Goal: Transaction & Acquisition: Purchase product/service

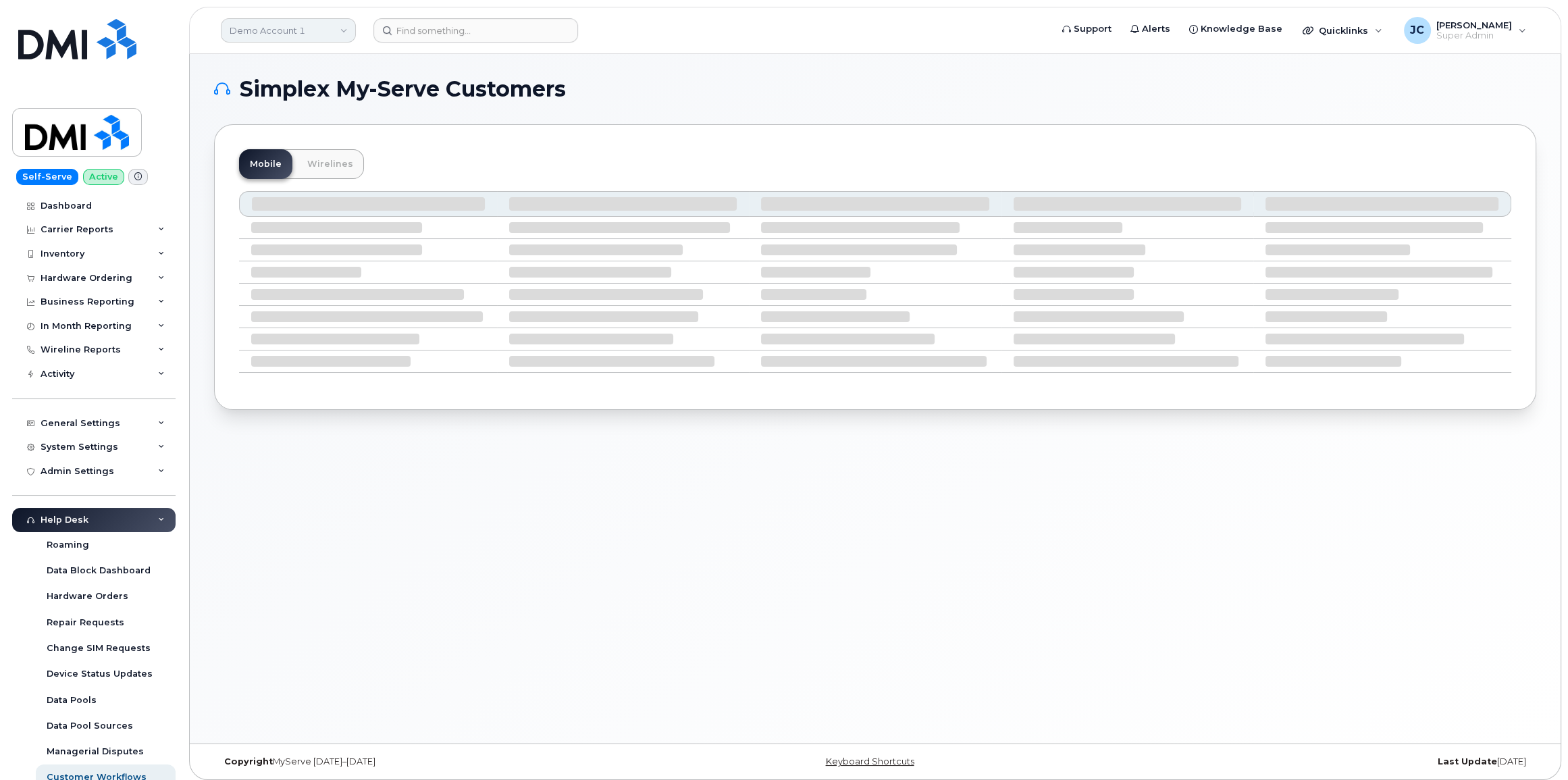
click at [290, 31] on link "Demo Account 1" at bounding box center [288, 31] width 135 height 24
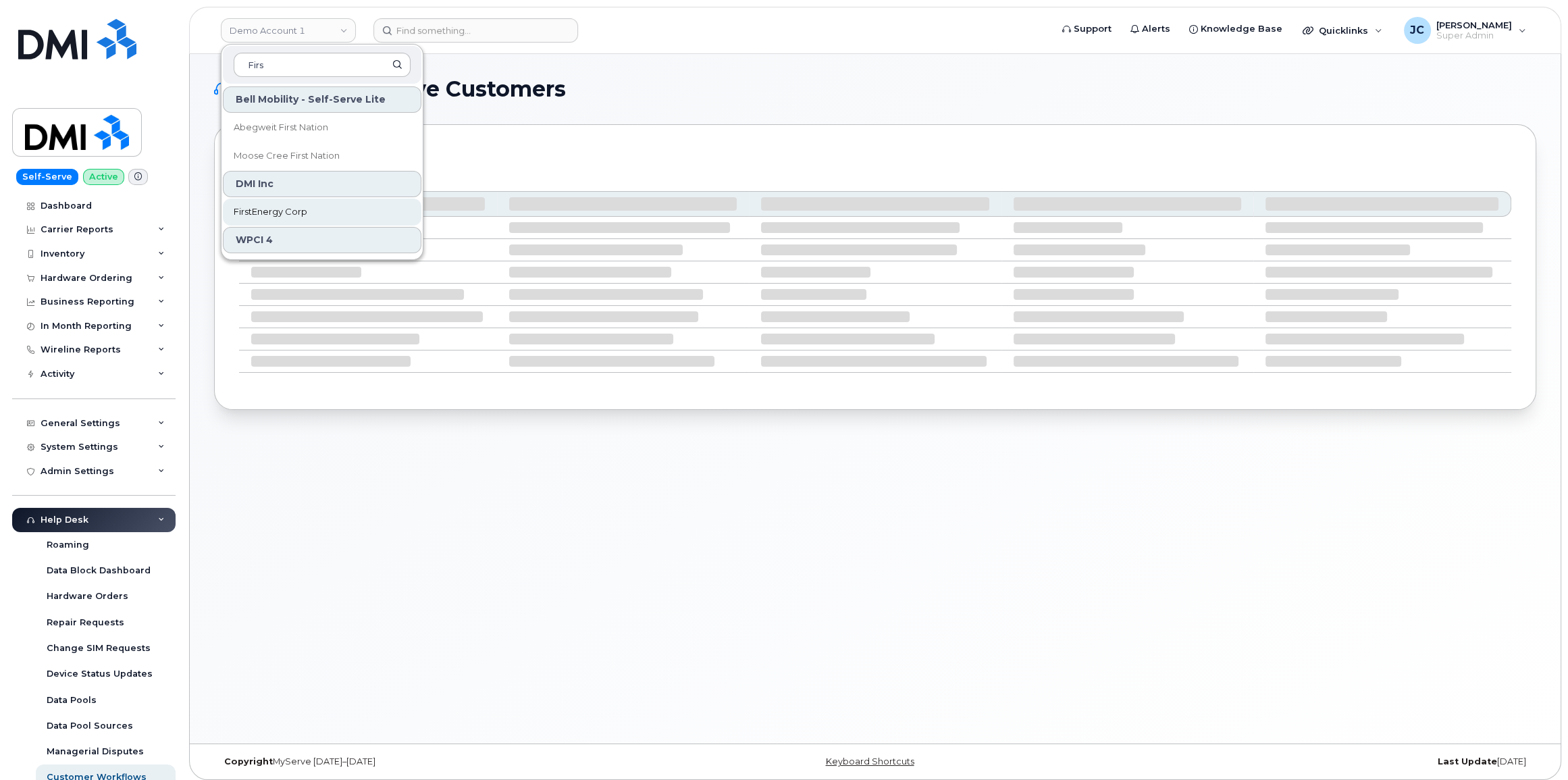
type input "Firs"
click at [279, 213] on span "FirstEnergy Corp" at bounding box center [270, 211] width 74 height 14
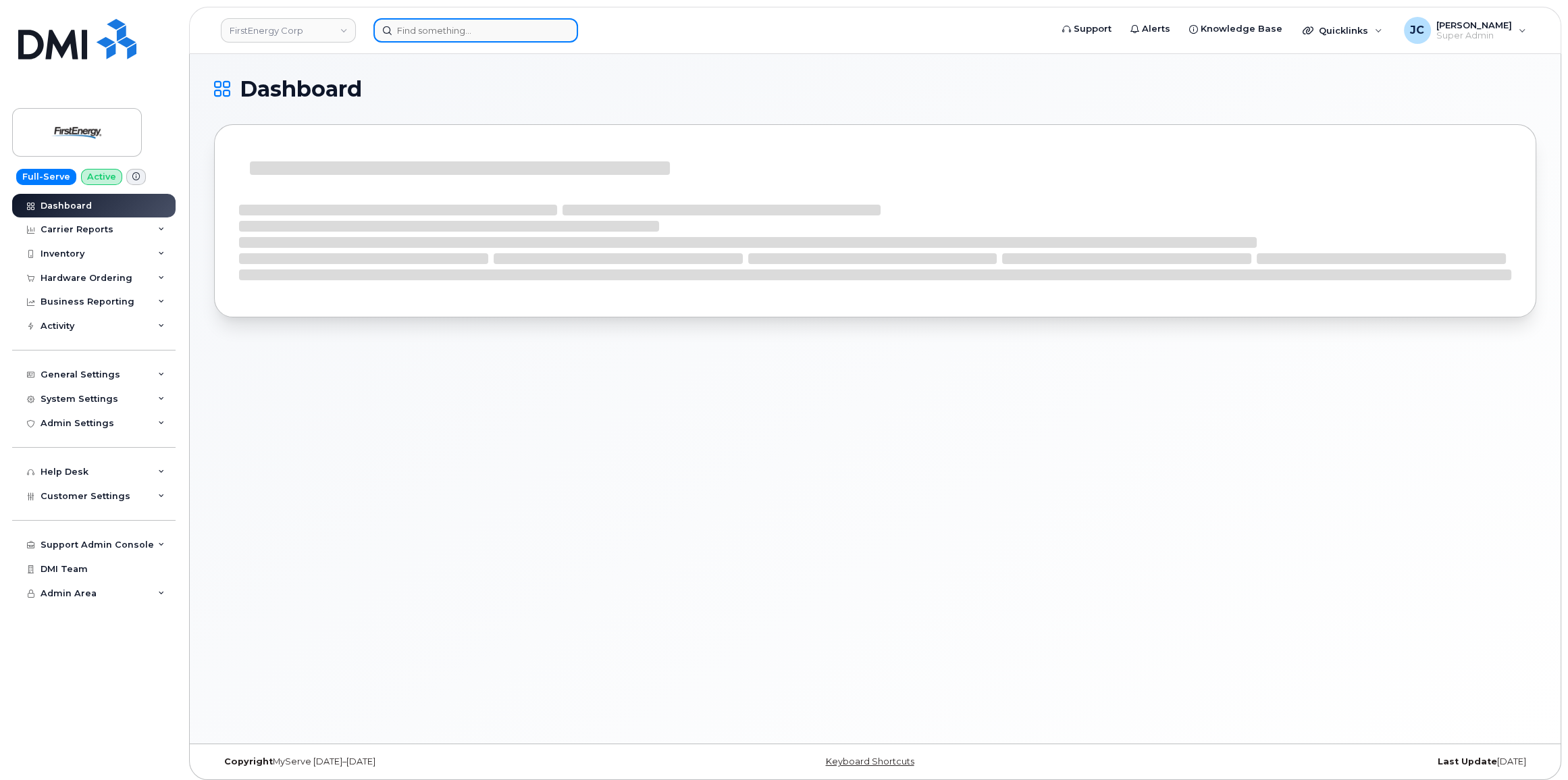
click at [439, 34] on input at bounding box center [476, 31] width 204 height 24
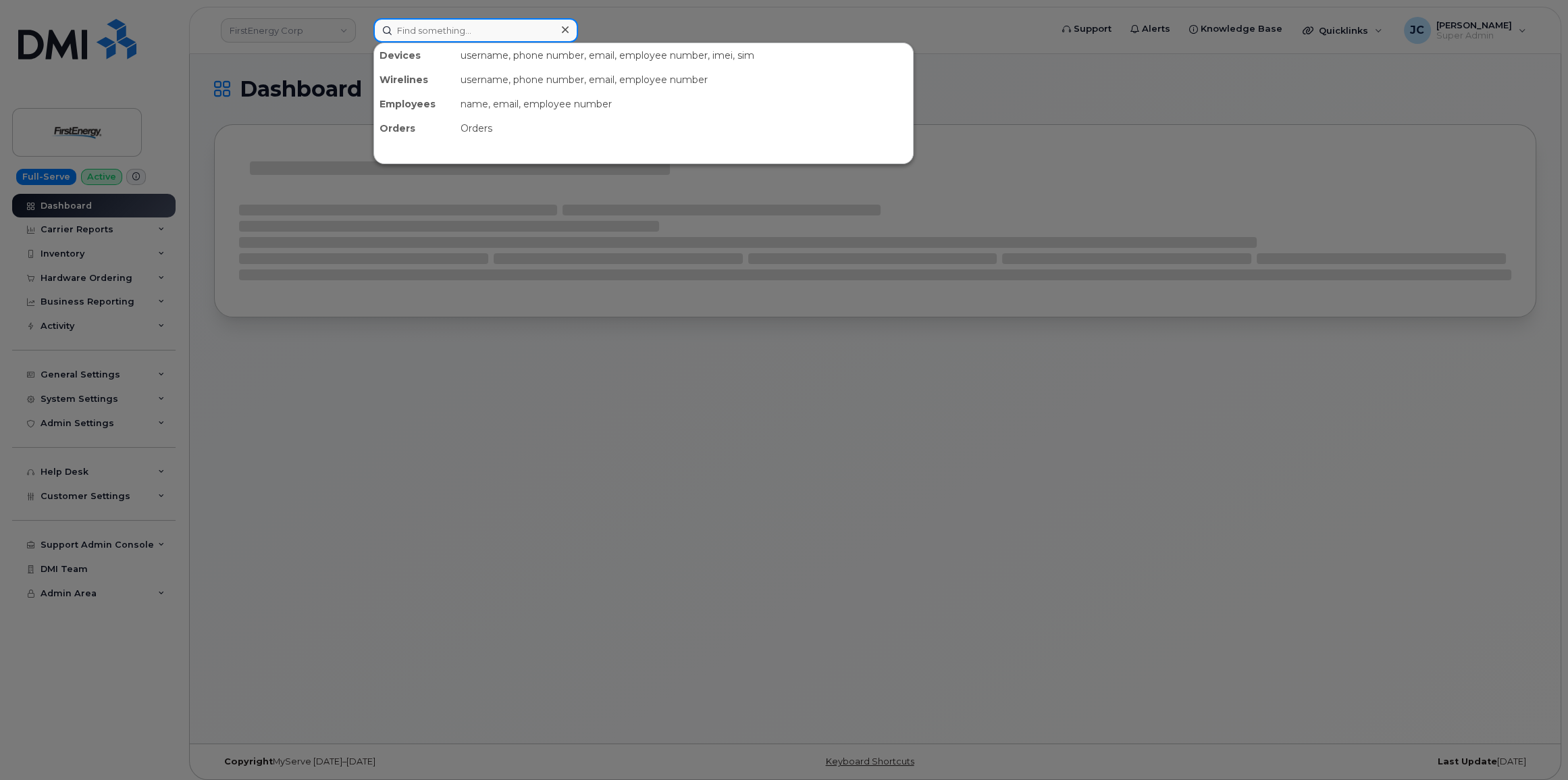
paste input "216.396.4627"
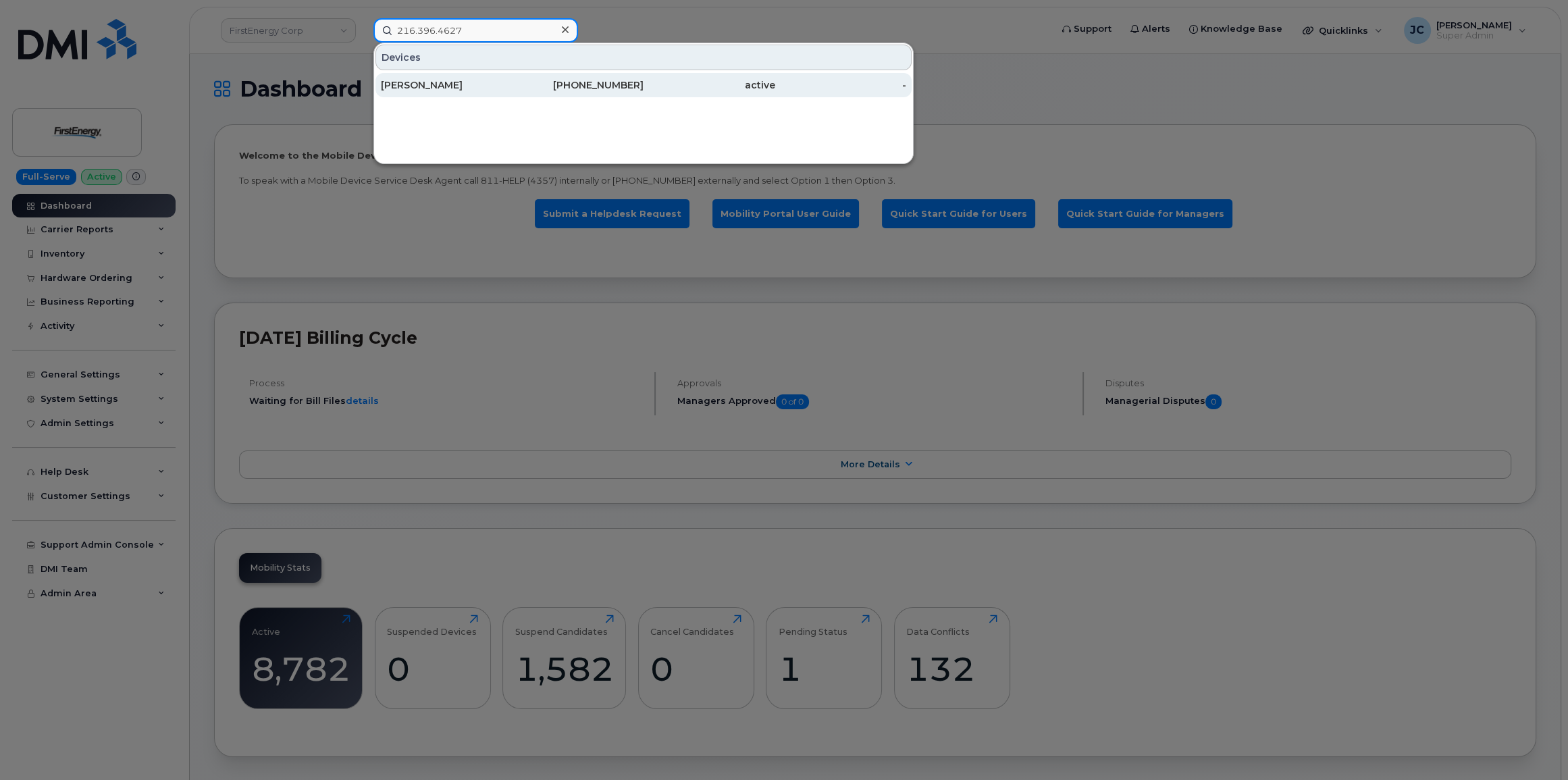
type input "216.396.4627"
click at [455, 85] on div "ANDREW KAMINSKI" at bounding box center [446, 85] width 131 height 14
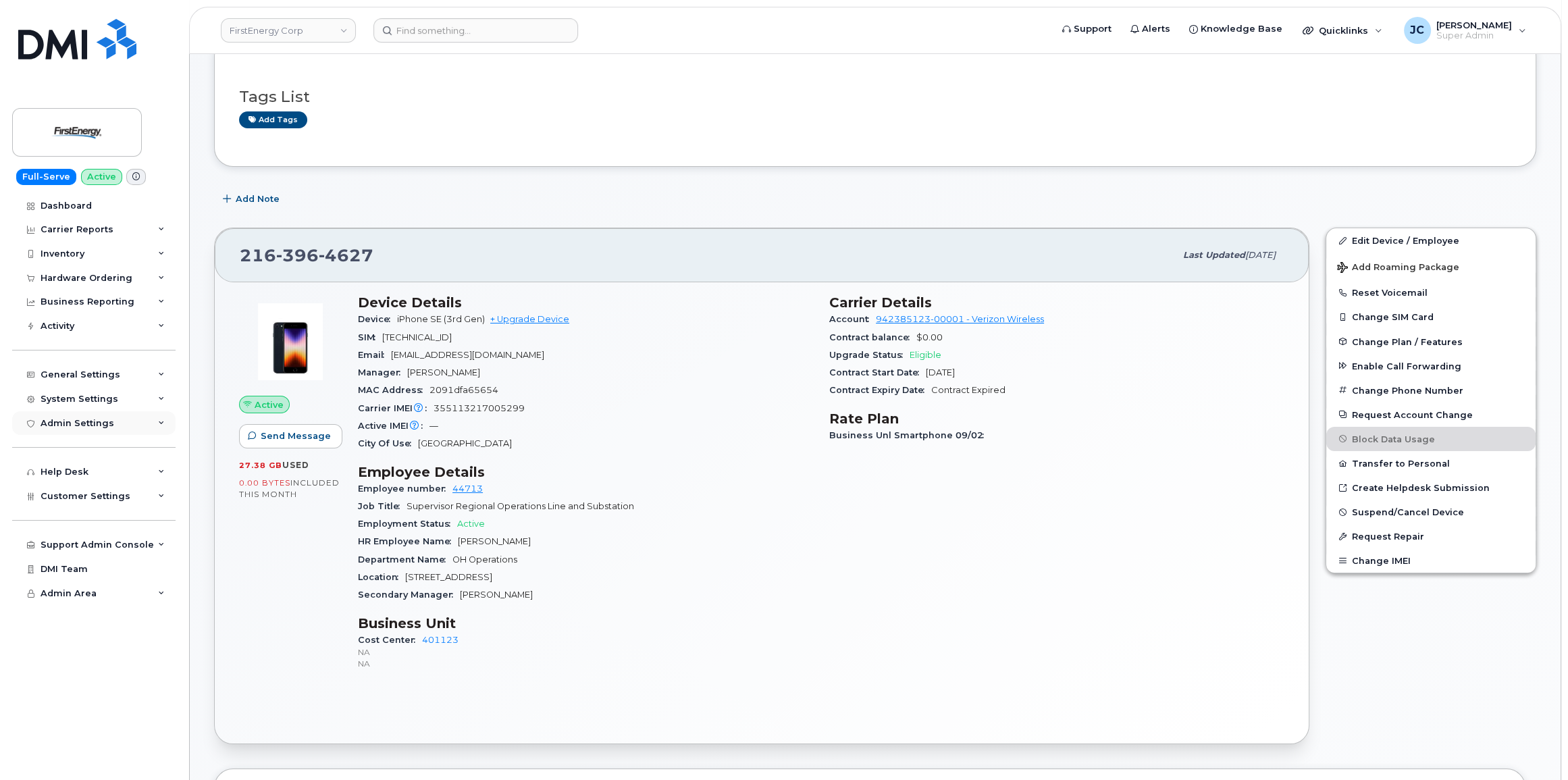
scroll to position [122, 0]
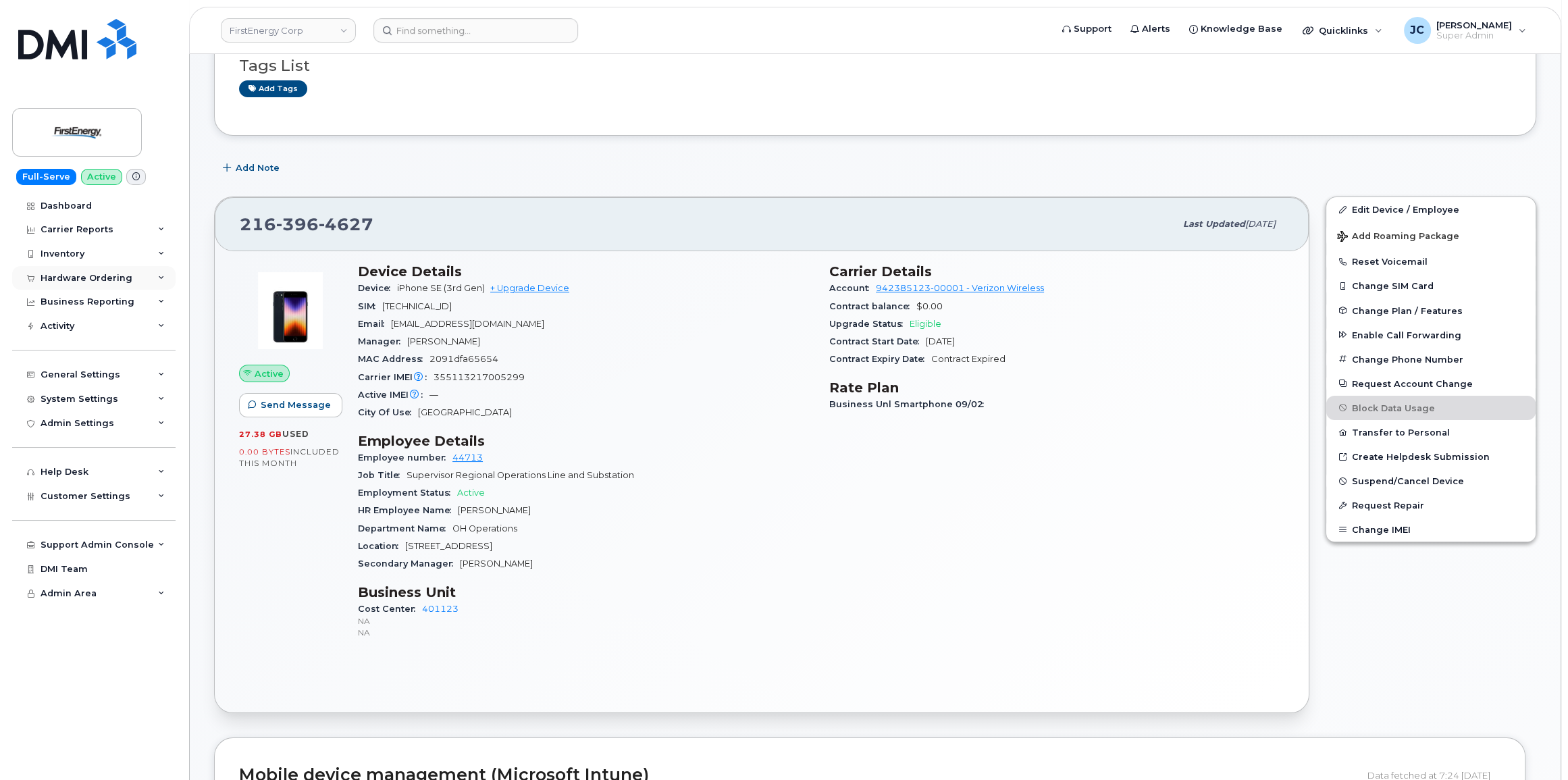
click at [153, 277] on div "Hardware Ordering" at bounding box center [94, 278] width 164 height 24
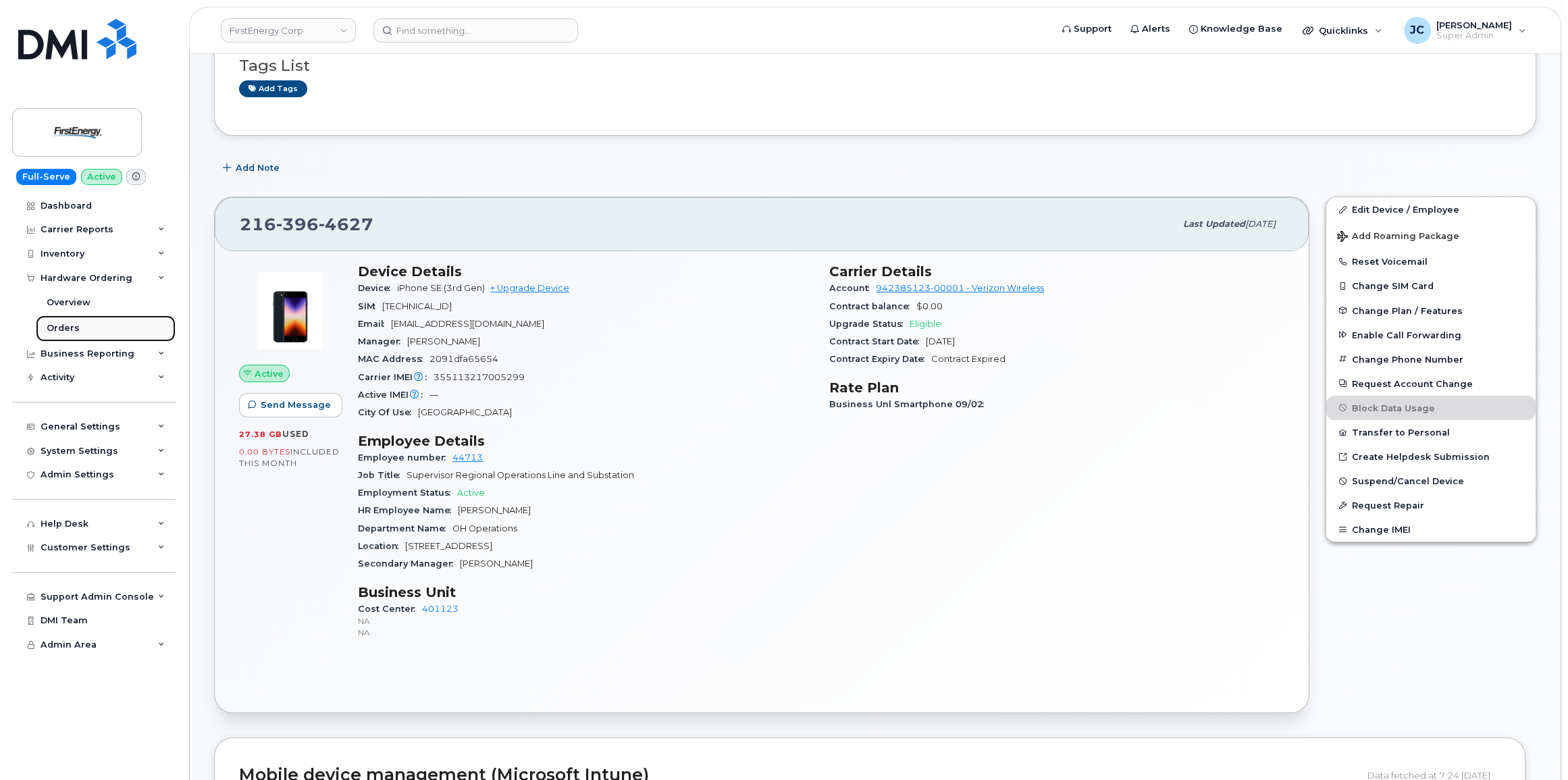
click at [71, 327] on div "Orders" at bounding box center [63, 328] width 33 height 12
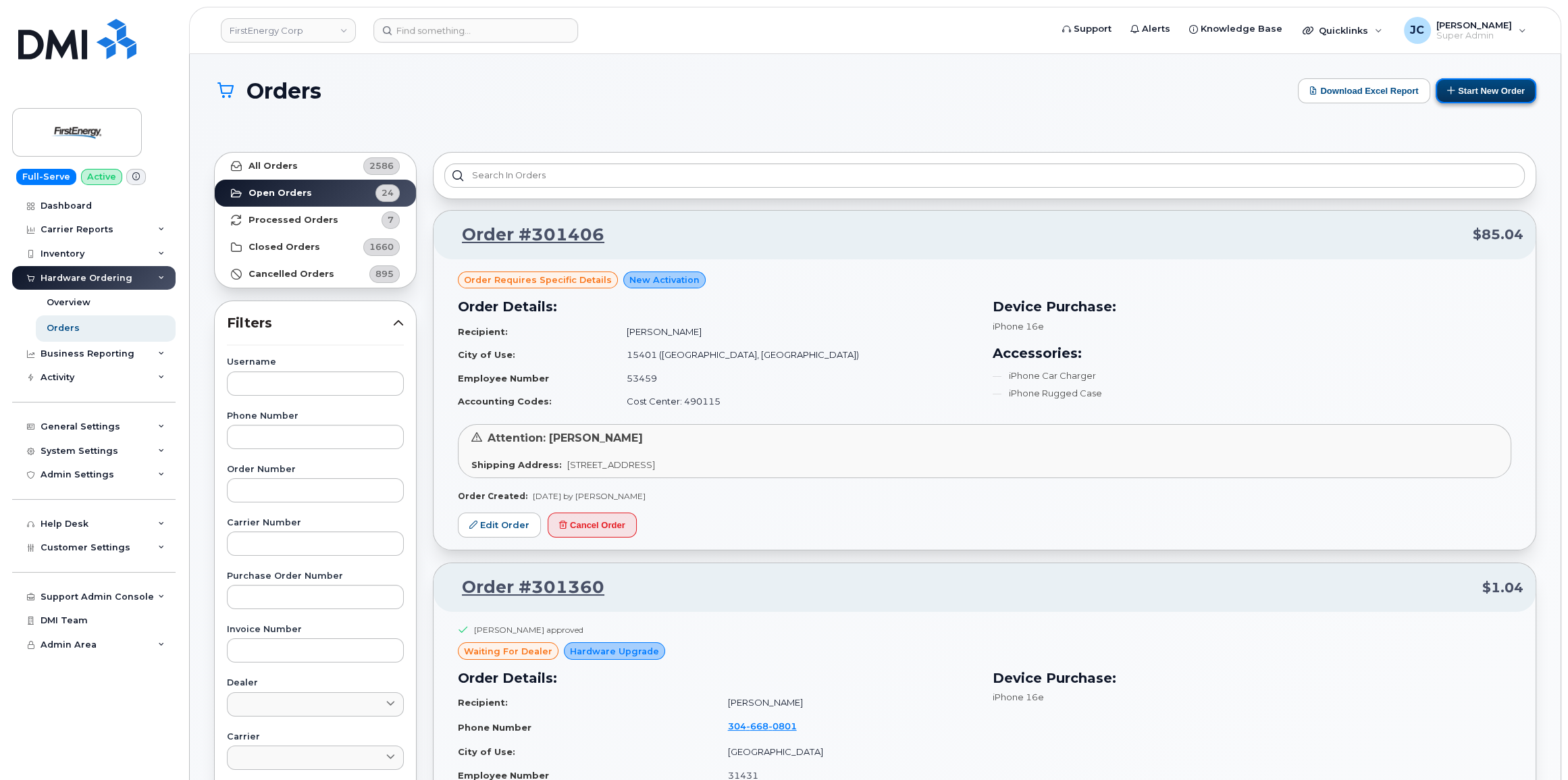
click at [1497, 91] on button "Start New Order" at bounding box center [1486, 91] width 101 height 25
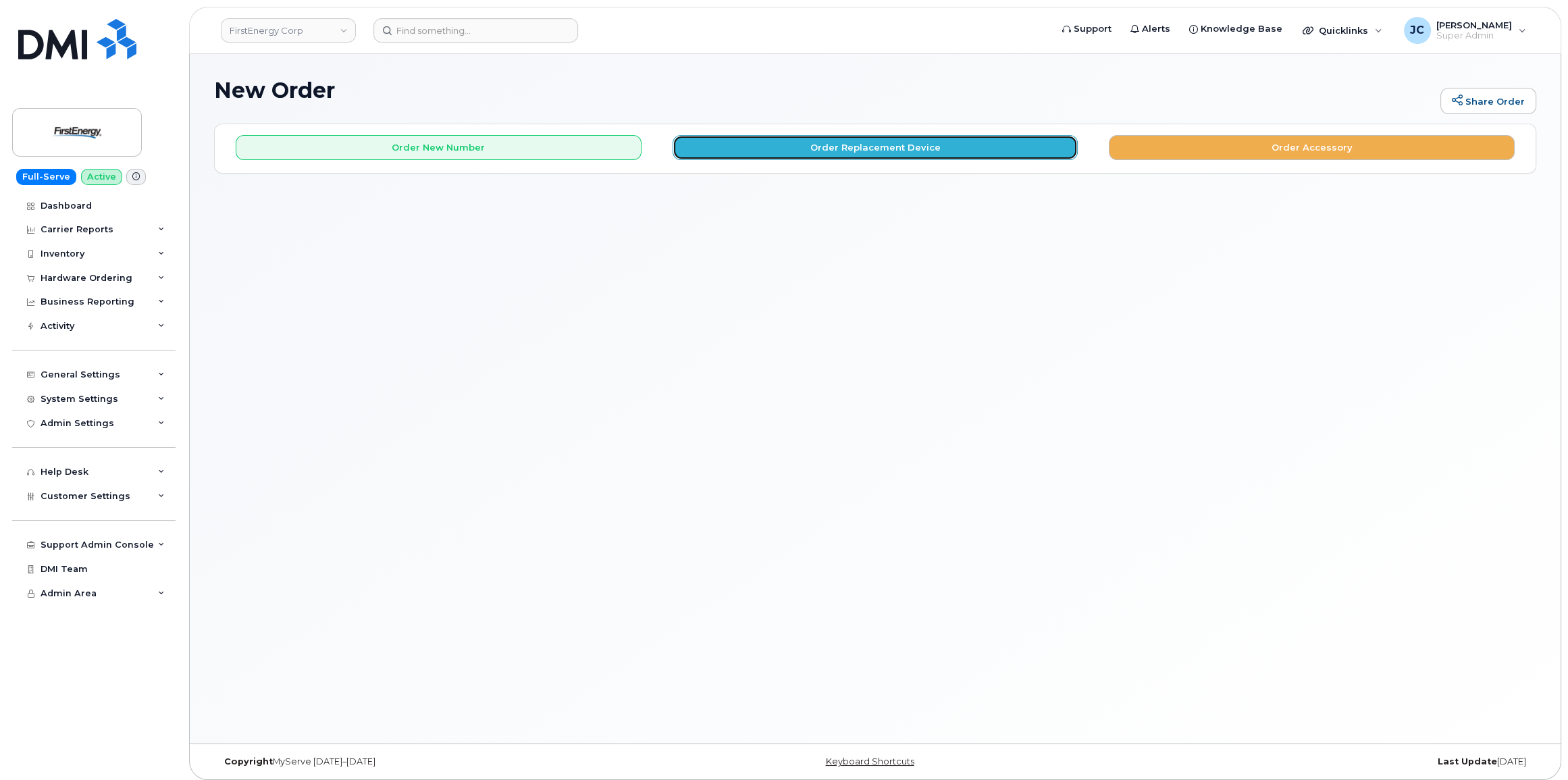
click at [896, 146] on button "Order Replacement Device" at bounding box center [876, 147] width 406 height 25
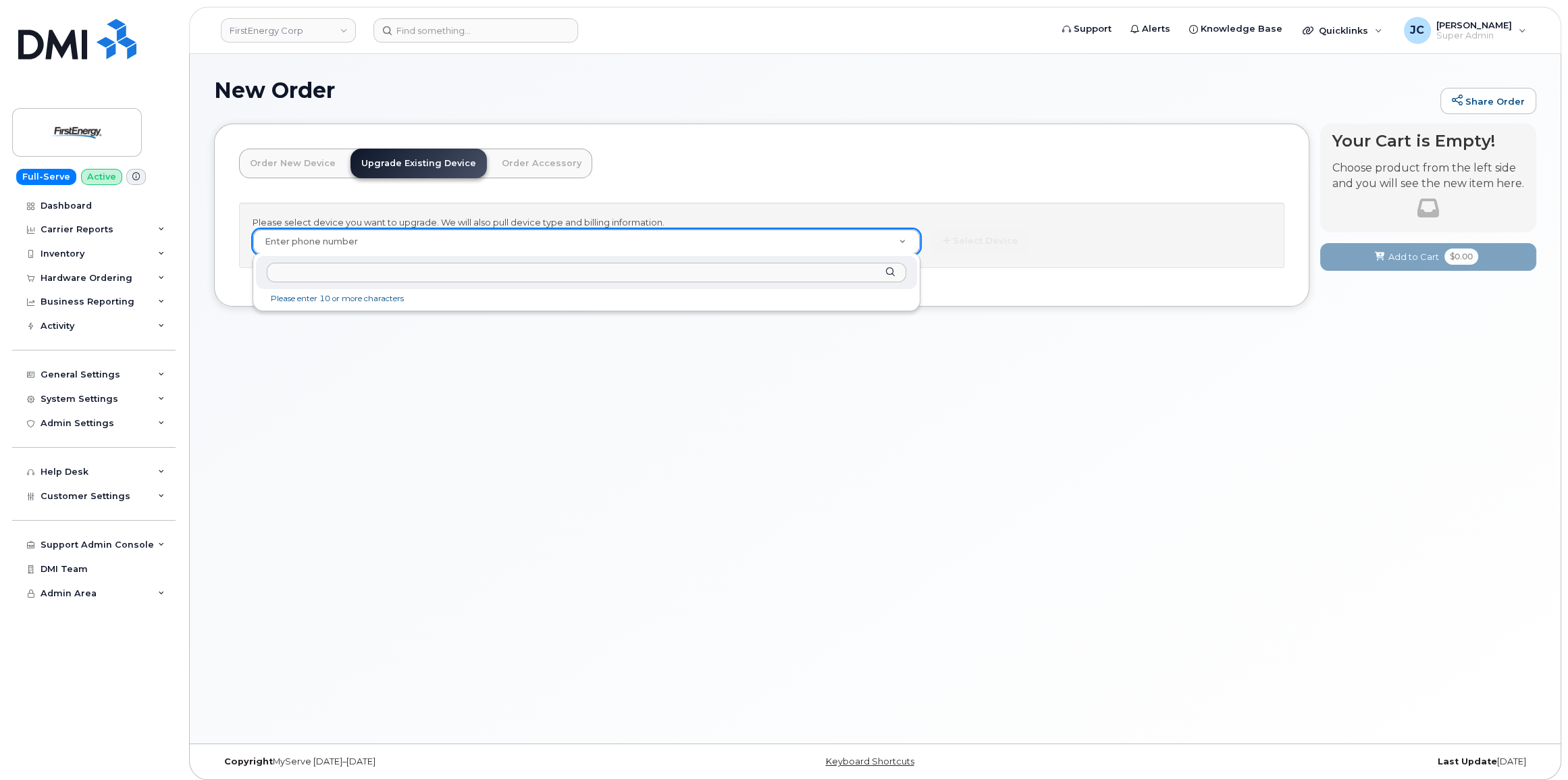
click at [326, 276] on input "text" at bounding box center [586, 272] width 640 height 19
paste input "216.396.4627"
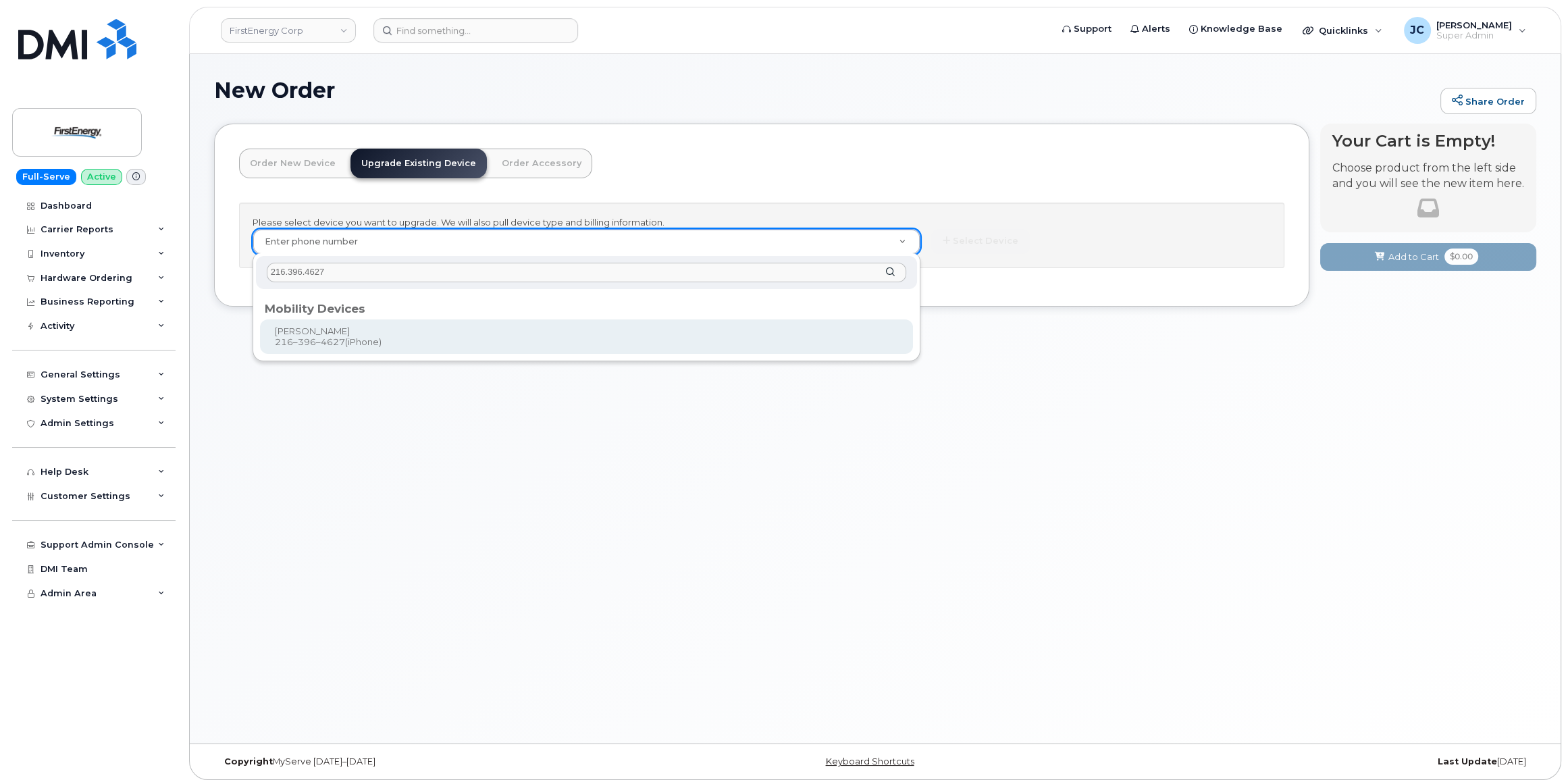
type input "216.396.4627"
type input "828566"
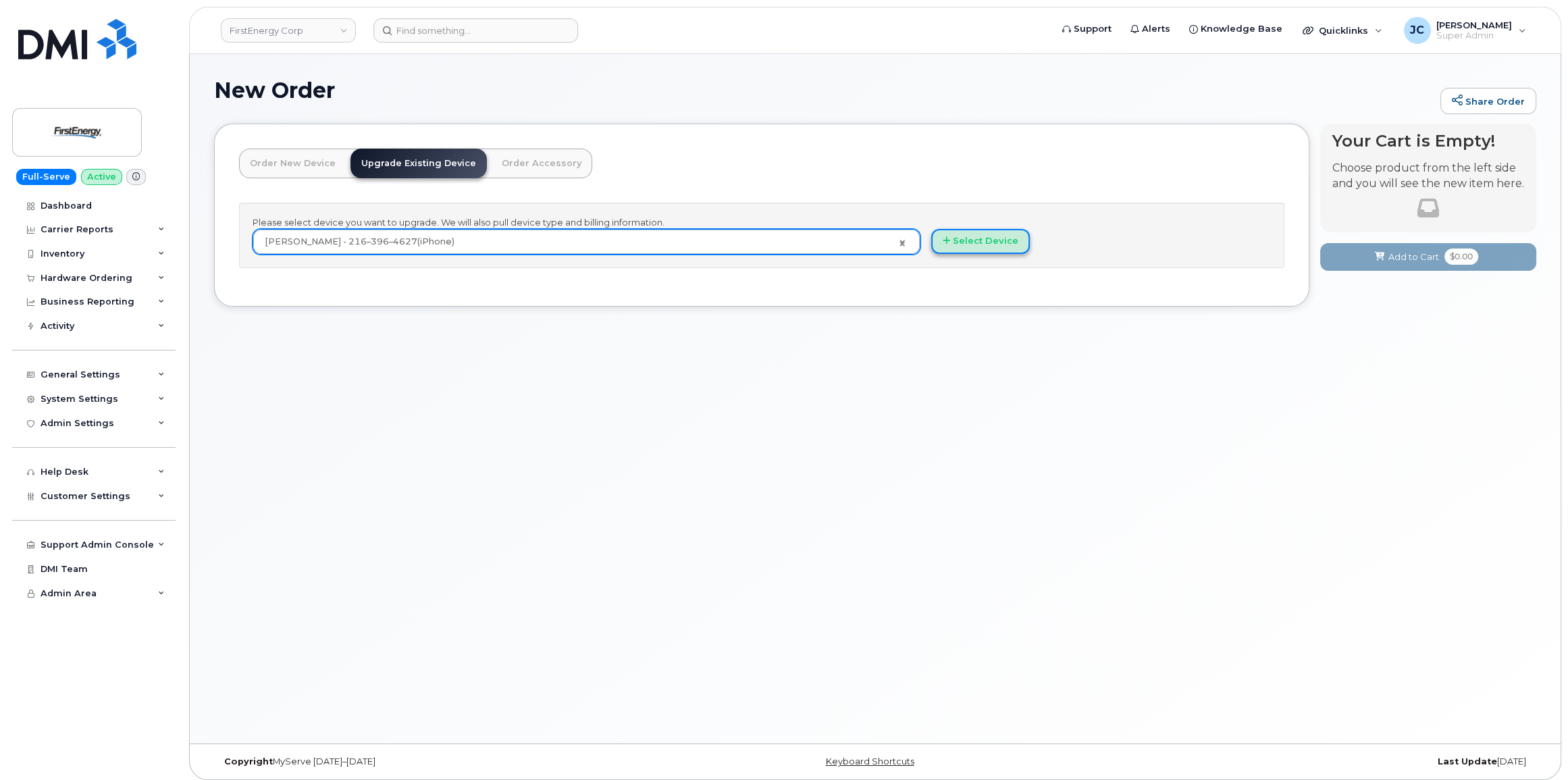
click at [980, 243] on button "Select Device" at bounding box center [981, 241] width 99 height 25
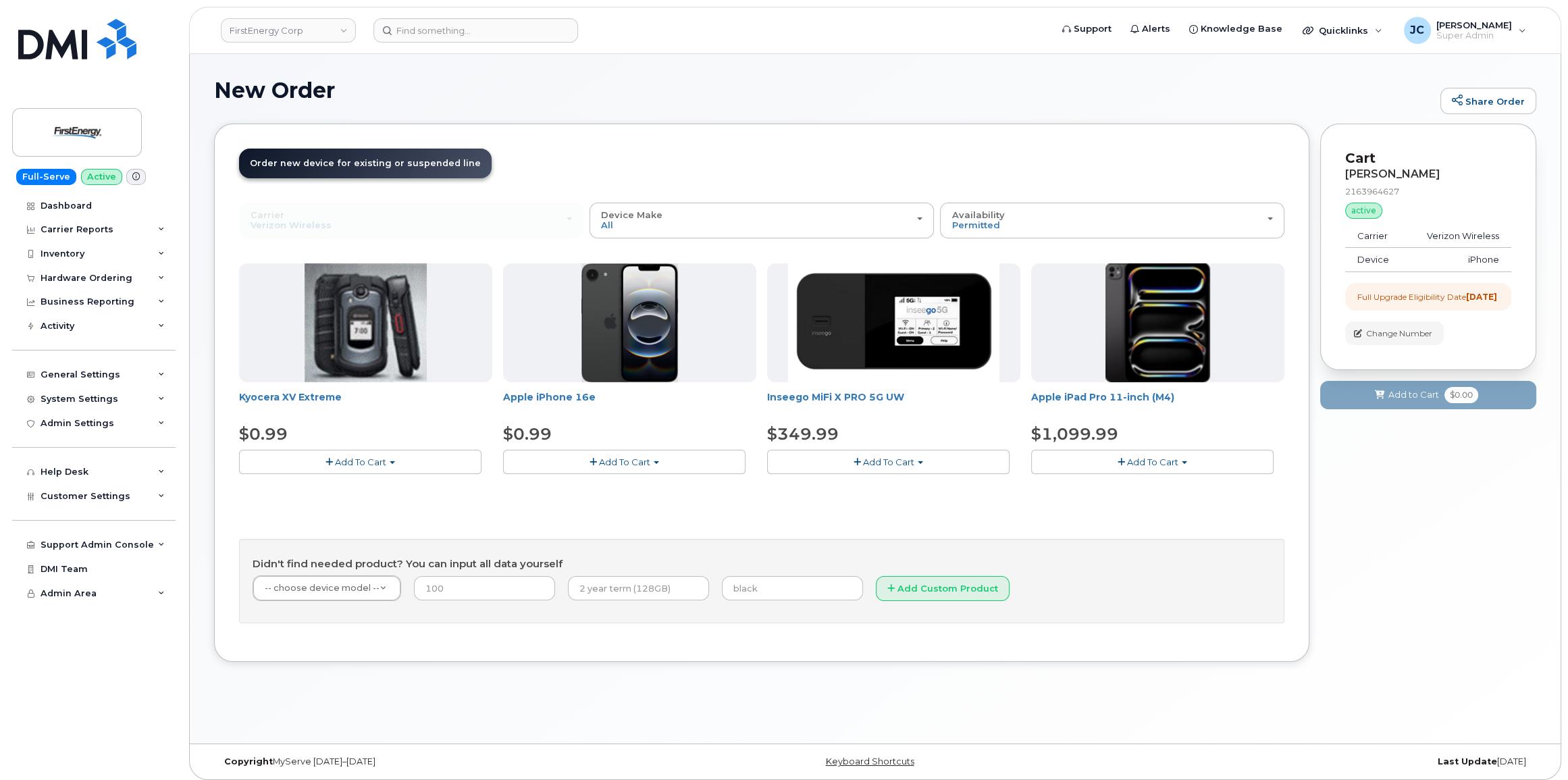
click at [633, 461] on span "Add To Cart" at bounding box center [624, 461] width 51 height 11
click at [601, 484] on link "$0.99 - 2 Year Upgrade" at bounding box center [571, 487] width 130 height 17
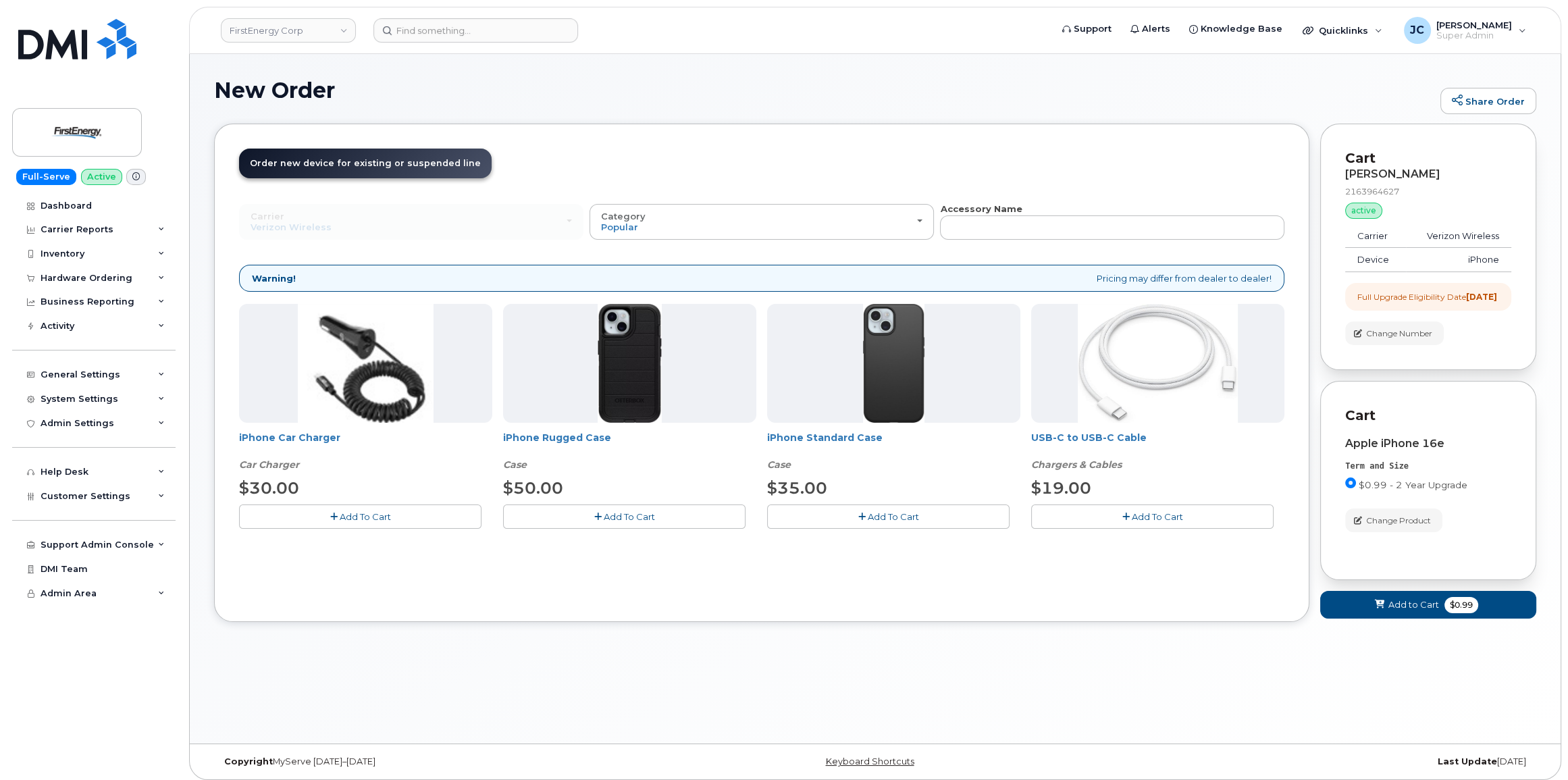
drag, startPoint x: 892, startPoint y: 518, endPoint x: 885, endPoint y: 573, distance: 55.4
click at [885, 573] on div "Order New Device Upgrade Existing Device Order Accessory Order new device and n…" at bounding box center [761, 373] width 1095 height 499
click at [614, 520] on span "Add To Cart" at bounding box center [629, 516] width 51 height 11
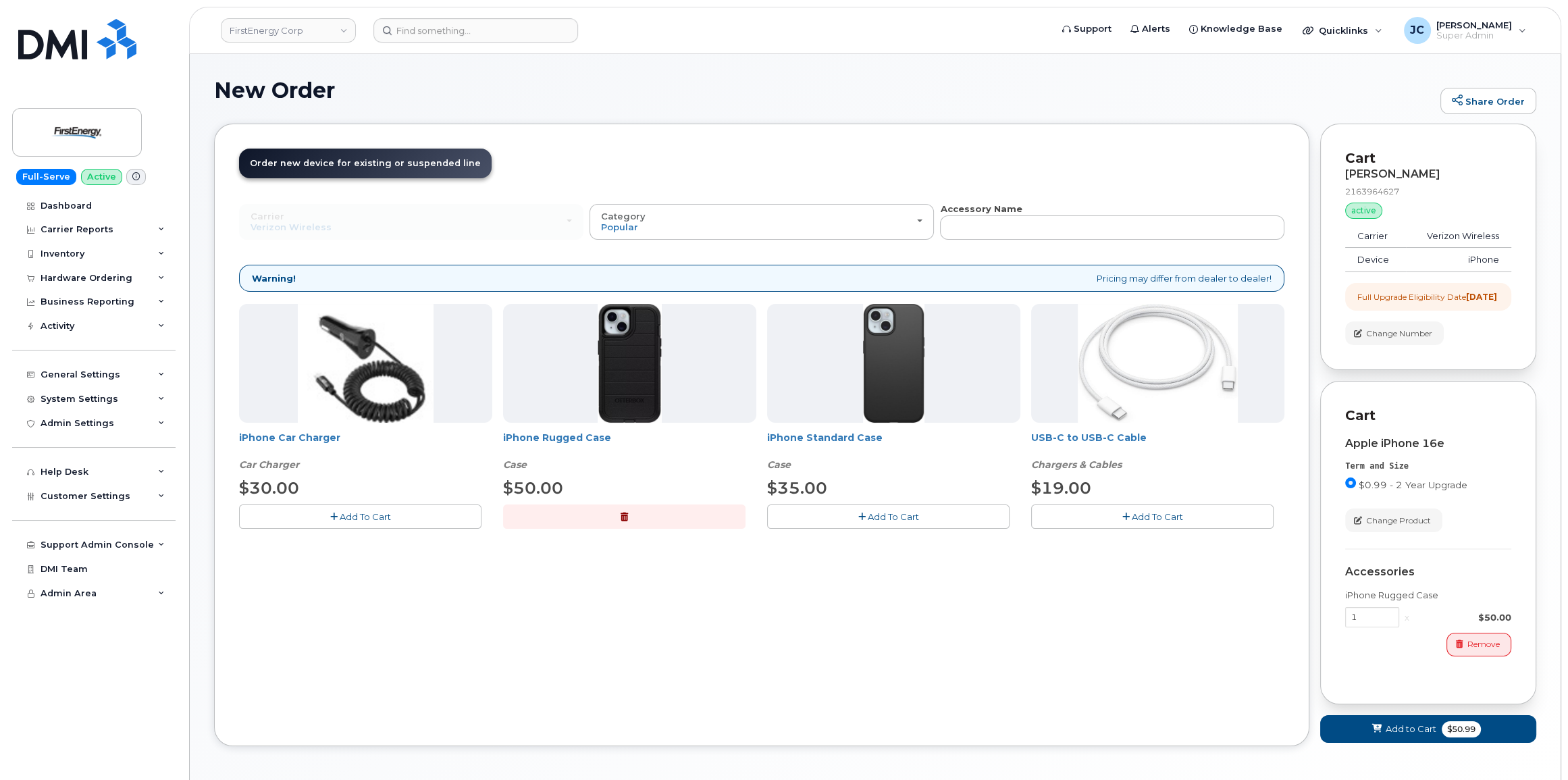
click at [1160, 520] on span "Add To Cart" at bounding box center [1157, 516] width 51 height 11
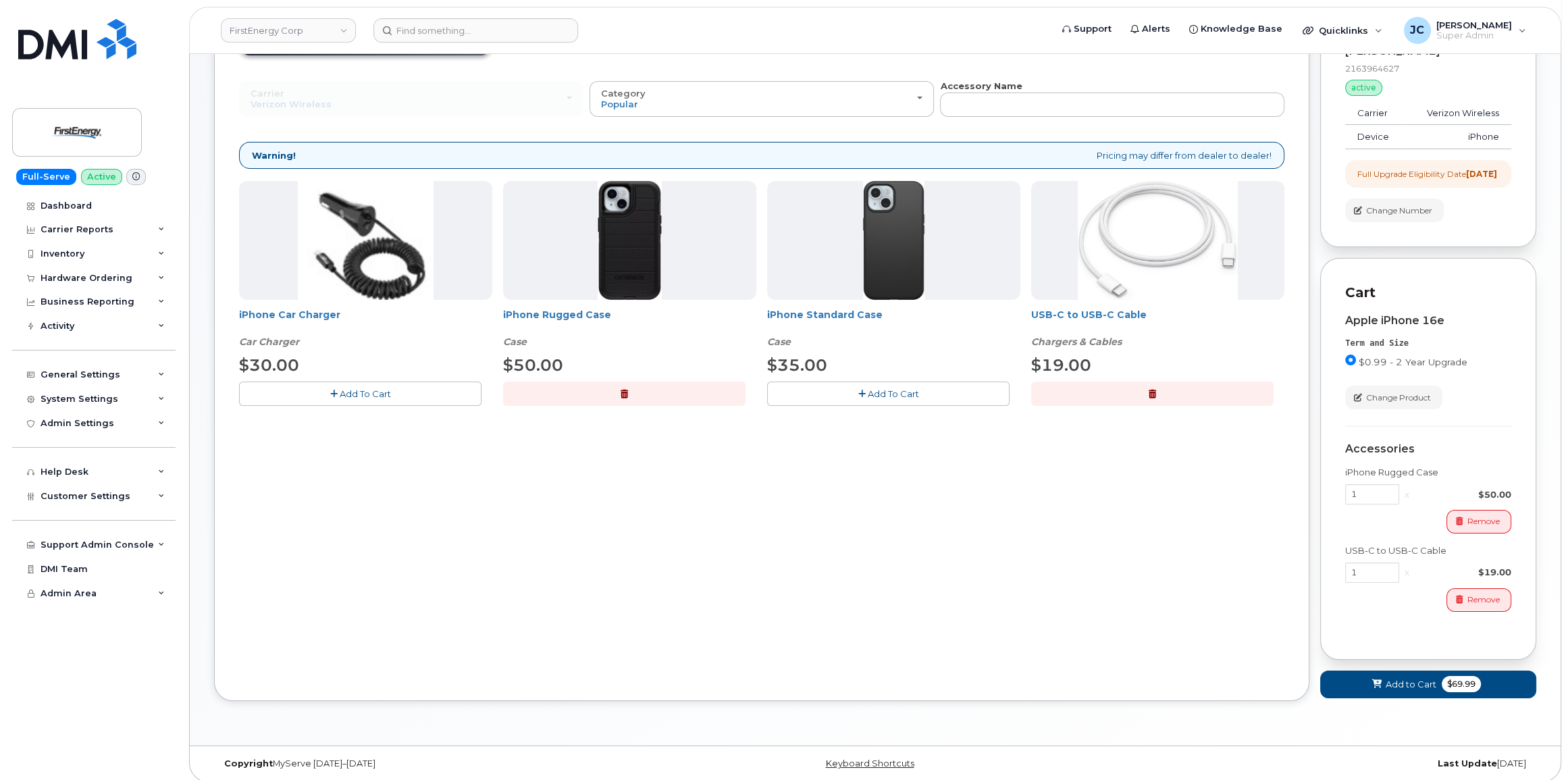
scroll to position [142, 0]
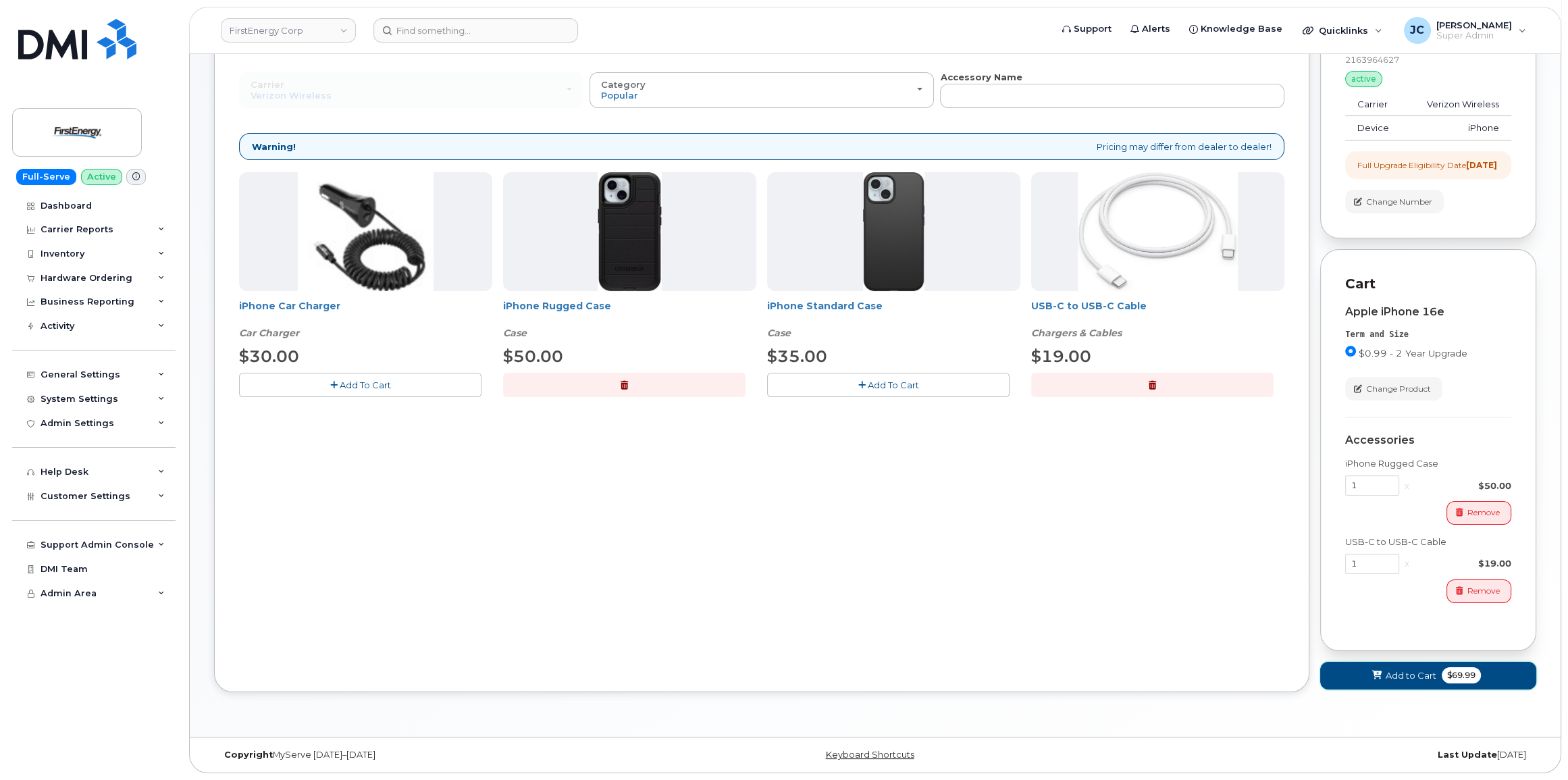
click at [1402, 676] on span "Add to Cart" at bounding box center [1411, 676] width 51 height 13
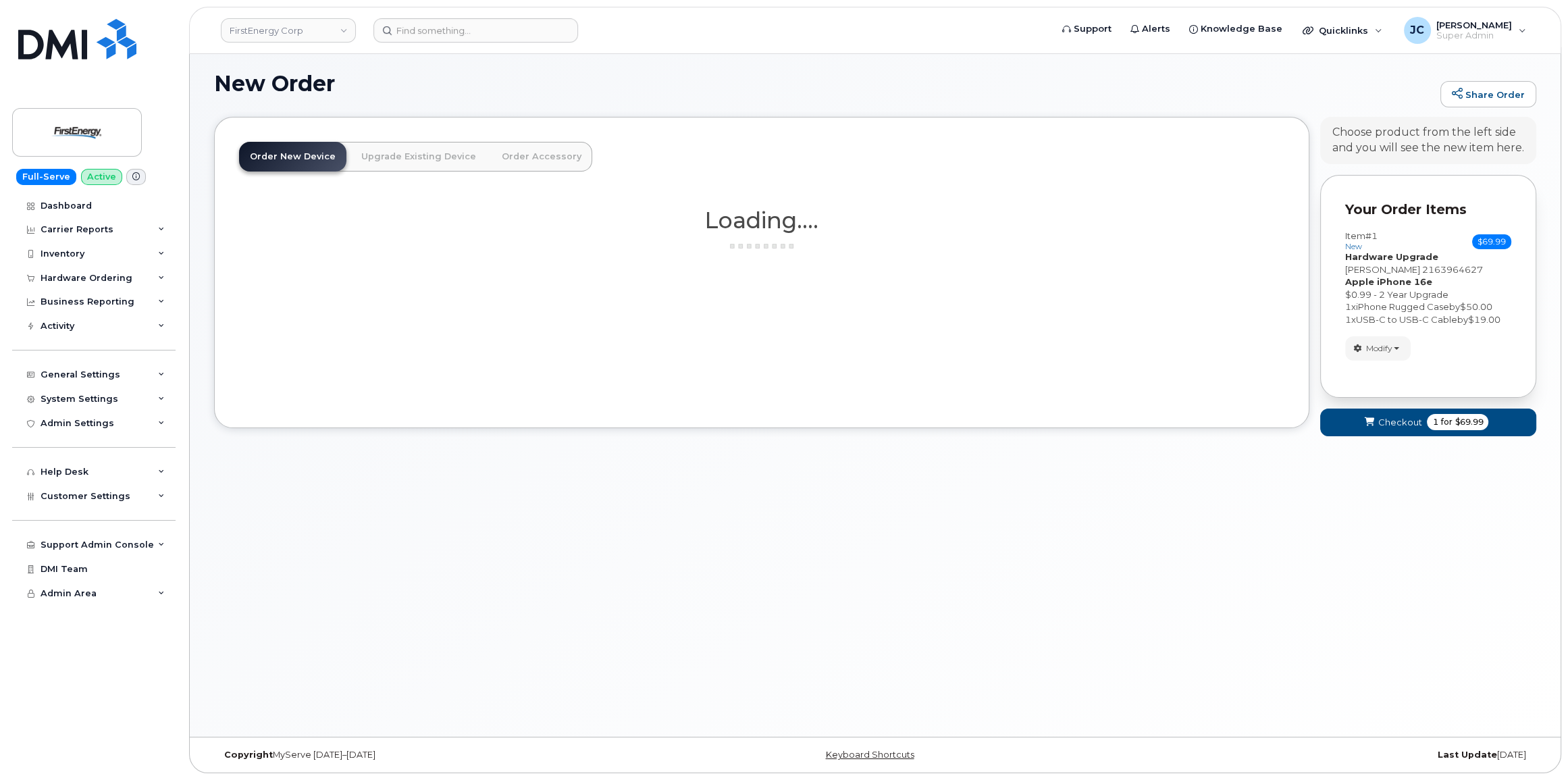
scroll to position [6, 0]
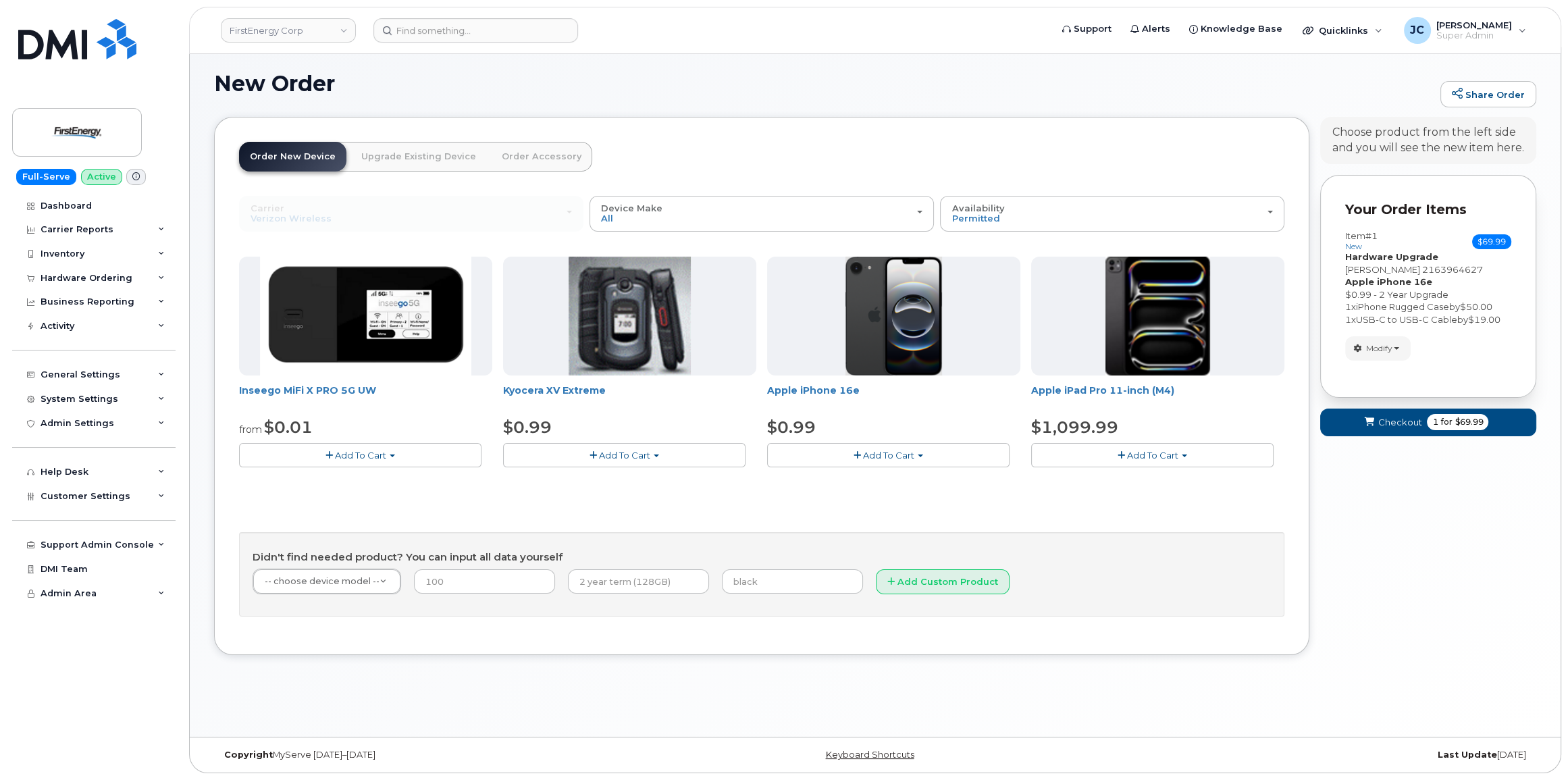
click at [423, 157] on link "Upgrade Existing Device" at bounding box center [419, 157] width 136 height 30
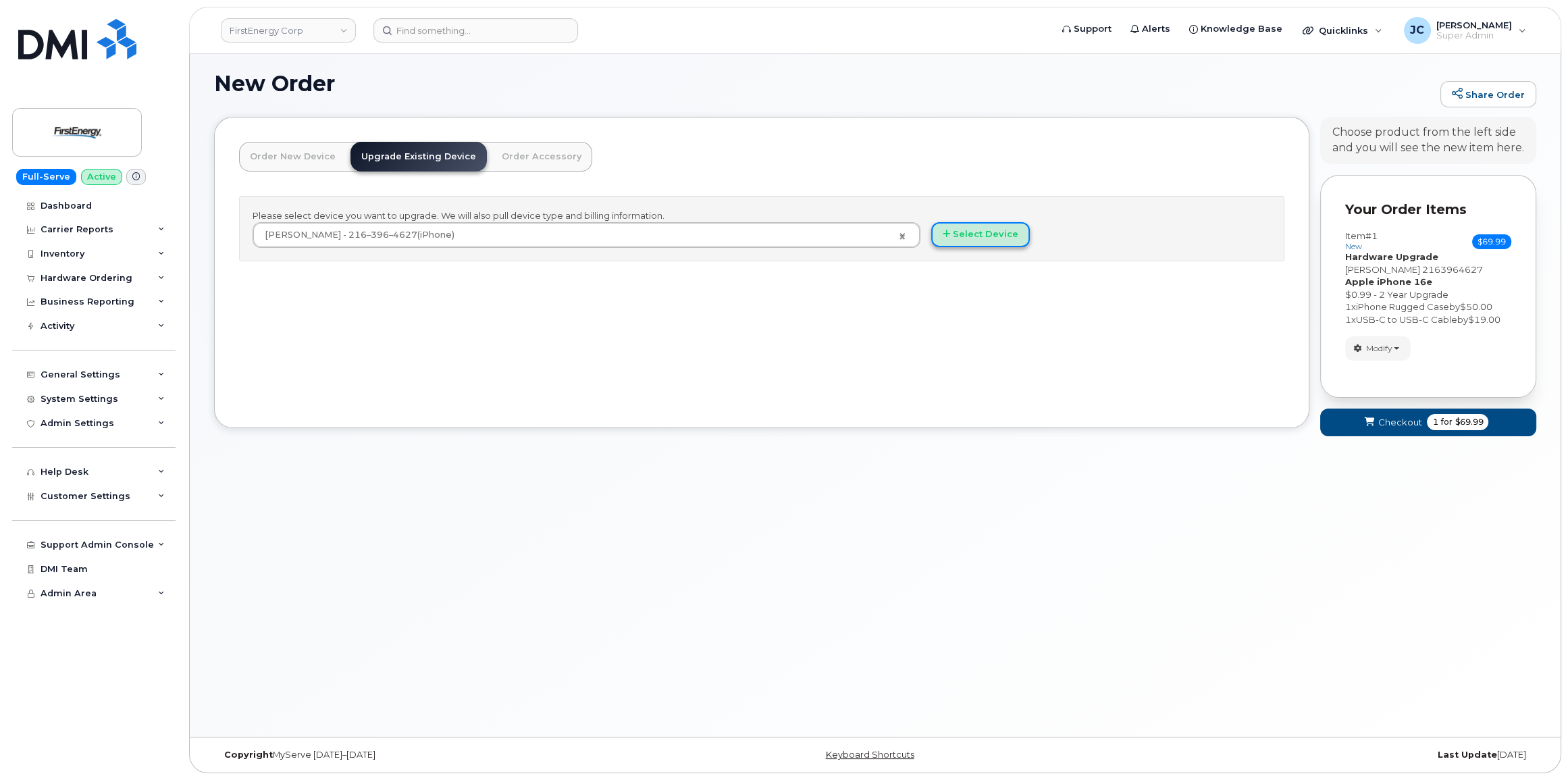
click at [988, 229] on button "Select Device" at bounding box center [981, 234] width 99 height 25
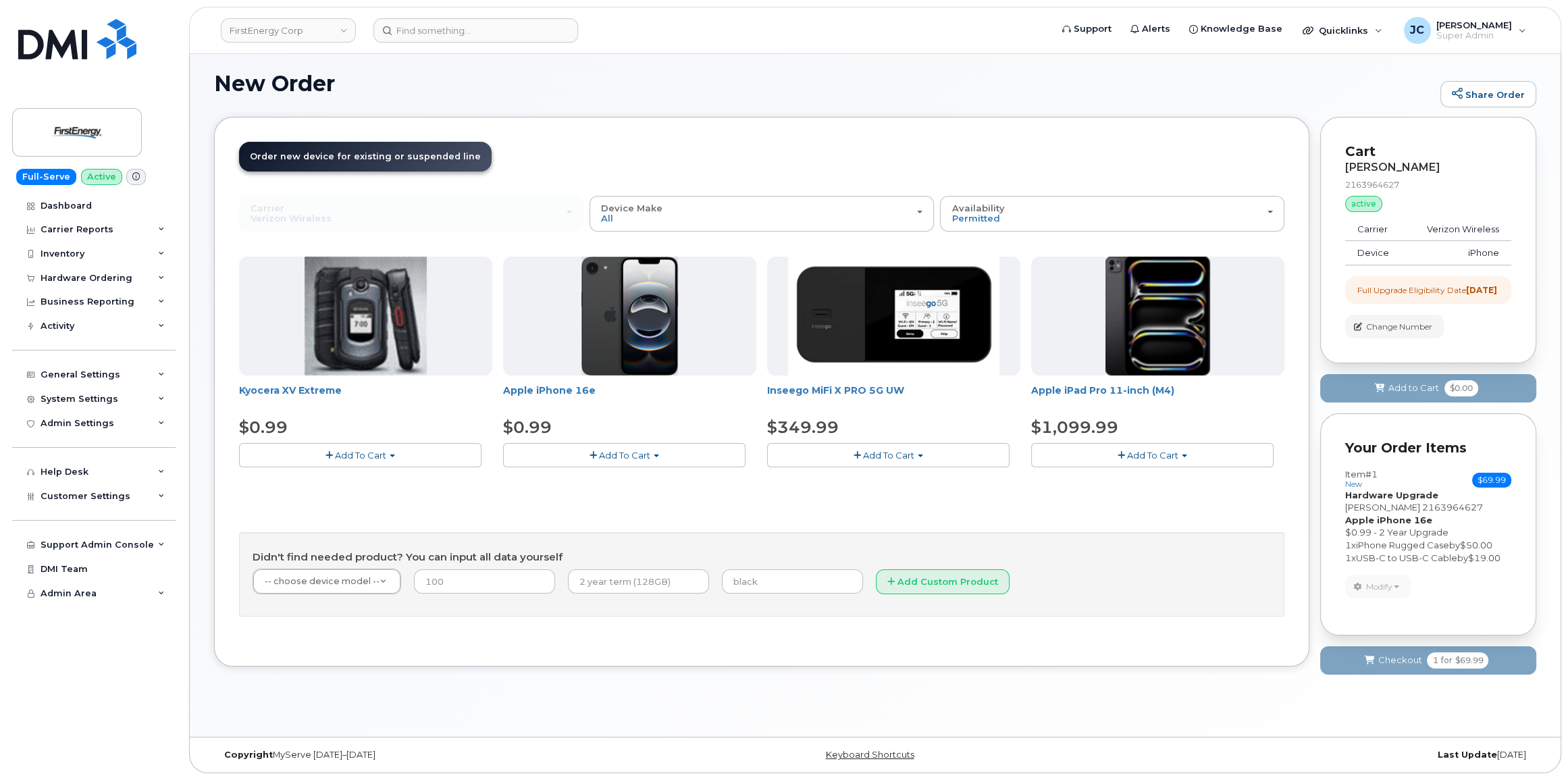
click at [390, 156] on span "Order new device for existing or suspended line" at bounding box center [365, 156] width 231 height 10
click at [368, 161] on link "Order new device and new line Order new device for existing or suspended line O…" at bounding box center [366, 157] width 253 height 30
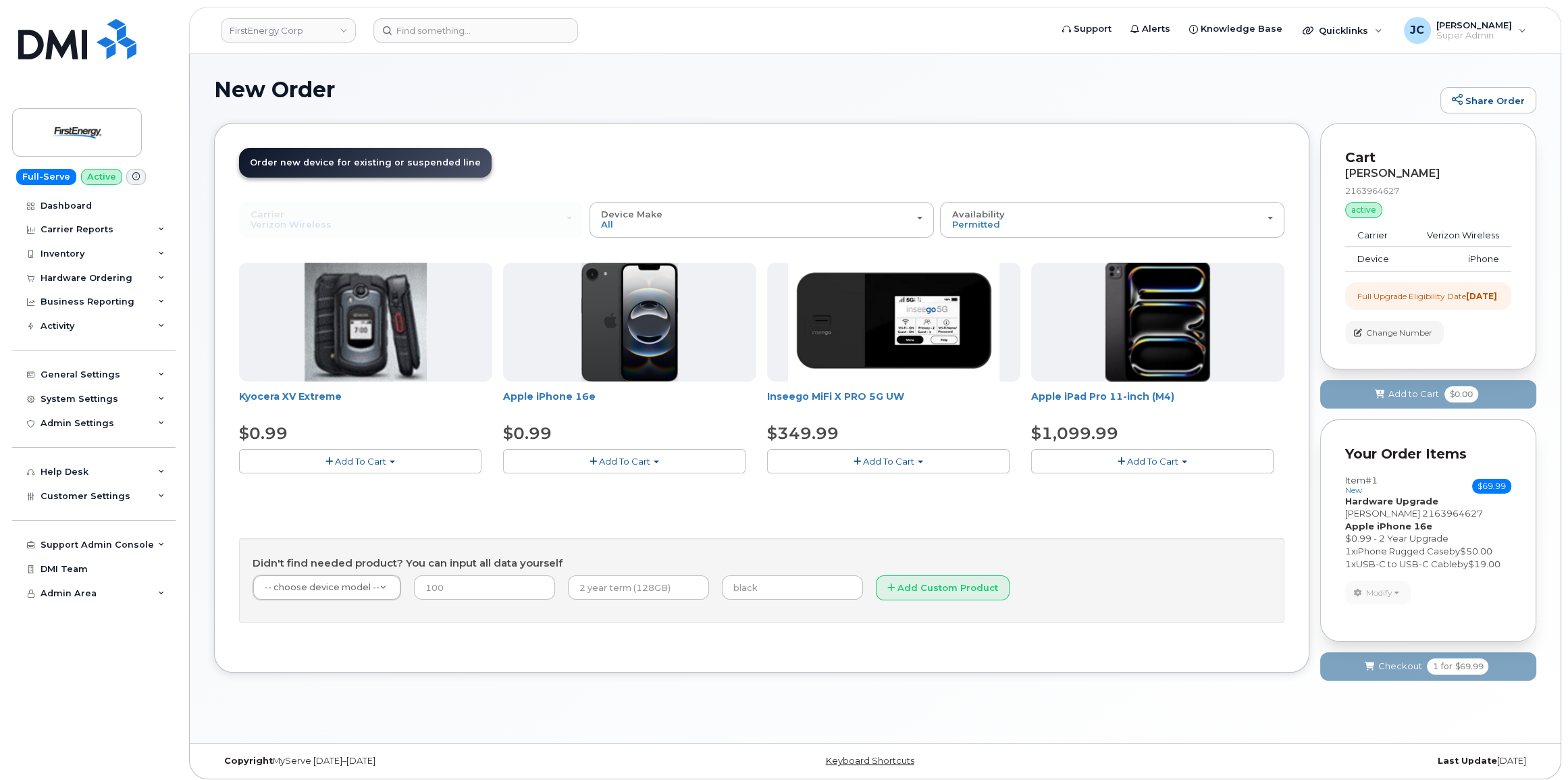
scroll to position [0, 0]
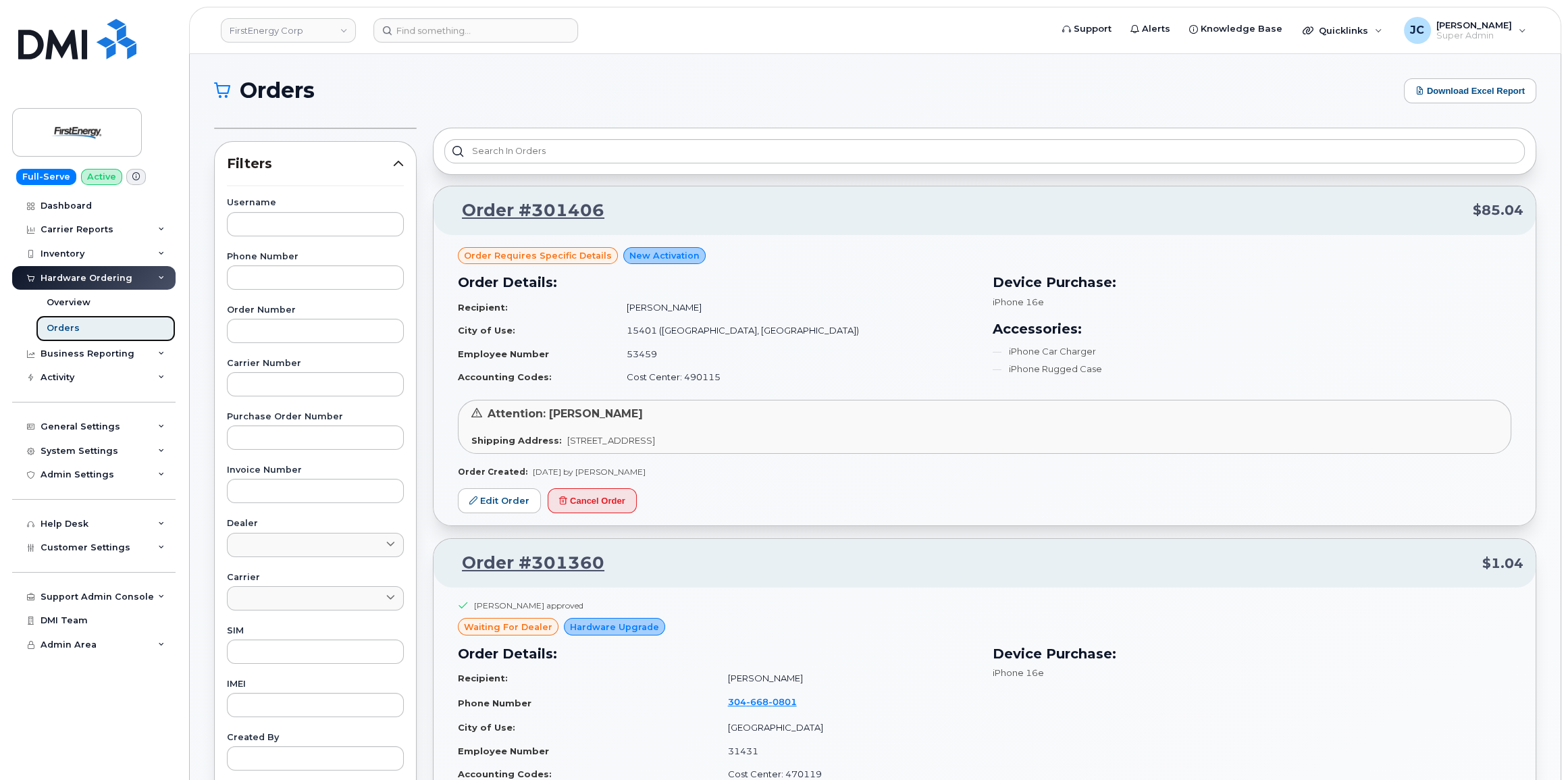
click at [68, 327] on div "Orders" at bounding box center [63, 328] width 33 height 12
click at [68, 325] on div "Orders" at bounding box center [63, 328] width 33 height 12
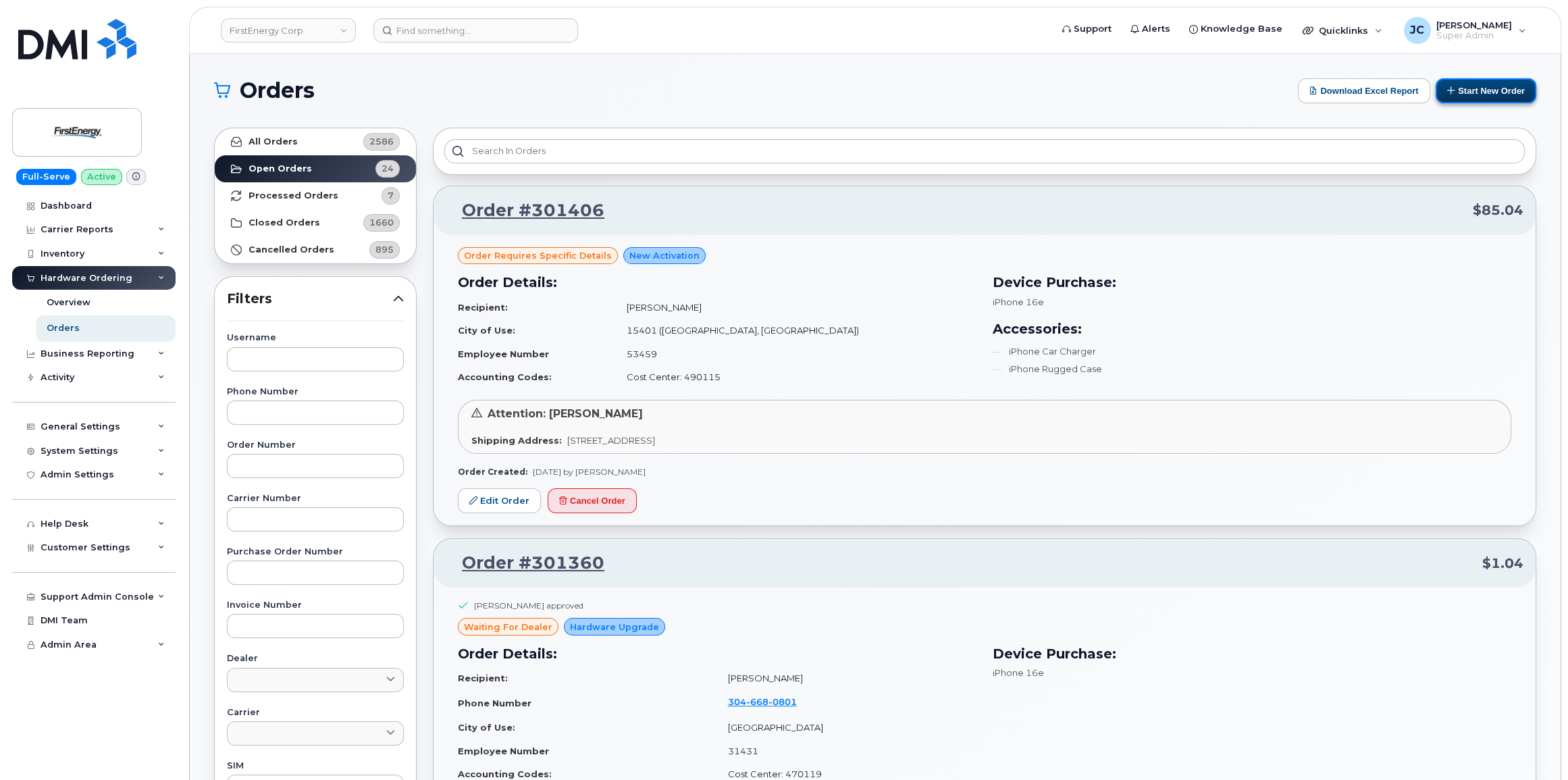
click at [1499, 92] on button "Start New Order" at bounding box center [1486, 91] width 101 height 25
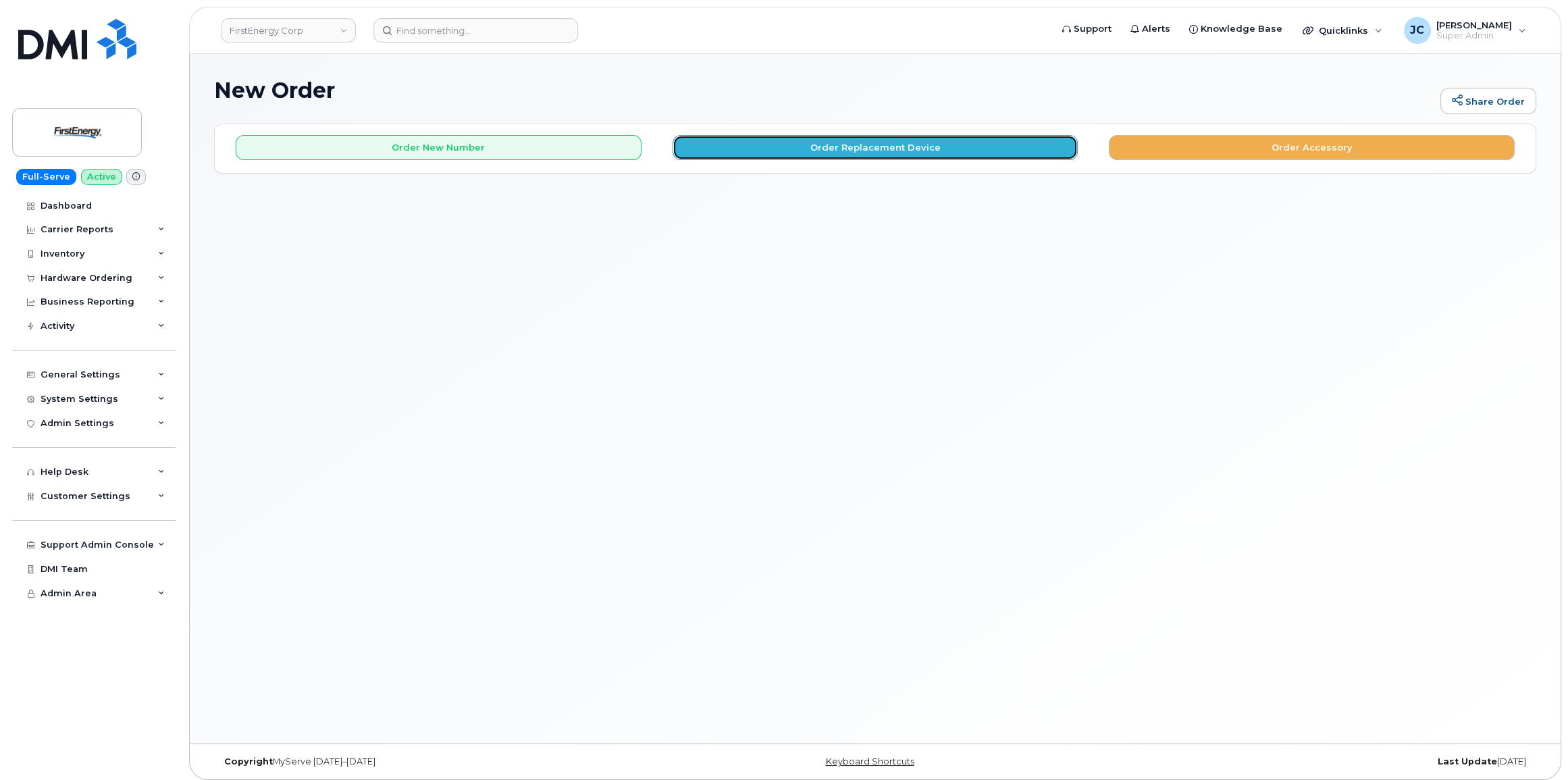
click at [874, 142] on button "Order Replacement Device" at bounding box center [876, 147] width 406 height 25
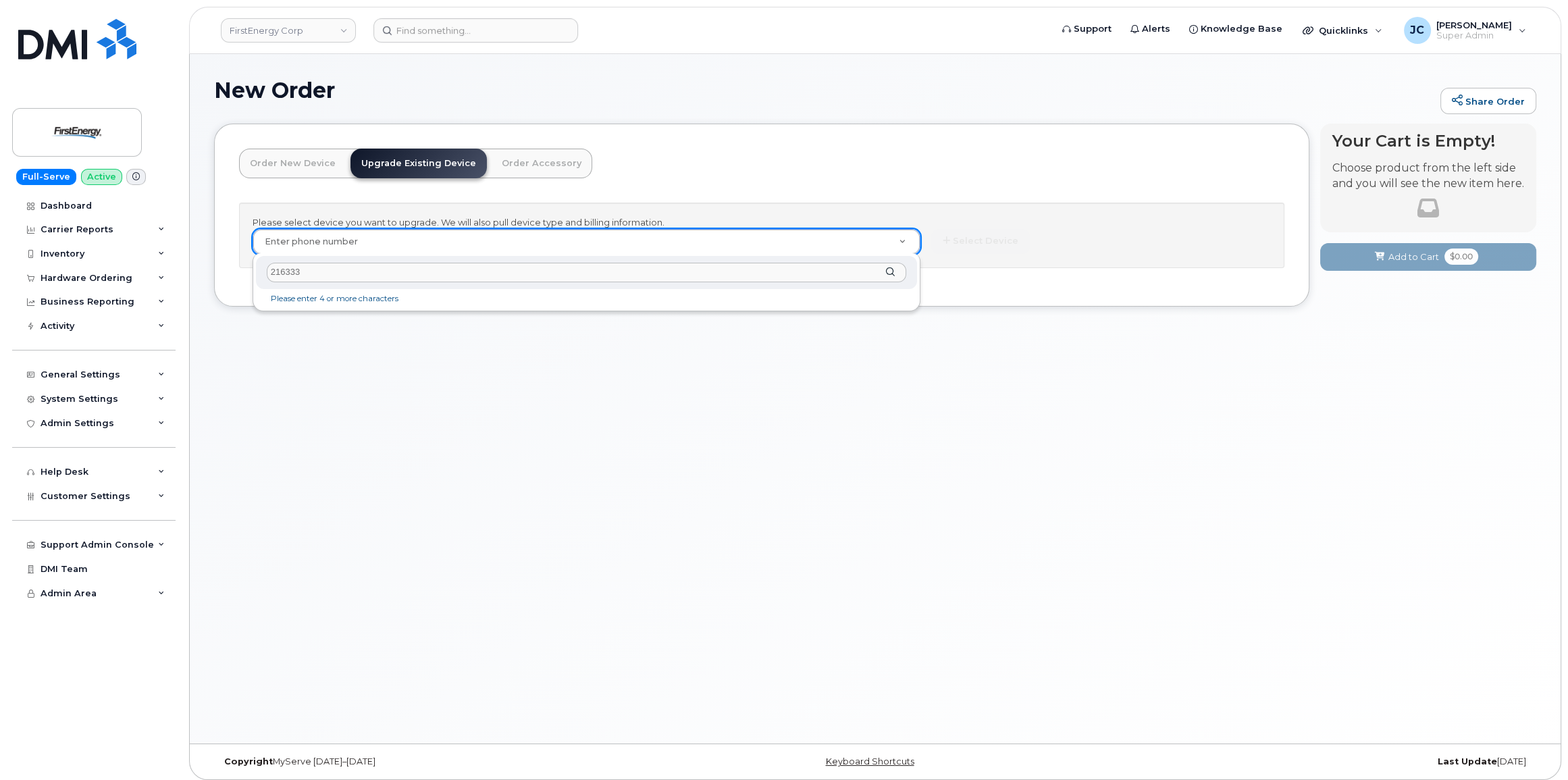
click at [306, 269] on input "216333" at bounding box center [586, 272] width 640 height 19
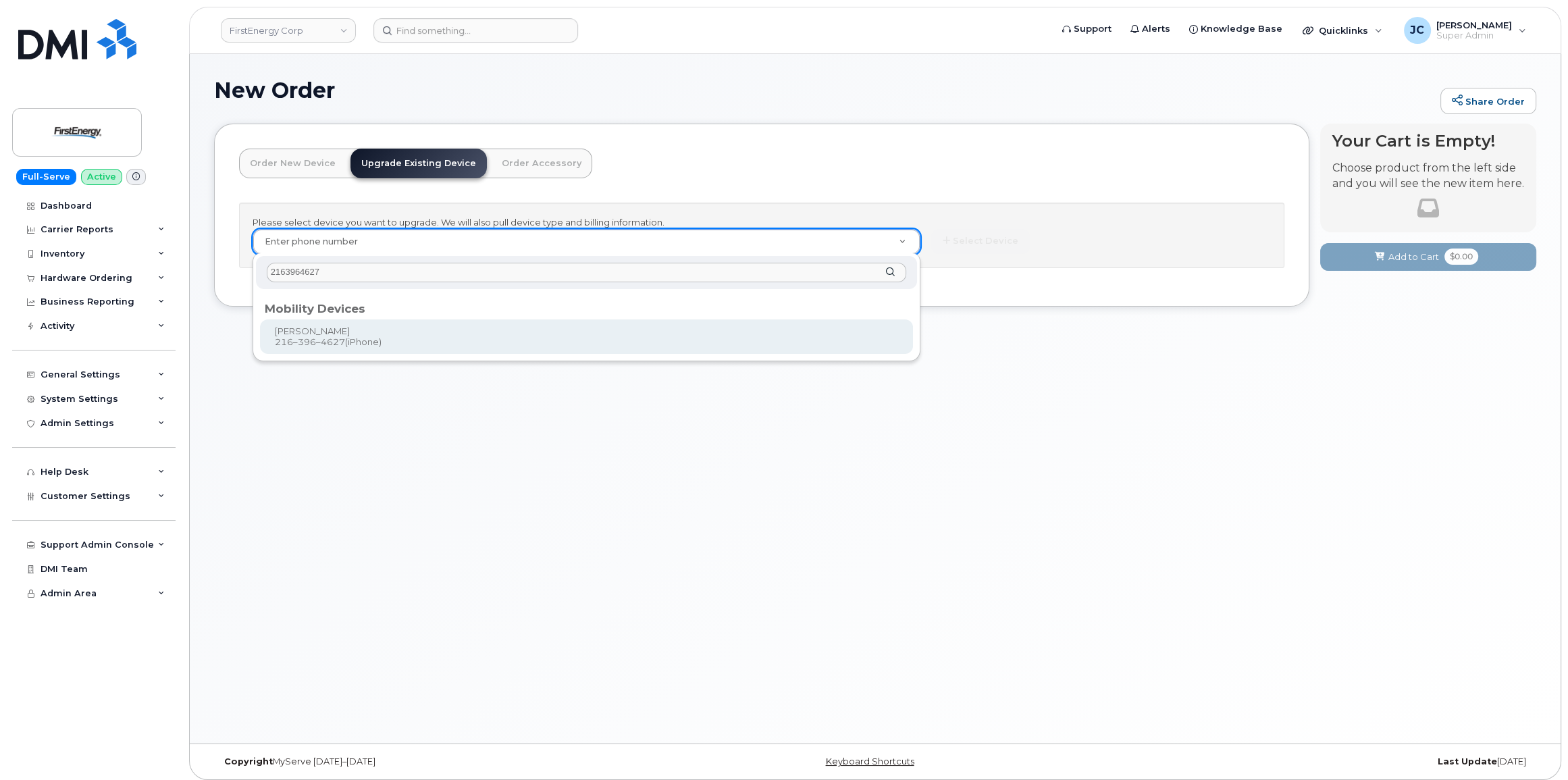
type input "2163964627"
type input "828566"
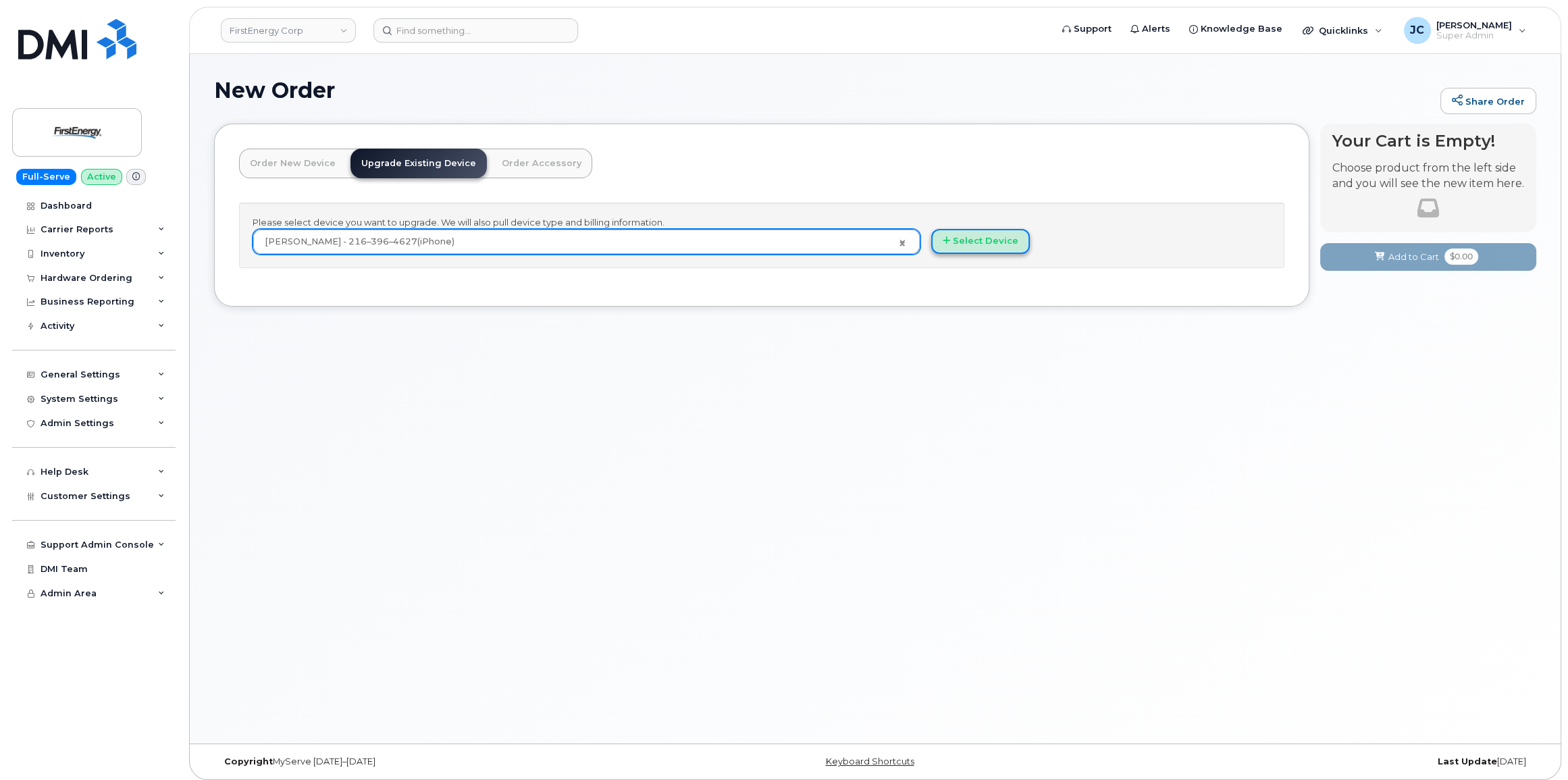
click at [1004, 239] on button "Select Device" at bounding box center [981, 241] width 99 height 25
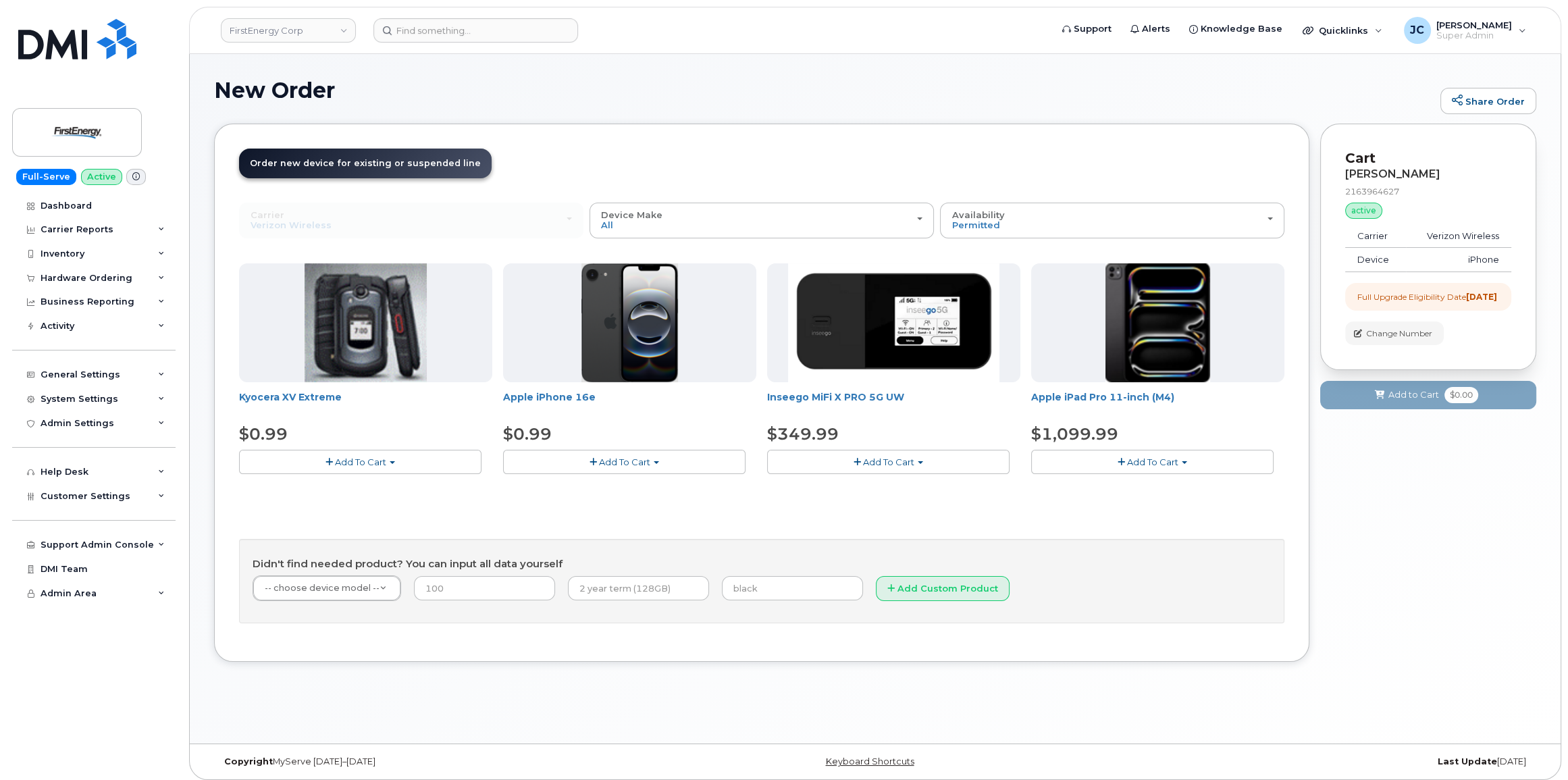
click at [625, 460] on span "Add To Cart" at bounding box center [624, 461] width 51 height 11
click at [599, 484] on link "$0.99 - 2 Year Upgrade" at bounding box center [571, 487] width 130 height 17
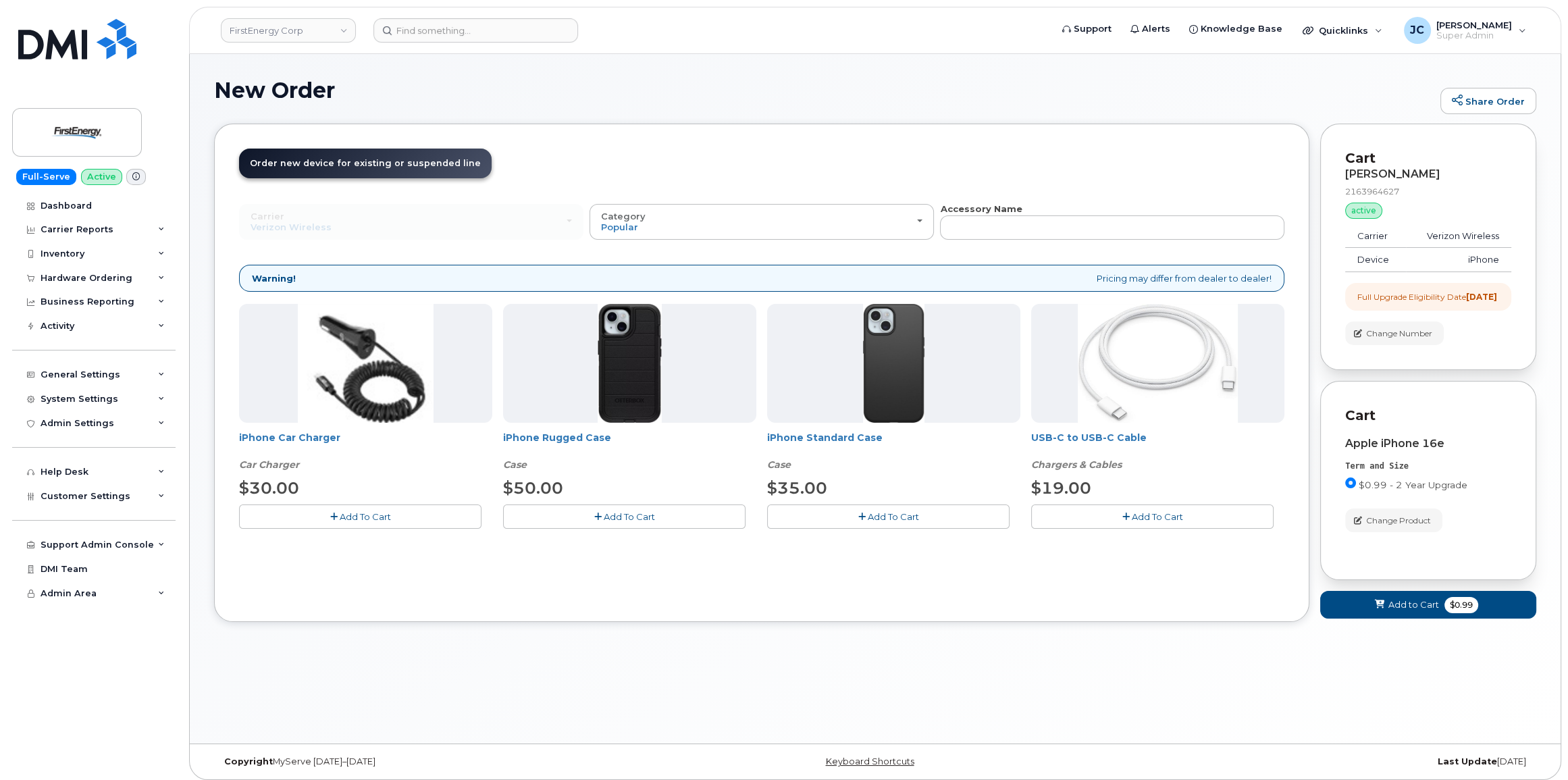
click at [630, 514] on span "Add To Cart" at bounding box center [629, 516] width 51 height 11
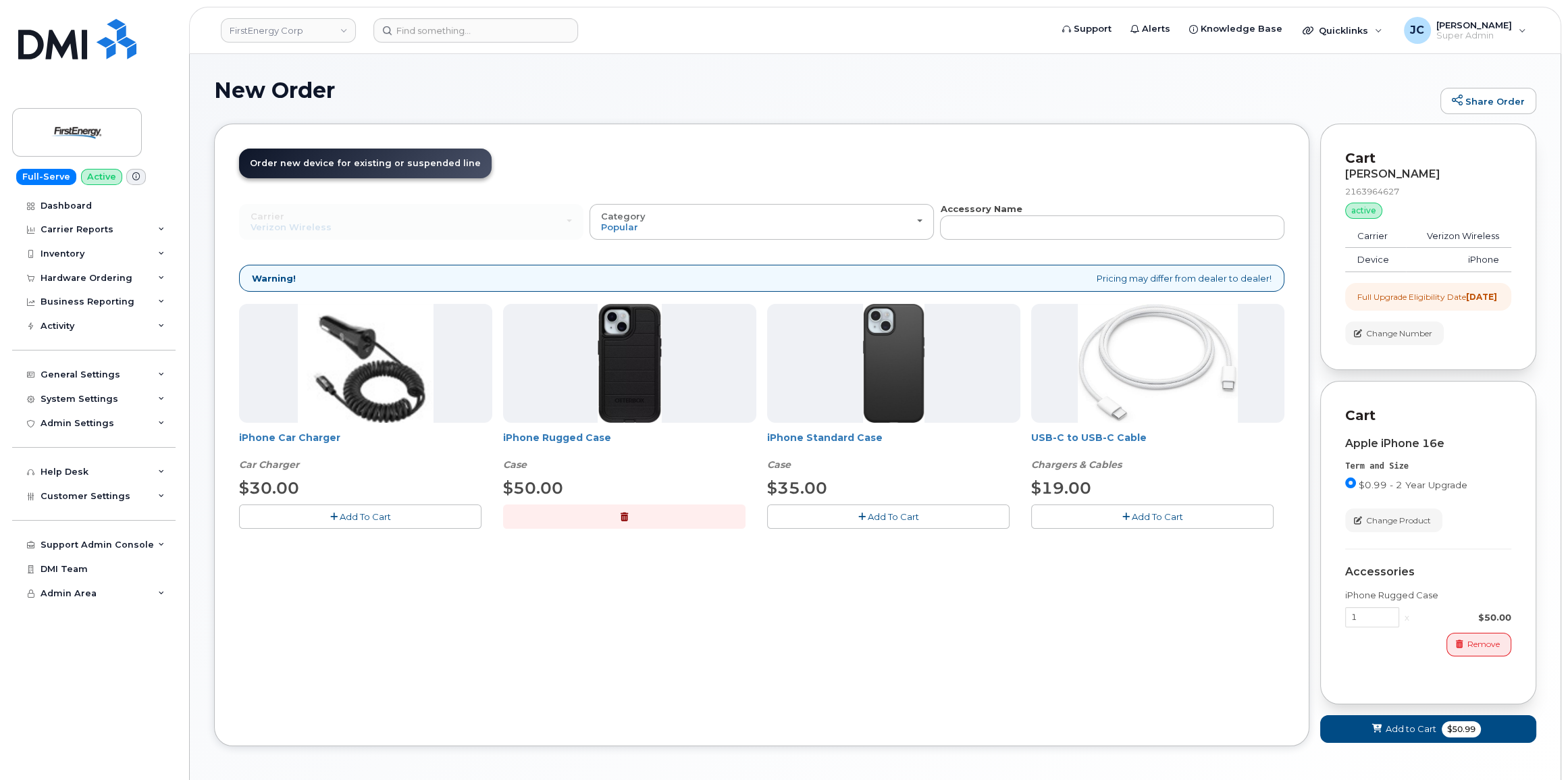
click at [1152, 516] on span "Add To Cart" at bounding box center [1157, 516] width 51 height 11
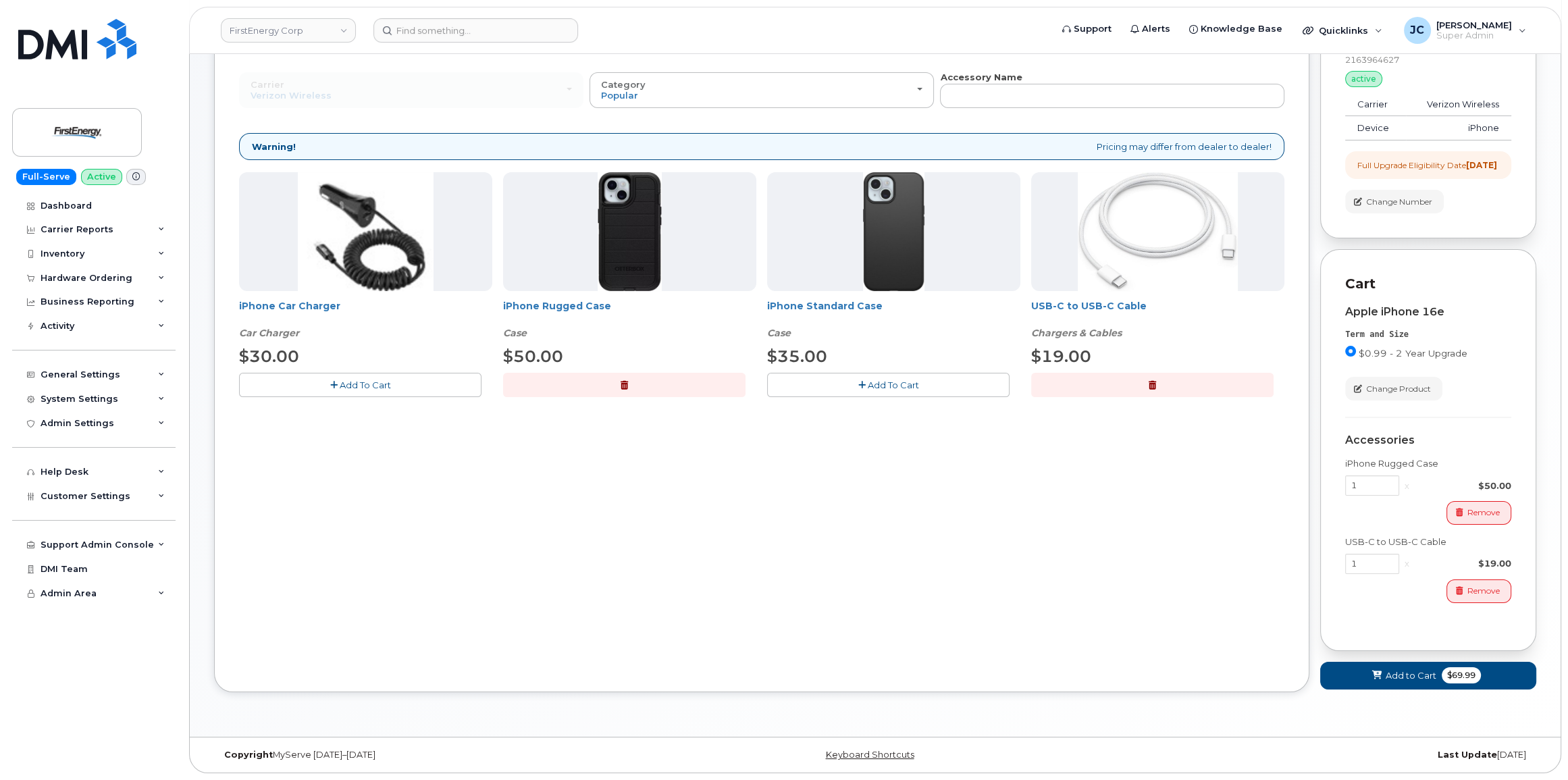
scroll to position [142, 0]
click at [1412, 671] on span "Add to Cart" at bounding box center [1411, 676] width 51 height 13
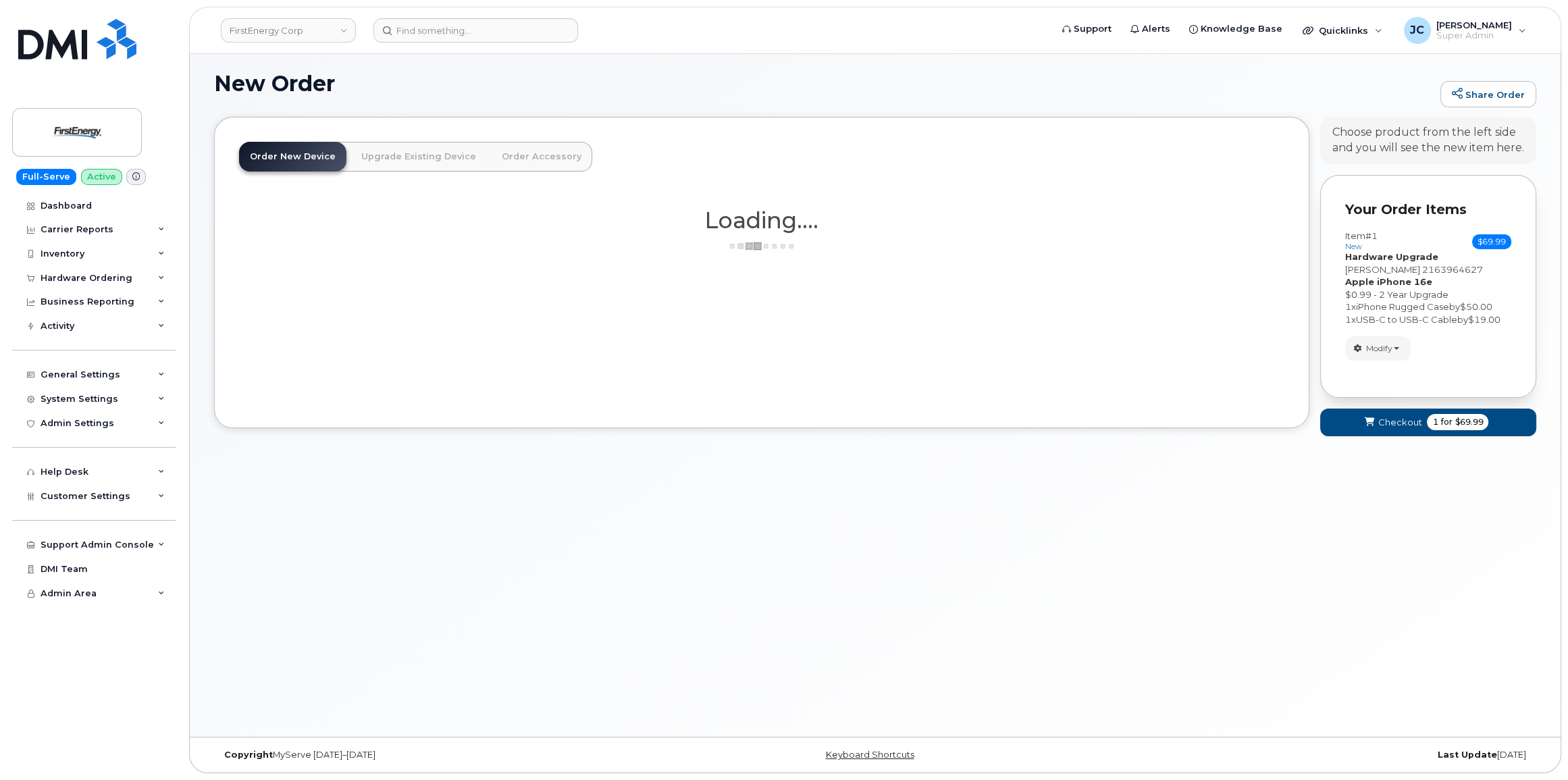
scroll to position [6, 0]
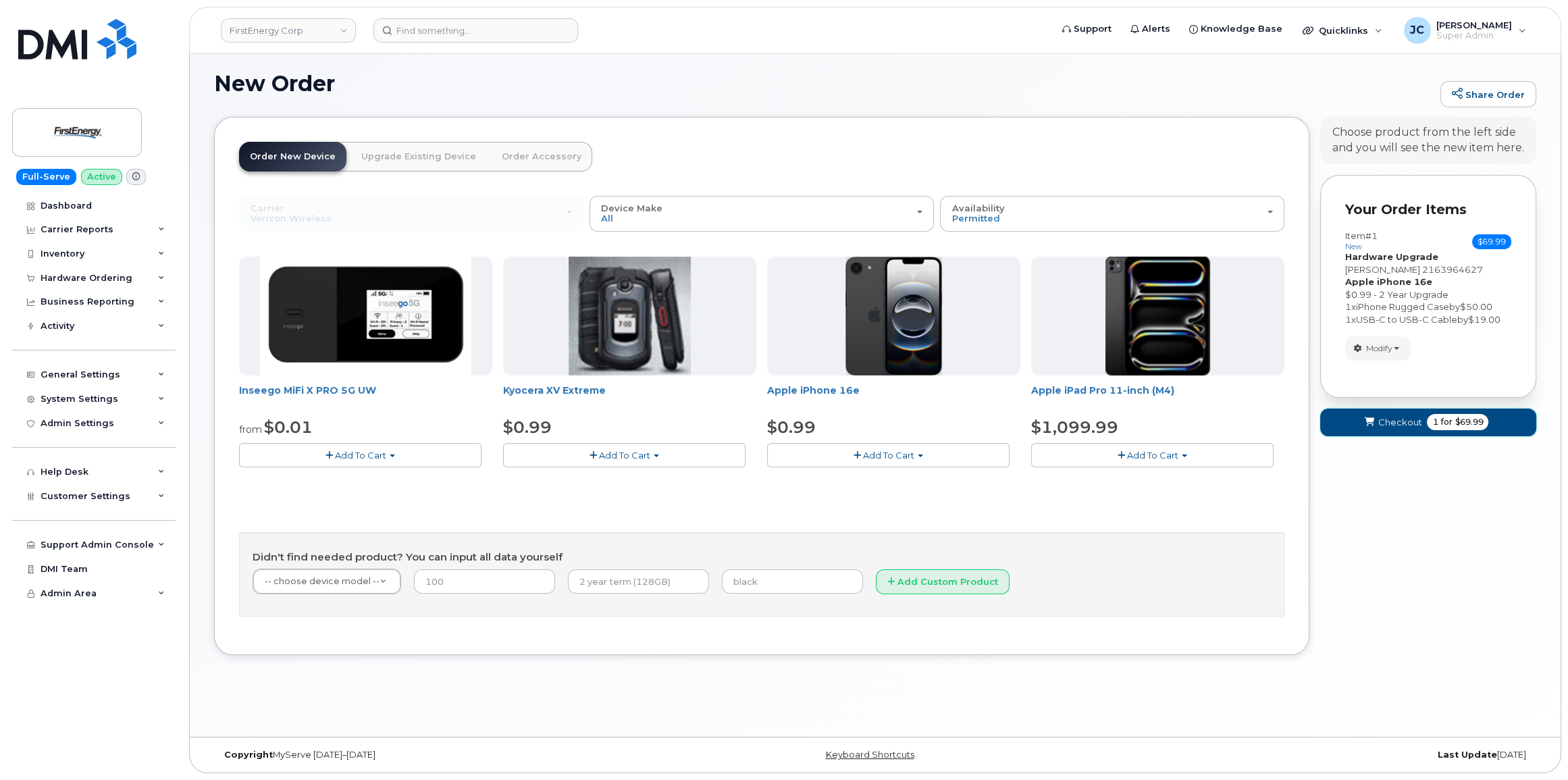
click at [1402, 420] on span "Checkout" at bounding box center [1399, 422] width 44 height 13
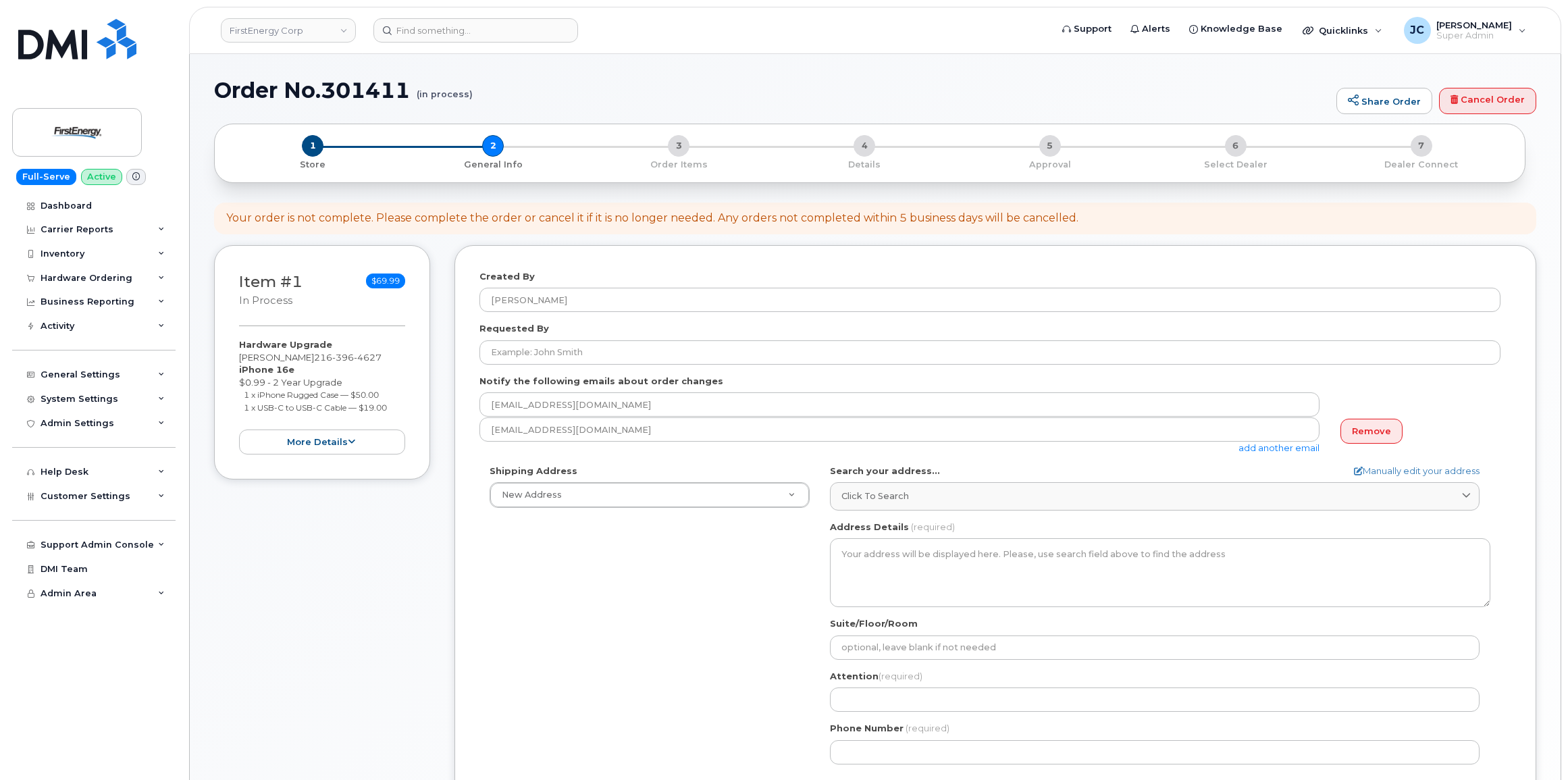
select select
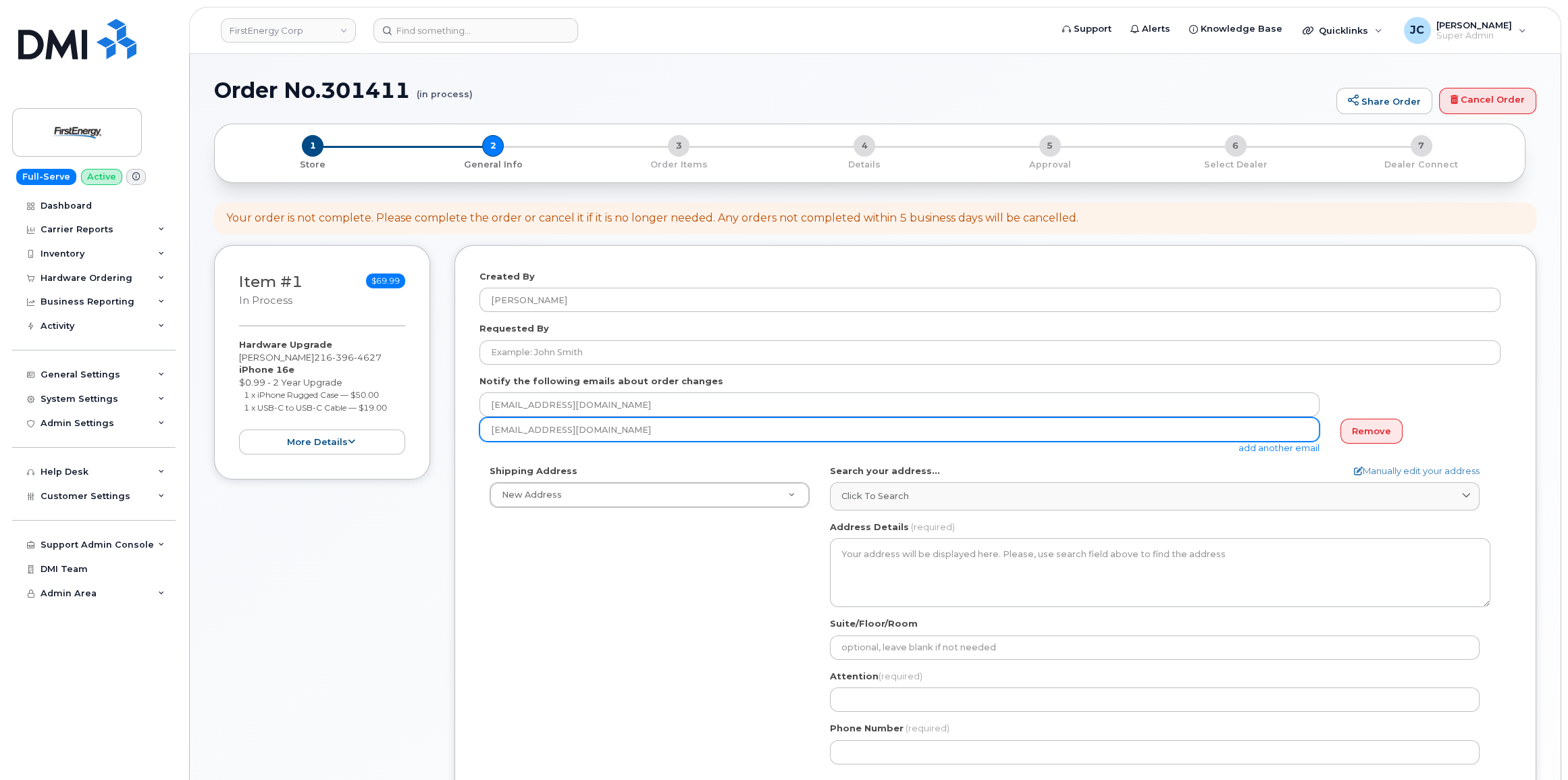
click at [610, 431] on input "jecook@dminc.com" at bounding box center [899, 429] width 840 height 24
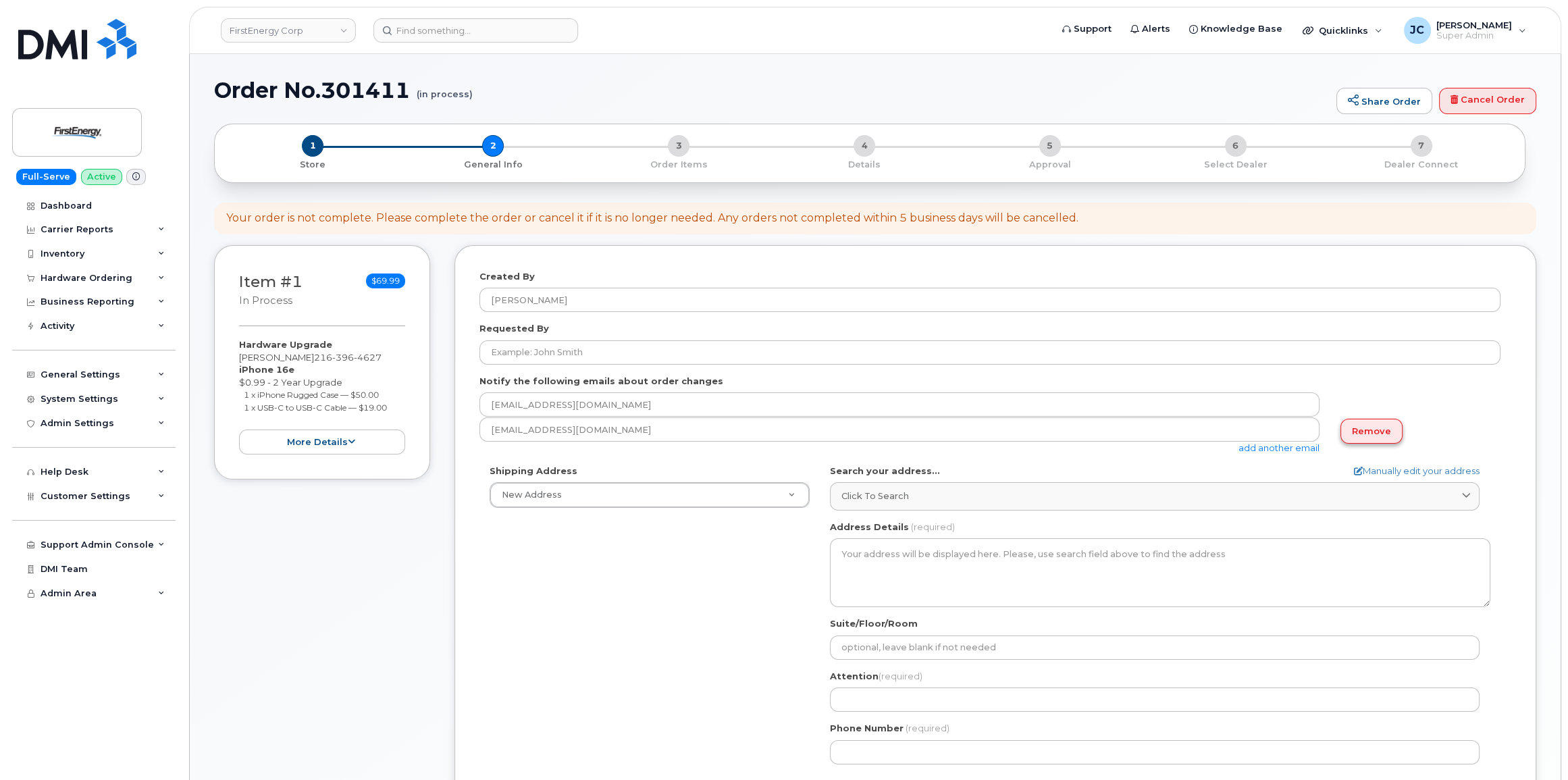
click at [1359, 426] on link "Remove" at bounding box center [1371, 431] width 62 height 25
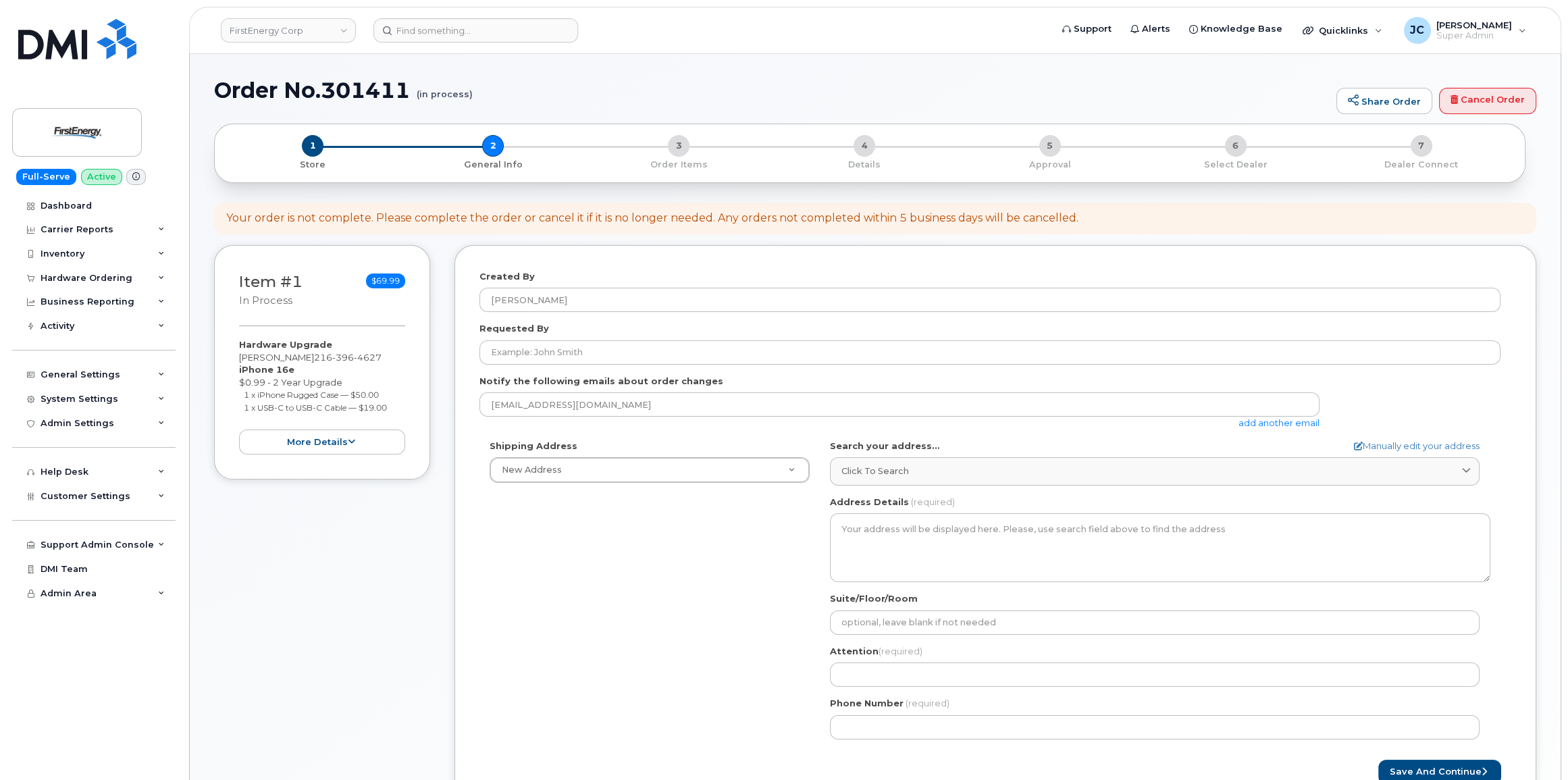
click at [1295, 421] on link "add another email" at bounding box center [1279, 422] width 81 height 11
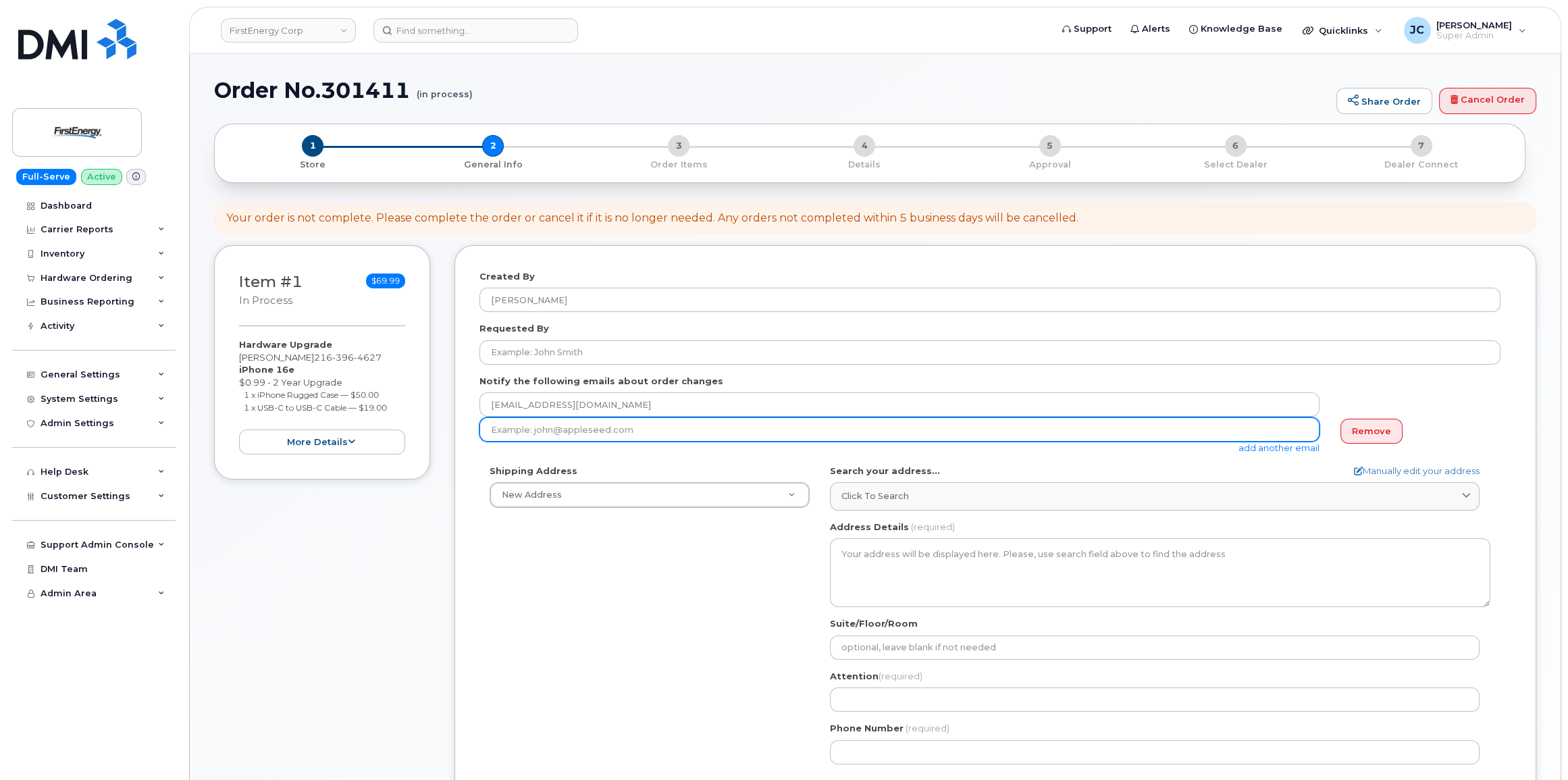
drag, startPoint x: 664, startPoint y: 425, endPoint x: 452, endPoint y: 430, distance: 212.1
click at [452, 430] on div "Item #1 in process $69.99 Hardware Upgrade ANDREW KAMINSKI 216 396 4627 iPhone …" at bounding box center [875, 550] width 1322 height 610
paste input "smoorman@firstenergycorp.com"
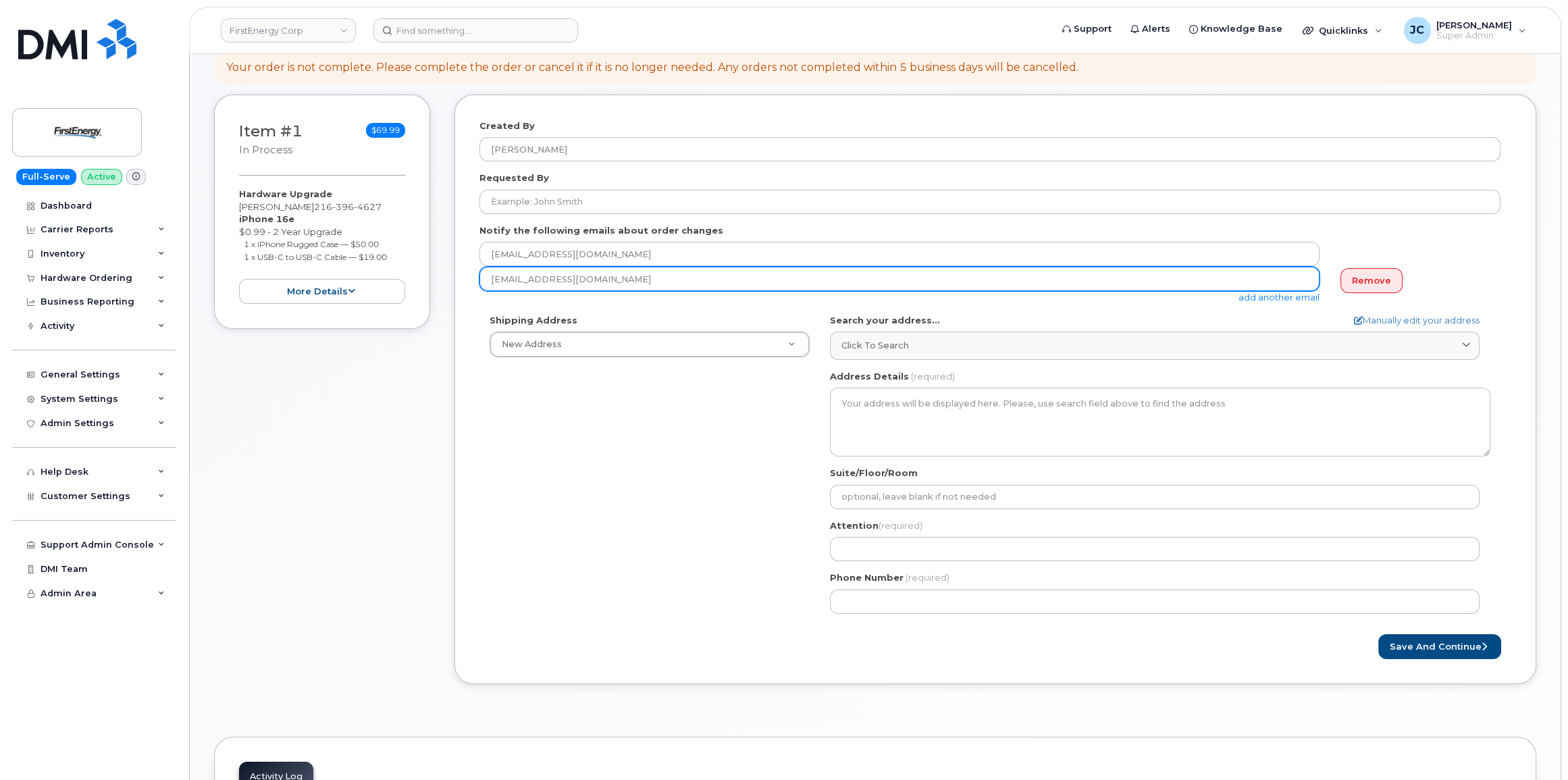
scroll to position [184, 0]
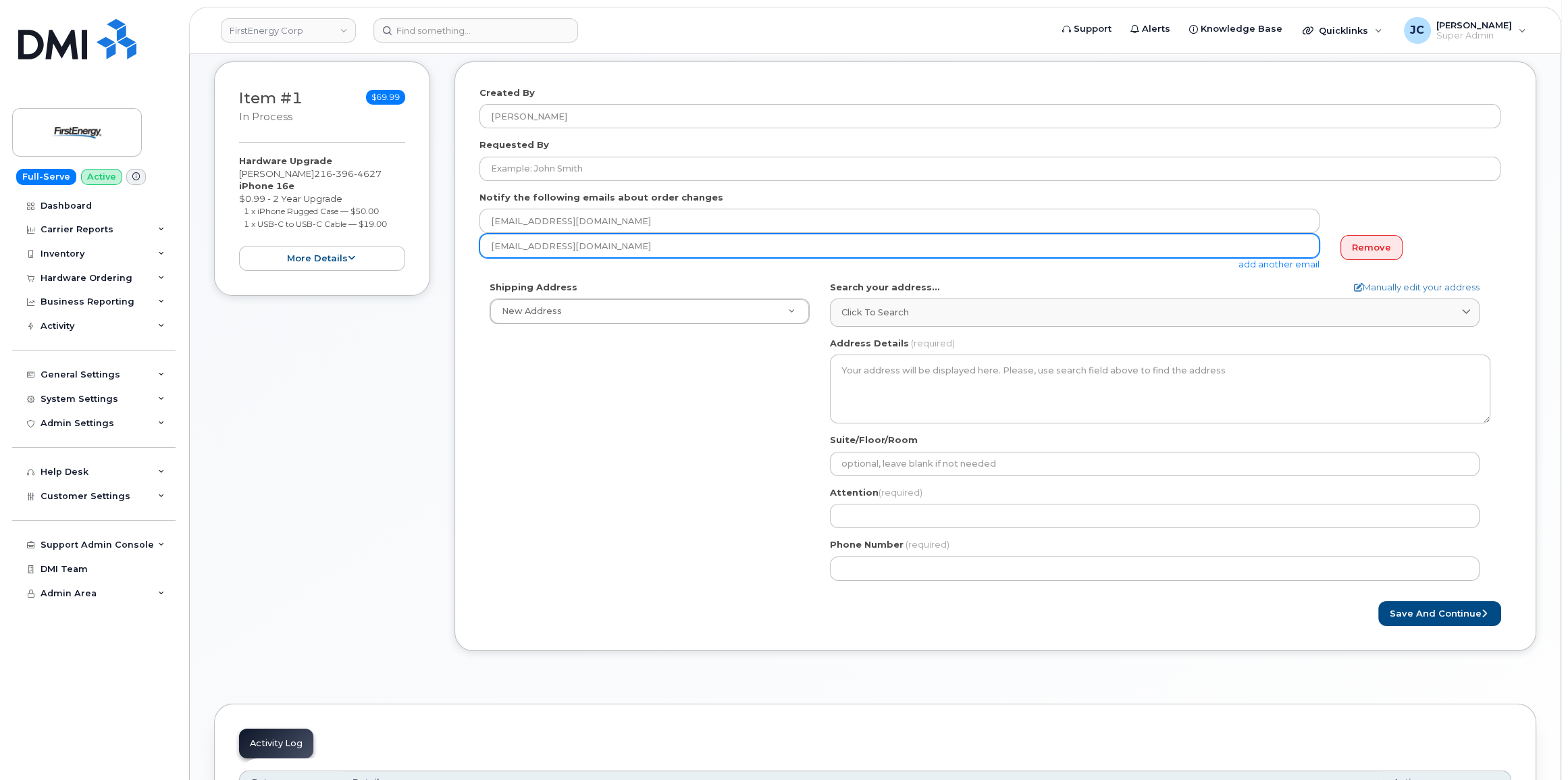
type input "smoorman@firstenergycorp.com"
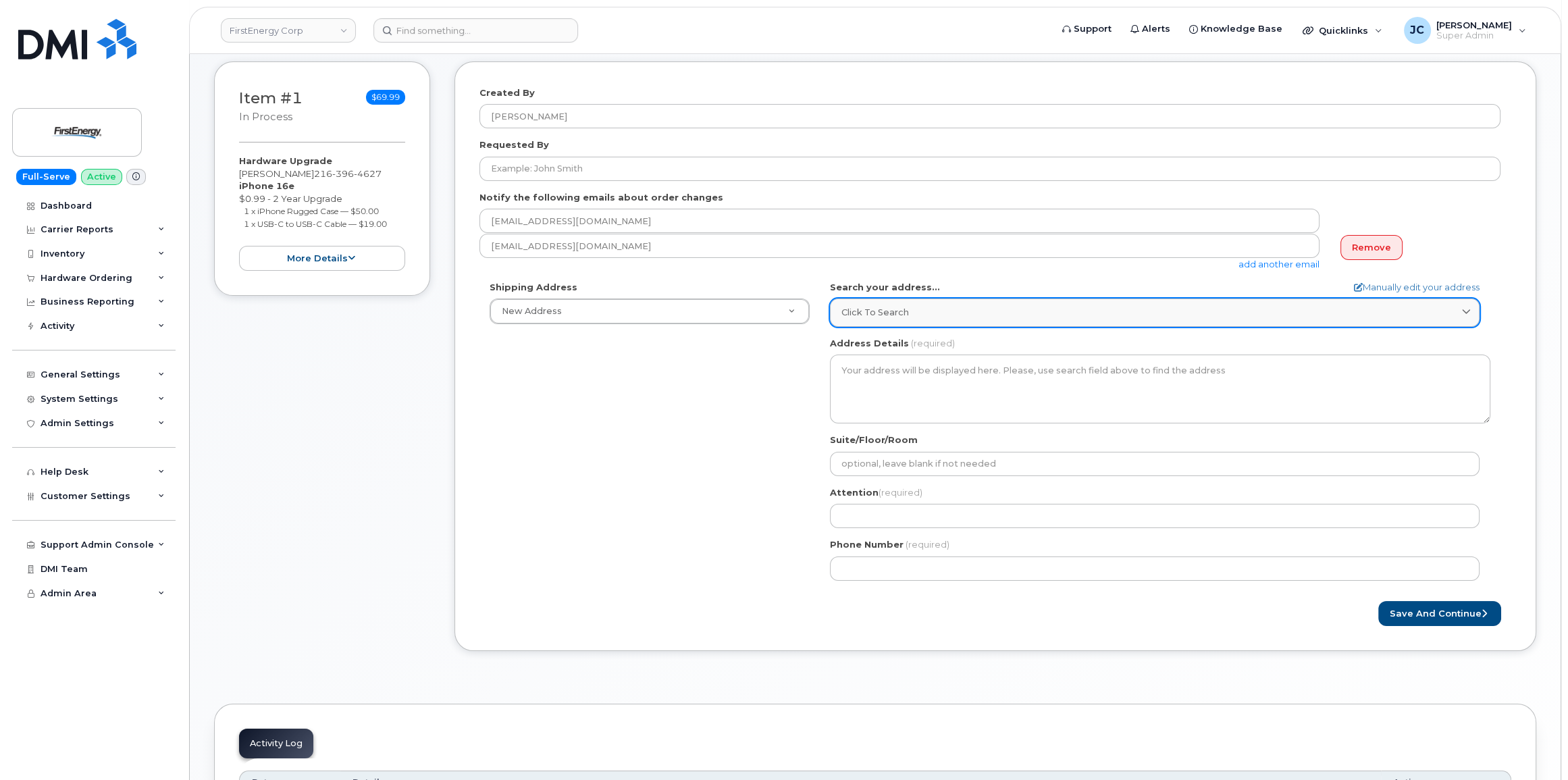
click at [891, 306] on span "Click to search" at bounding box center [875, 312] width 68 height 13
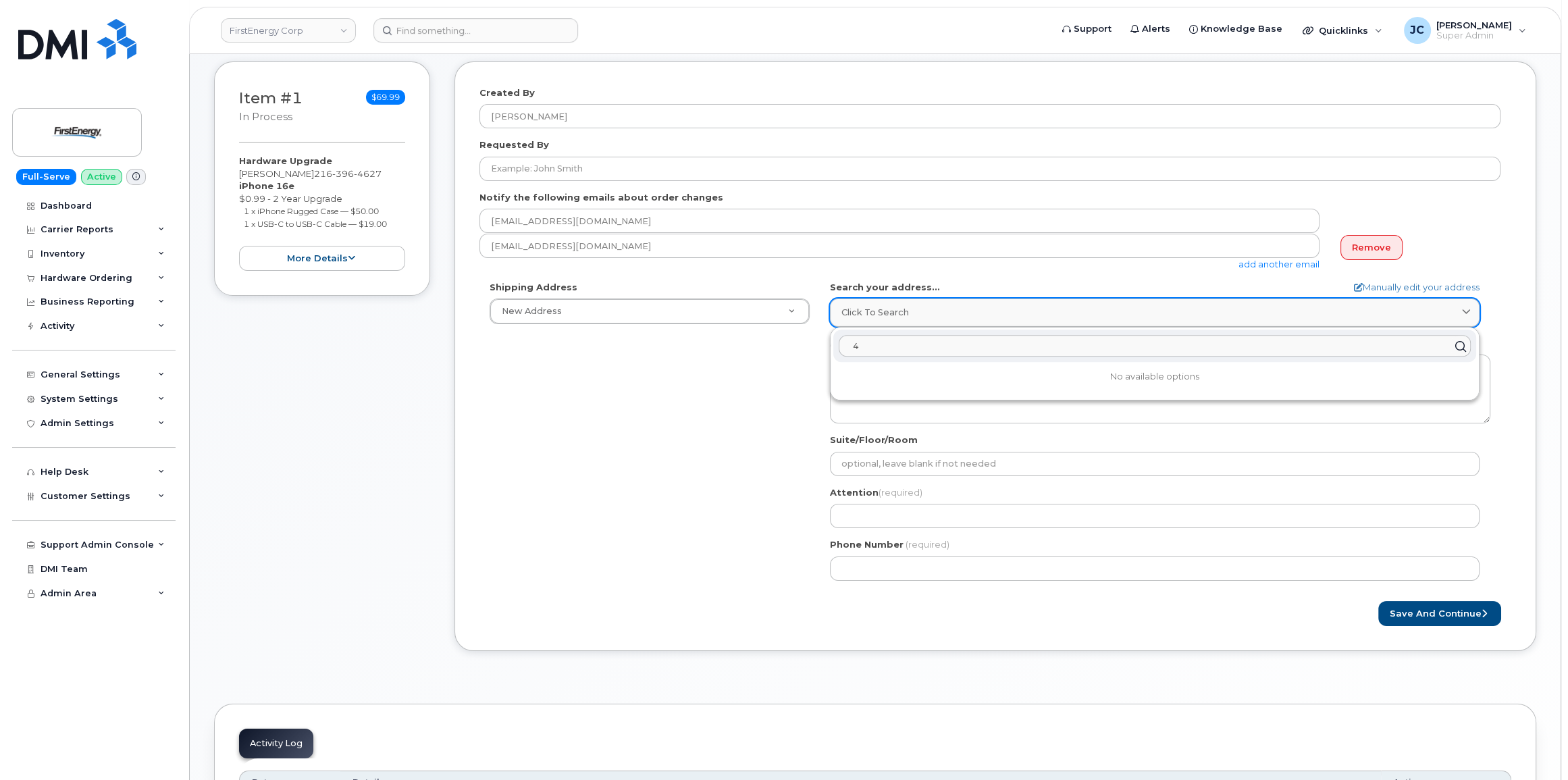
type input "43"
click at [1378, 601] on button "Save and Continue" at bounding box center [1439, 613] width 123 height 25
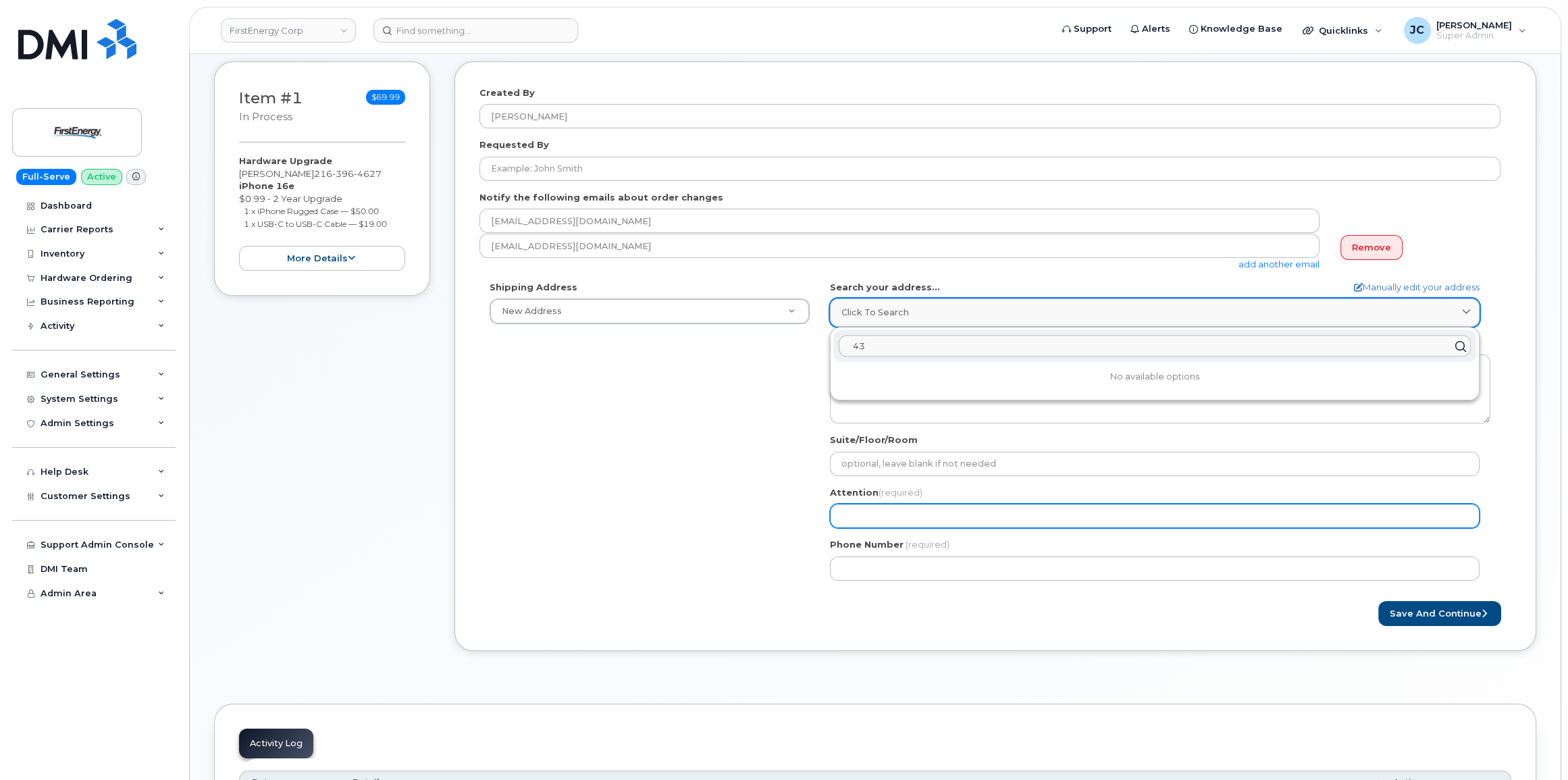
select select
type input "3"
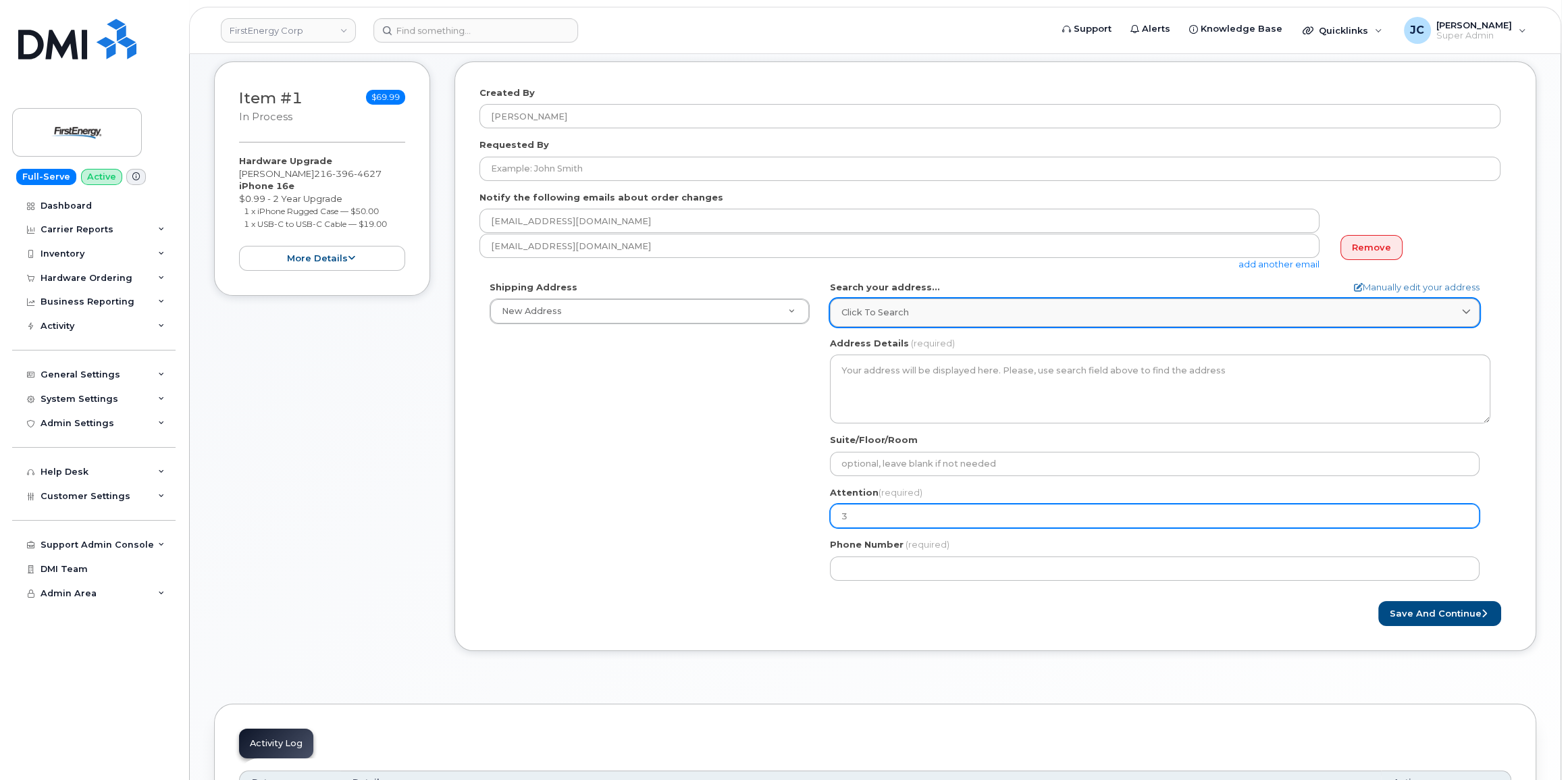
select select
type input "5"
select select
type input "54"
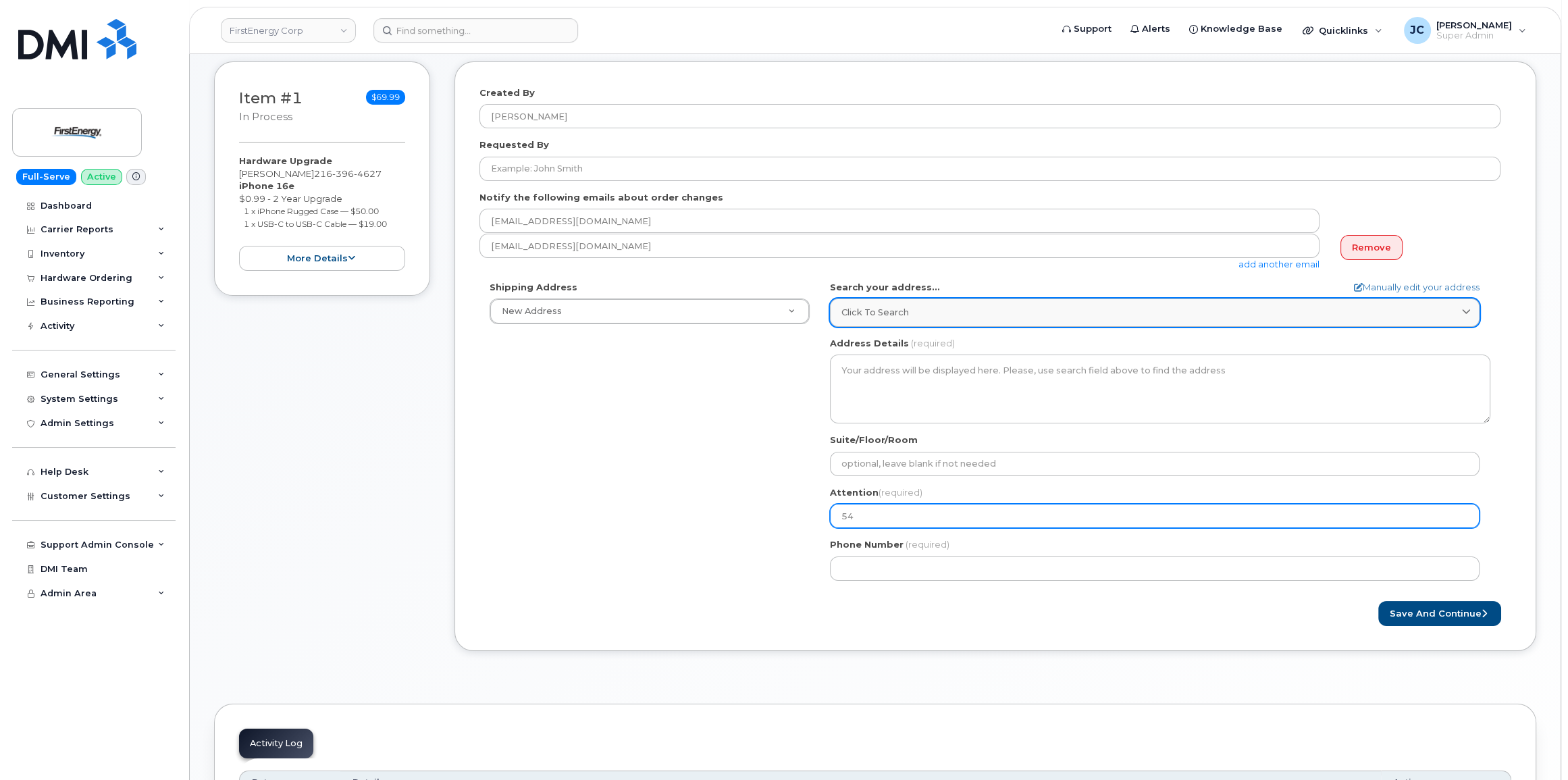
select select
type input "544"
select select
type input "54"
select select
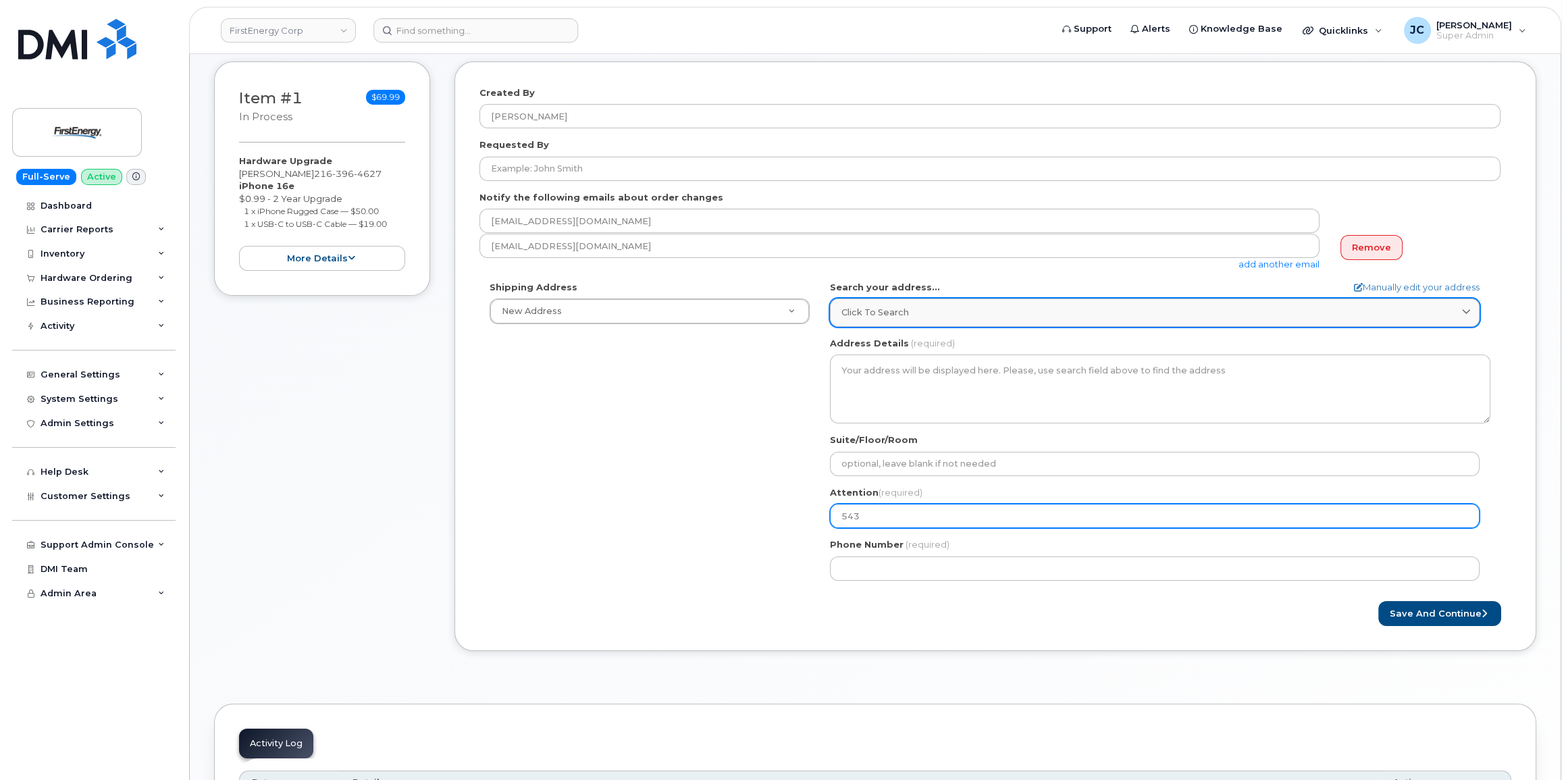
type input "543"
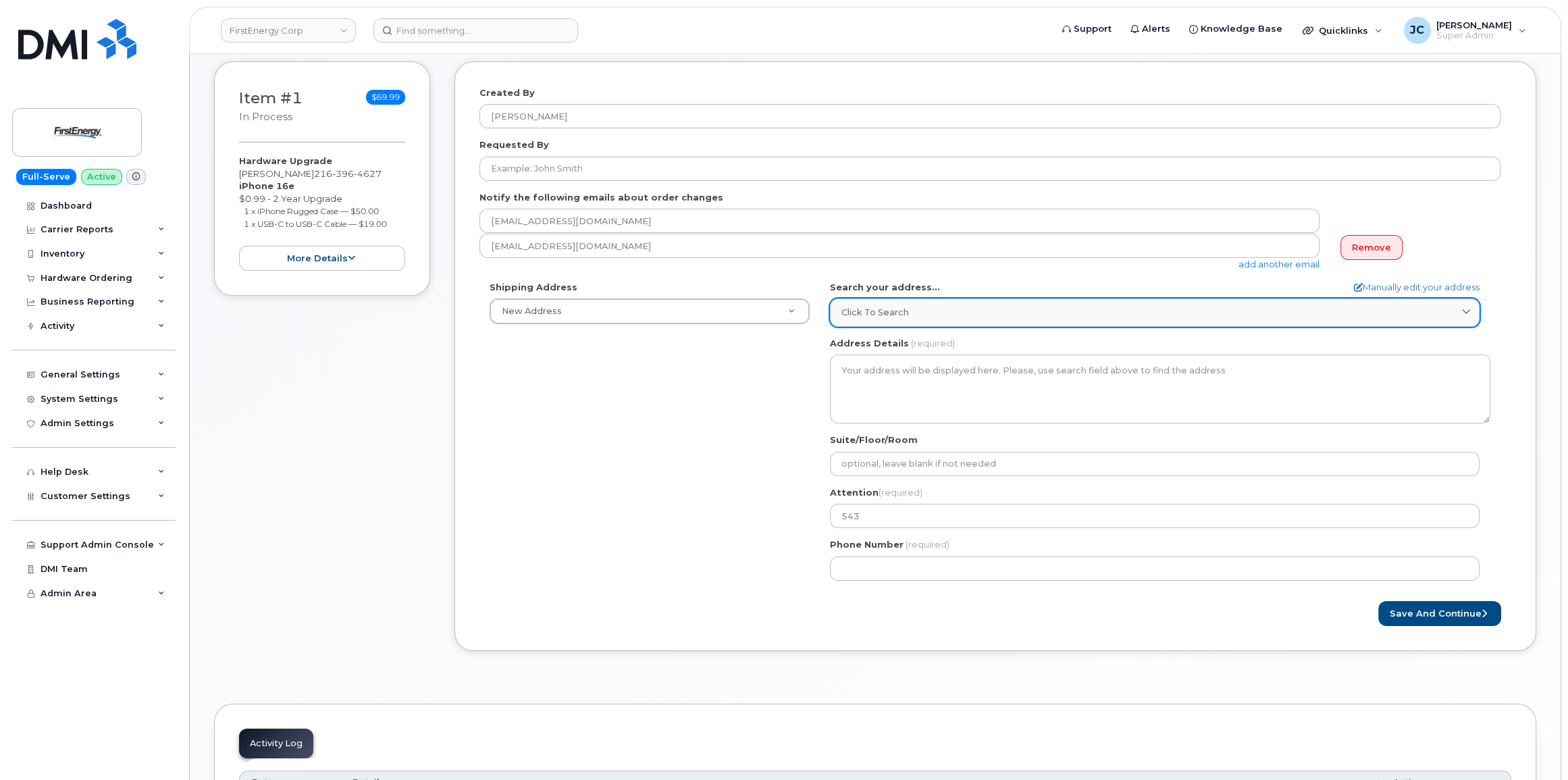
click at [878, 309] on span "Click to search" at bounding box center [875, 312] width 68 height 13
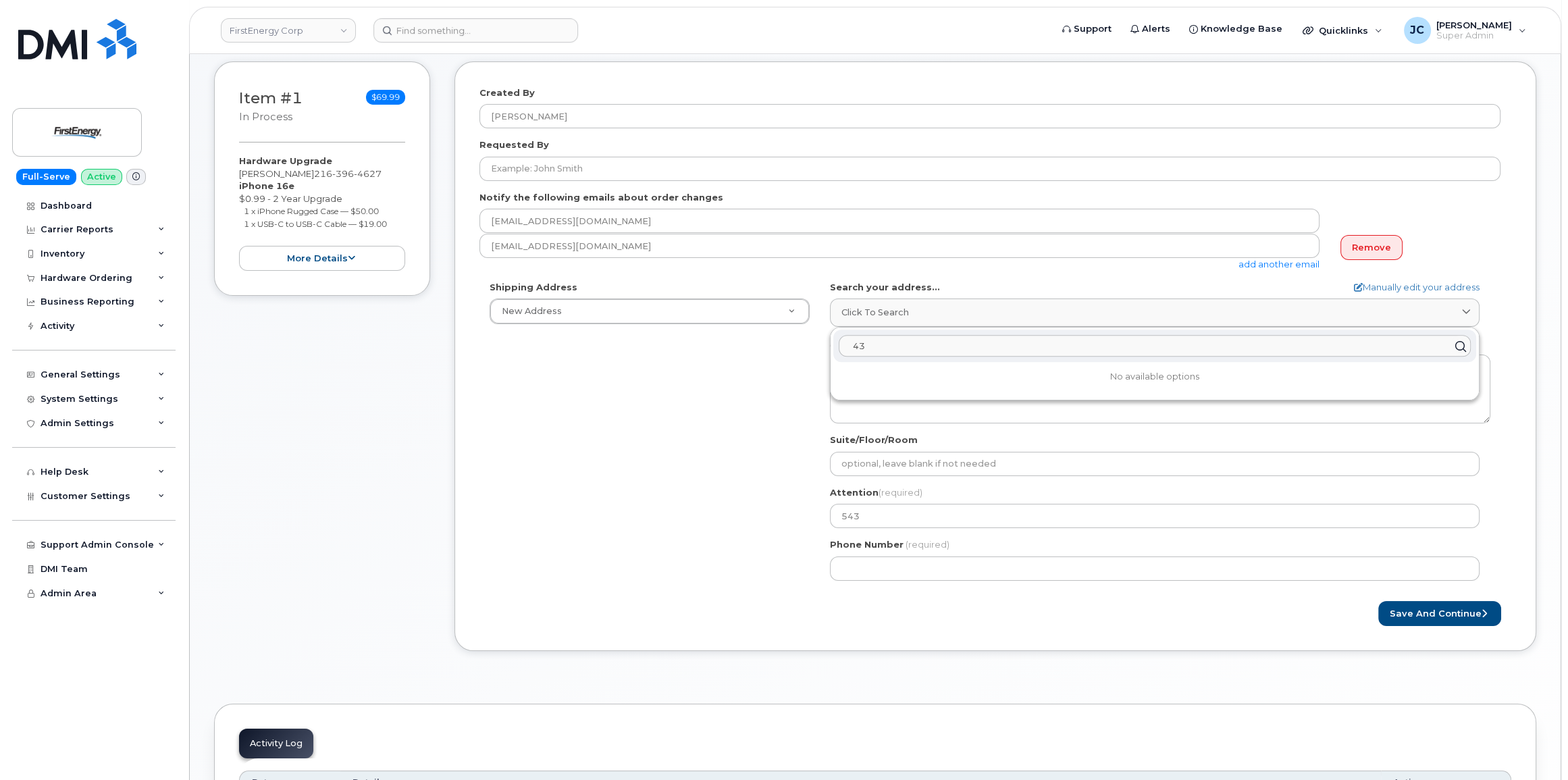
type input "4"
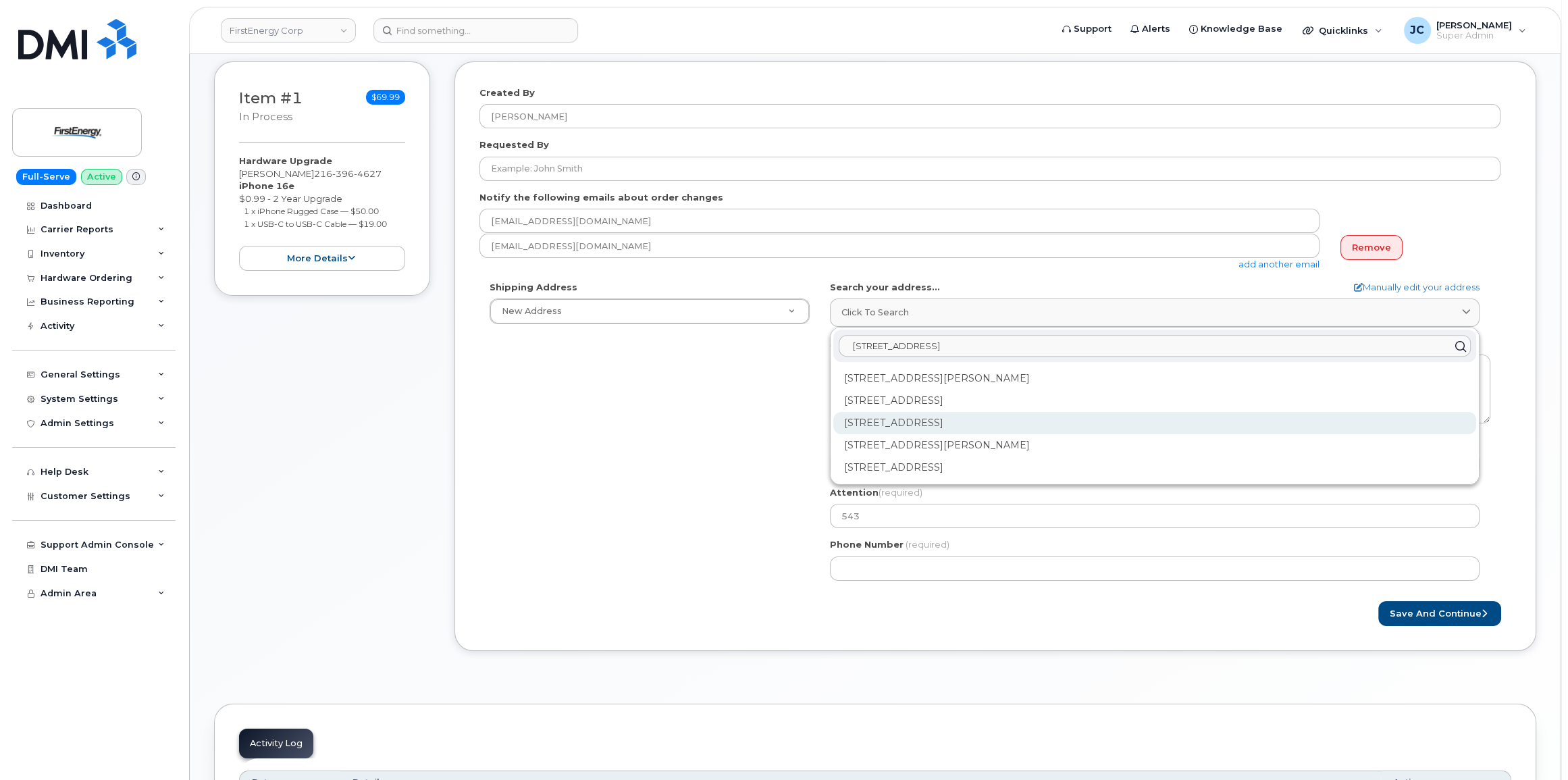
type input "543 Lake Road"
click at [930, 418] on div "543 Lake Rd Medina OH 44256-2454" at bounding box center [1155, 423] width 643 height 22
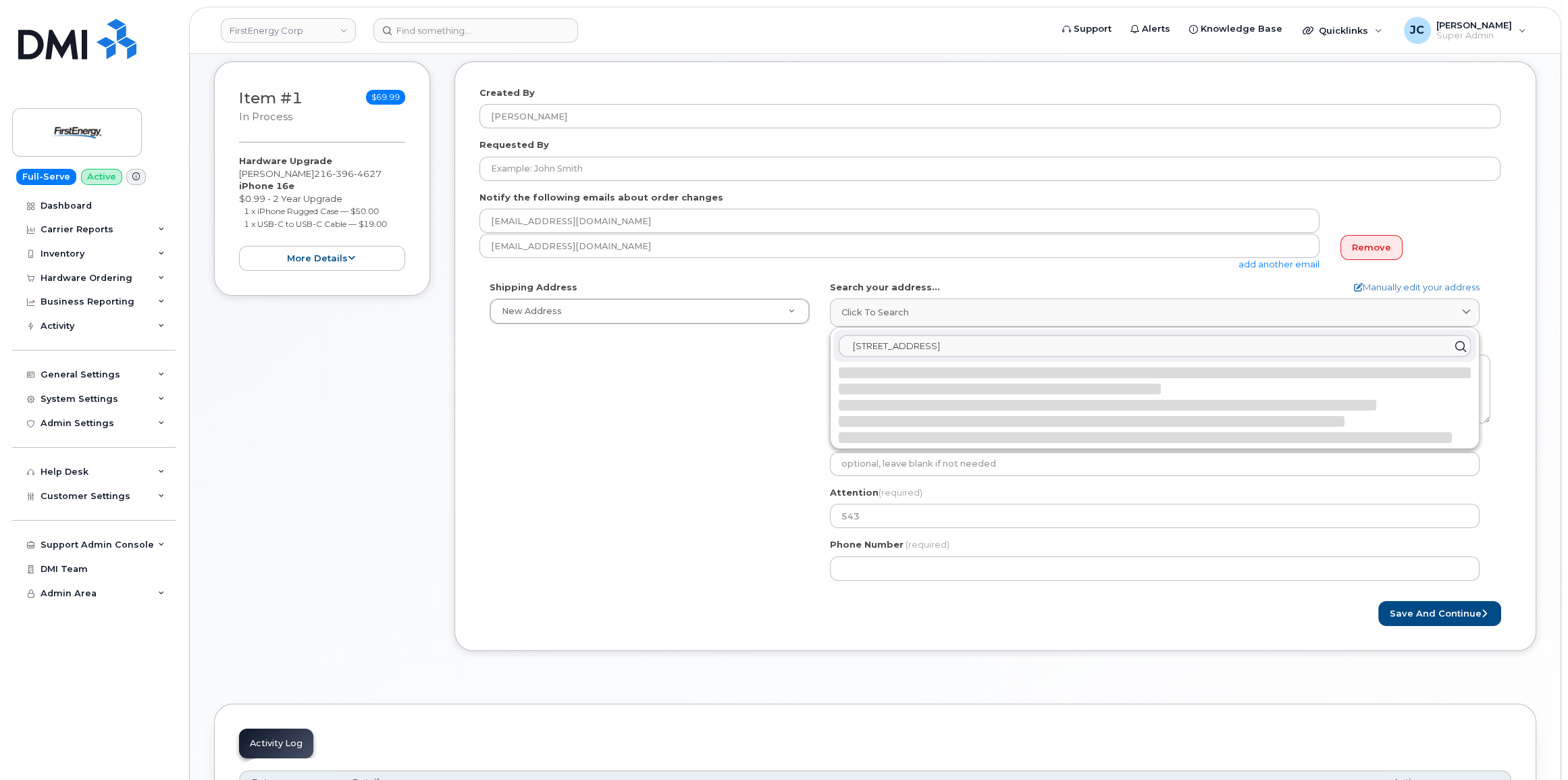
select select
type textarea "543 Lake Rd MEDINA OH 44256-2454 UNITED STATES"
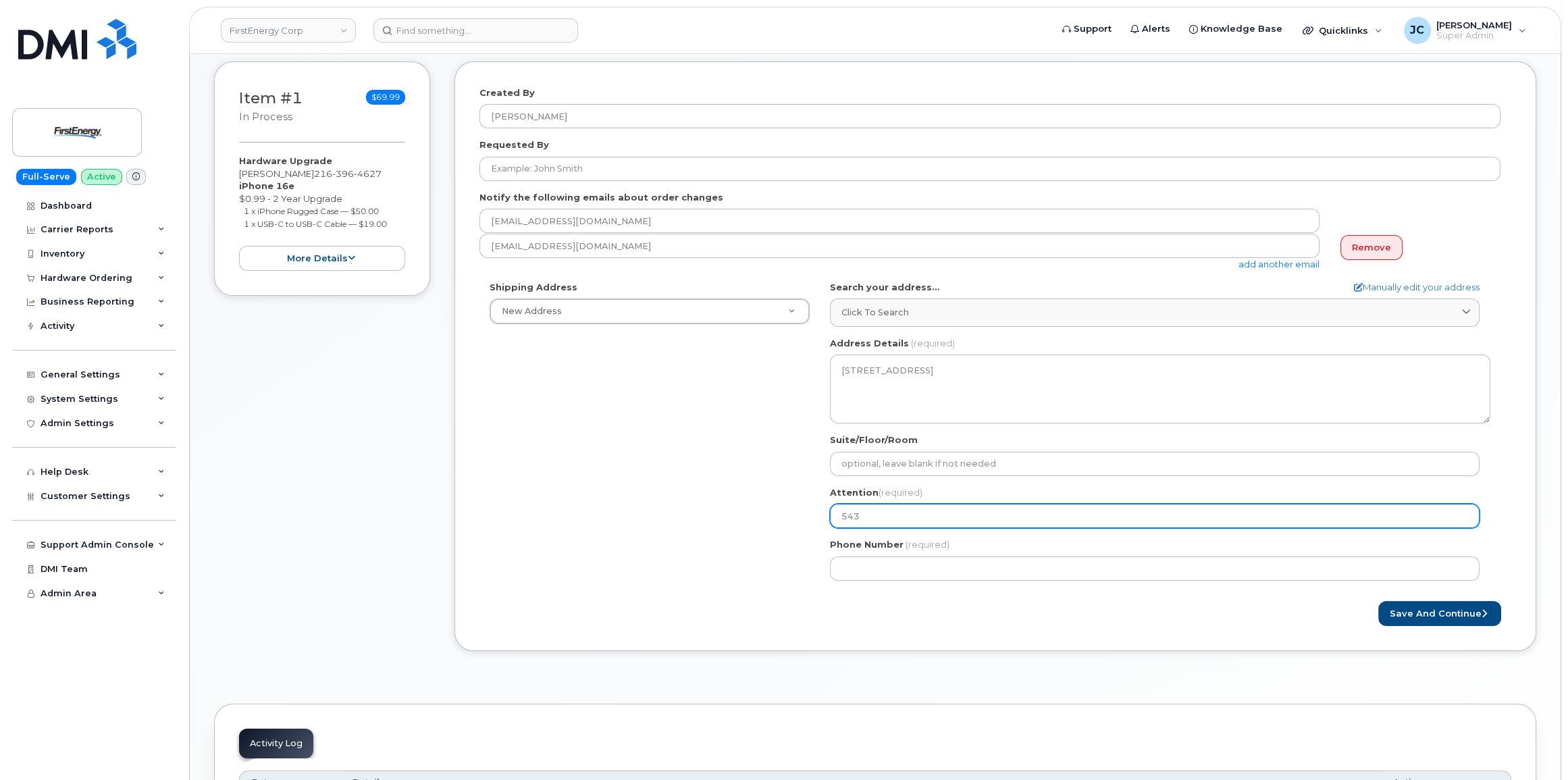
drag, startPoint x: 889, startPoint y: 523, endPoint x: 812, endPoint y: 506, distance: 78.9
click at [812, 506] on div "Shipping Address New Address New Address OH Medina Search your address... Manua…" at bounding box center [989, 436] width 1021 height 310
select select
type input "a"
select select
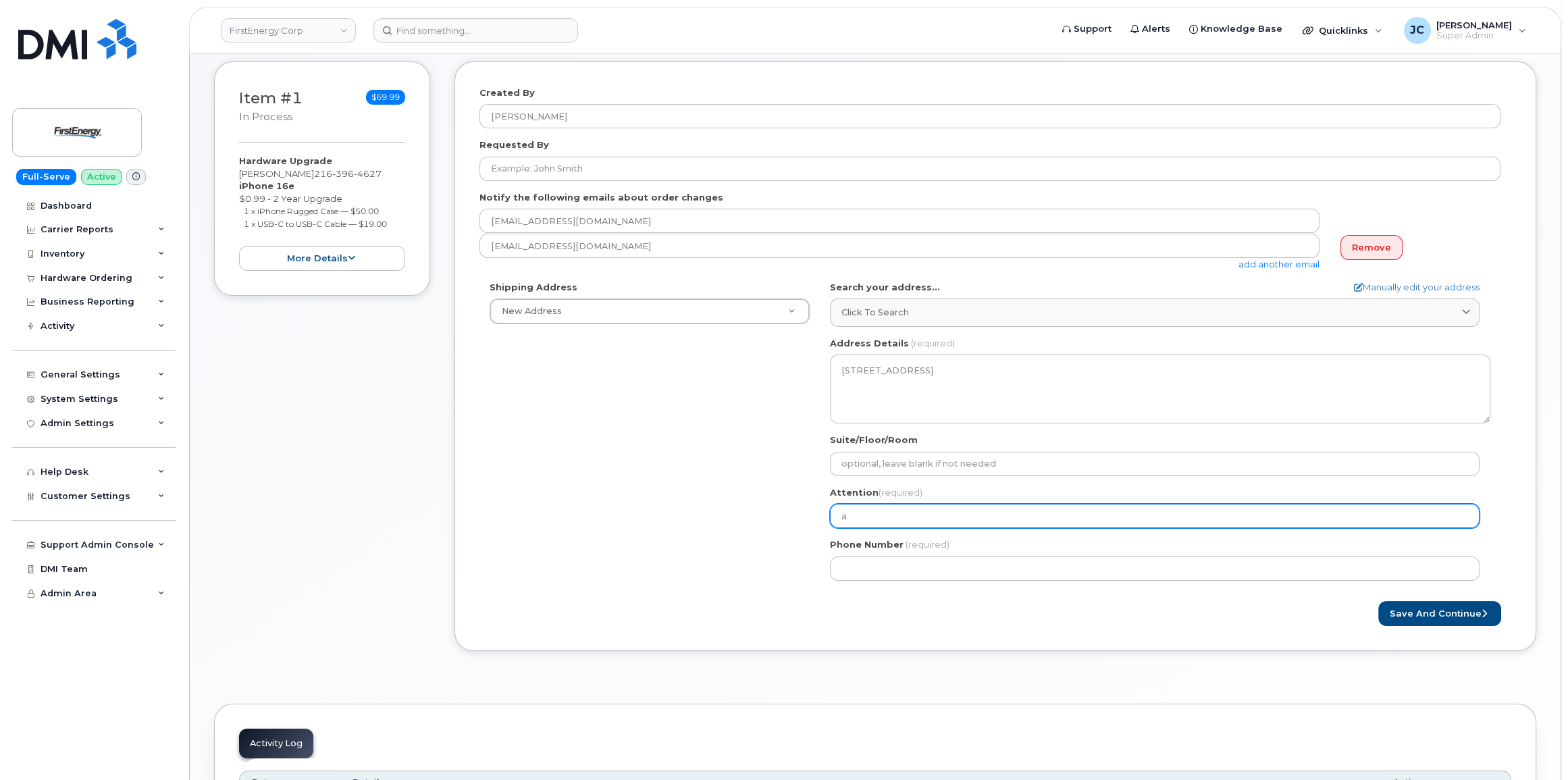
type input "aN"
select select
type input "aND"
select select
type input "aNDR"
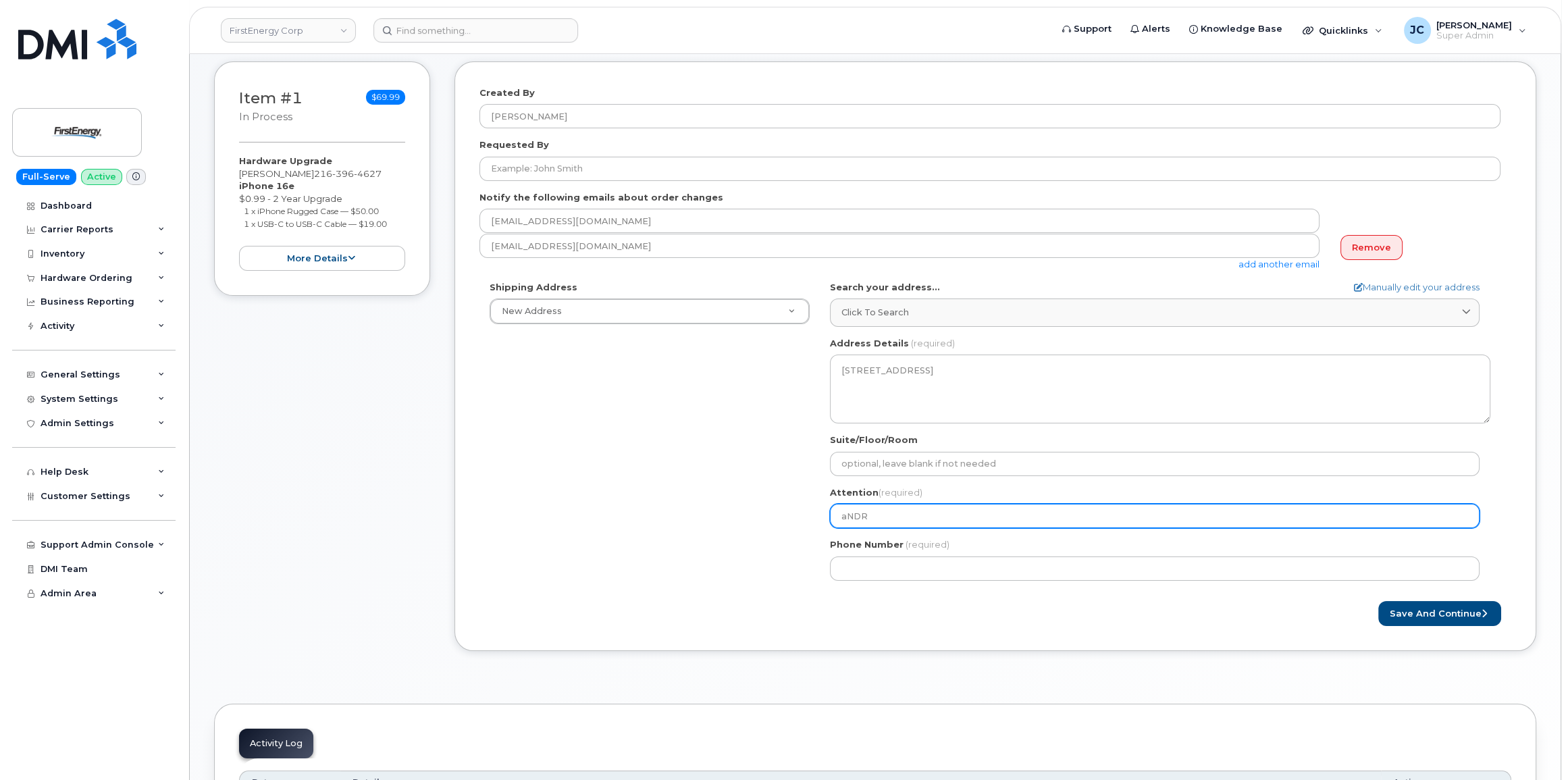
select select
type input "aNDRE"
select select
type input "aNDR"
select select
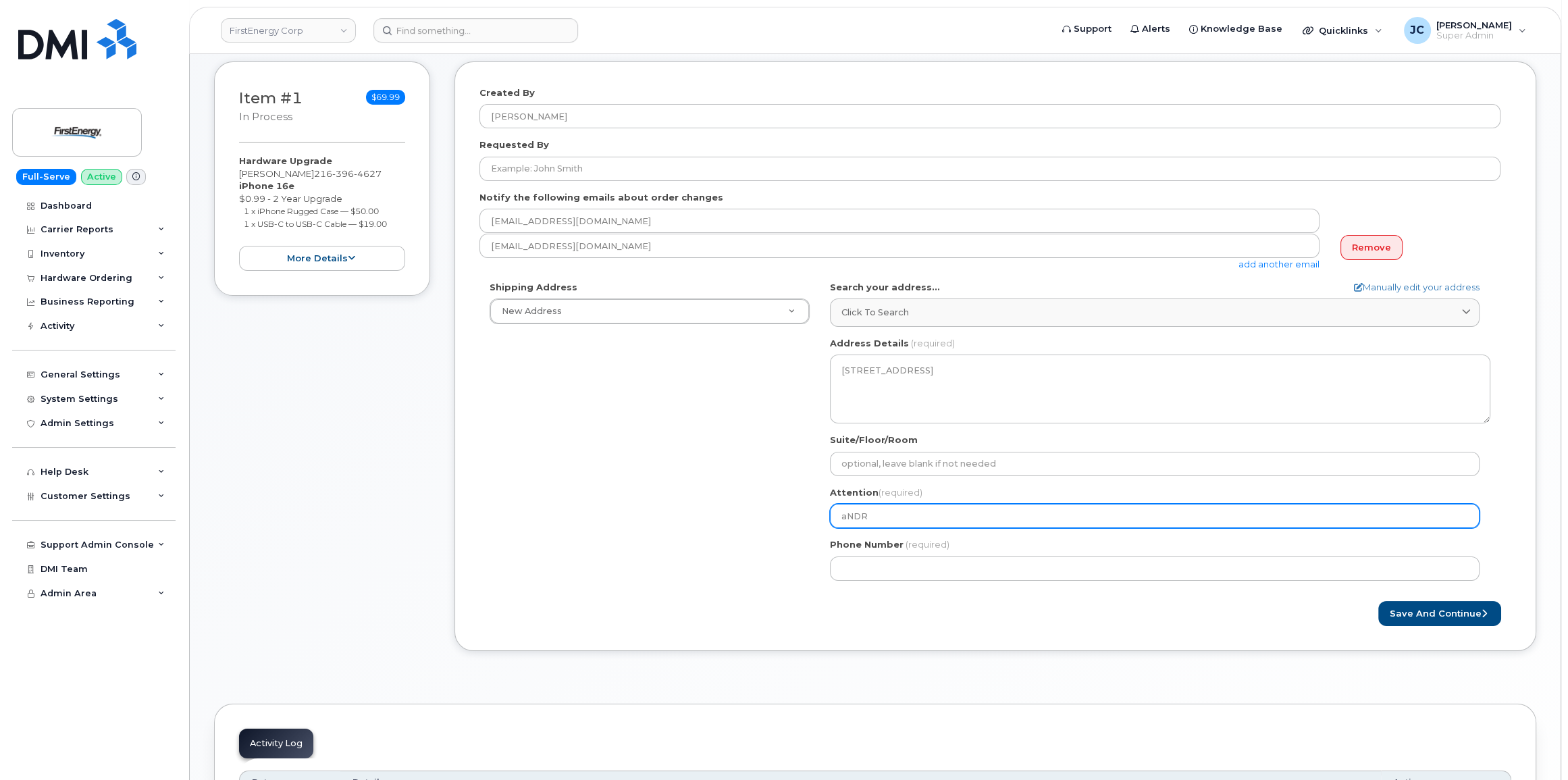
type input "aND"
select select
type input "aN"
select select
type input "a"
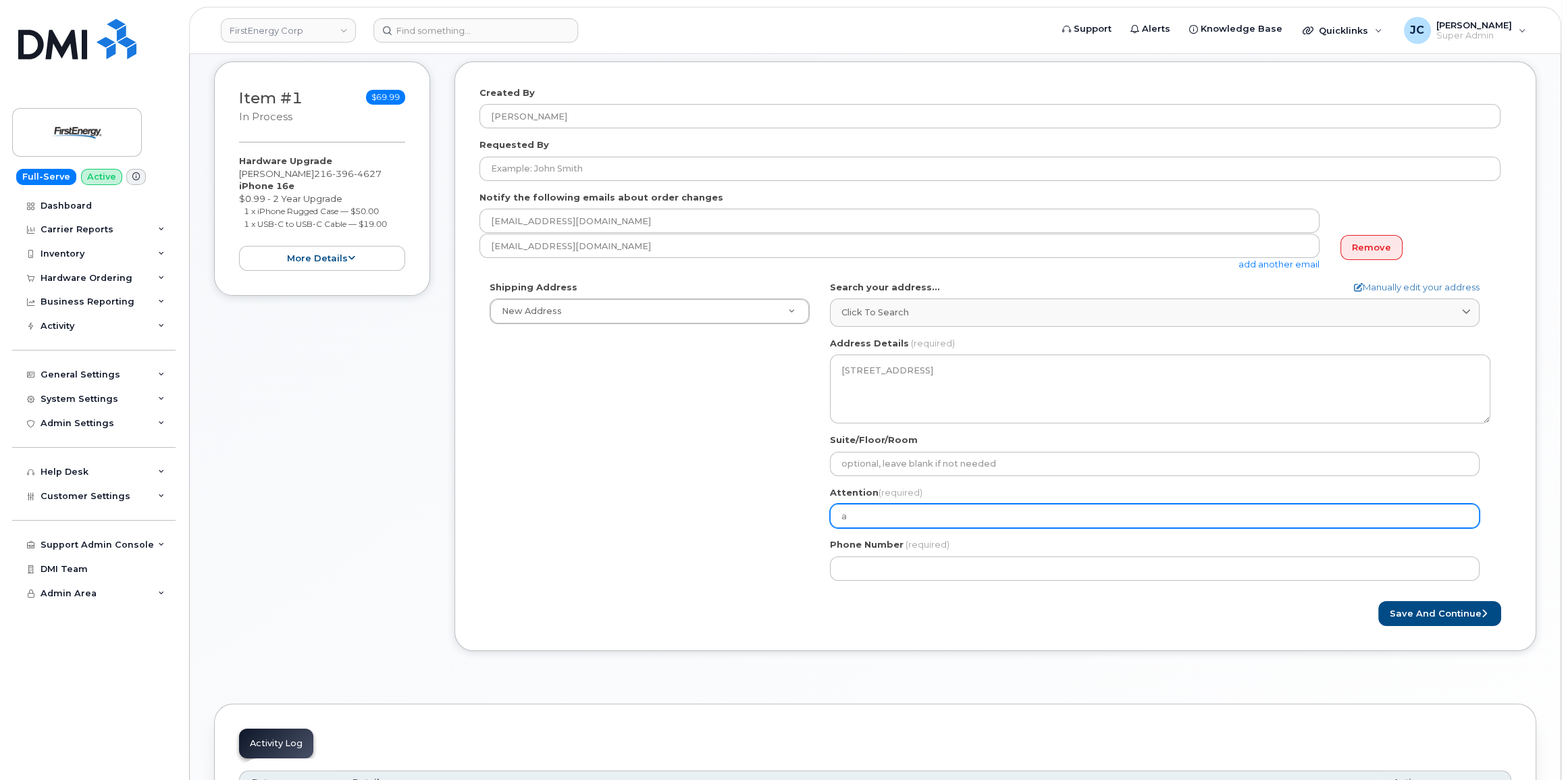
select select
type input "A"
select select
type input "An"
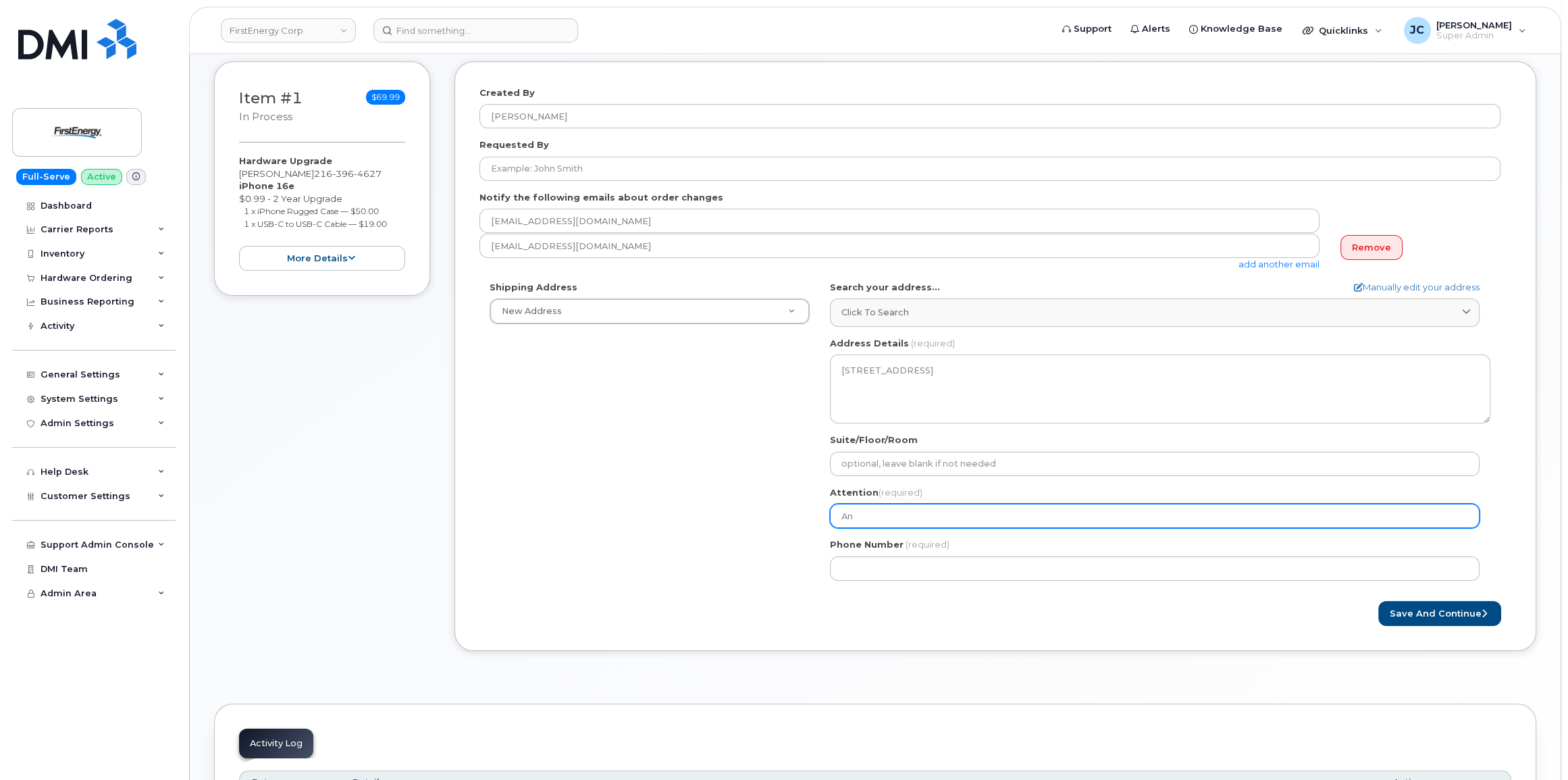
select select
type input "And"
select select
type input "Andr"
select select
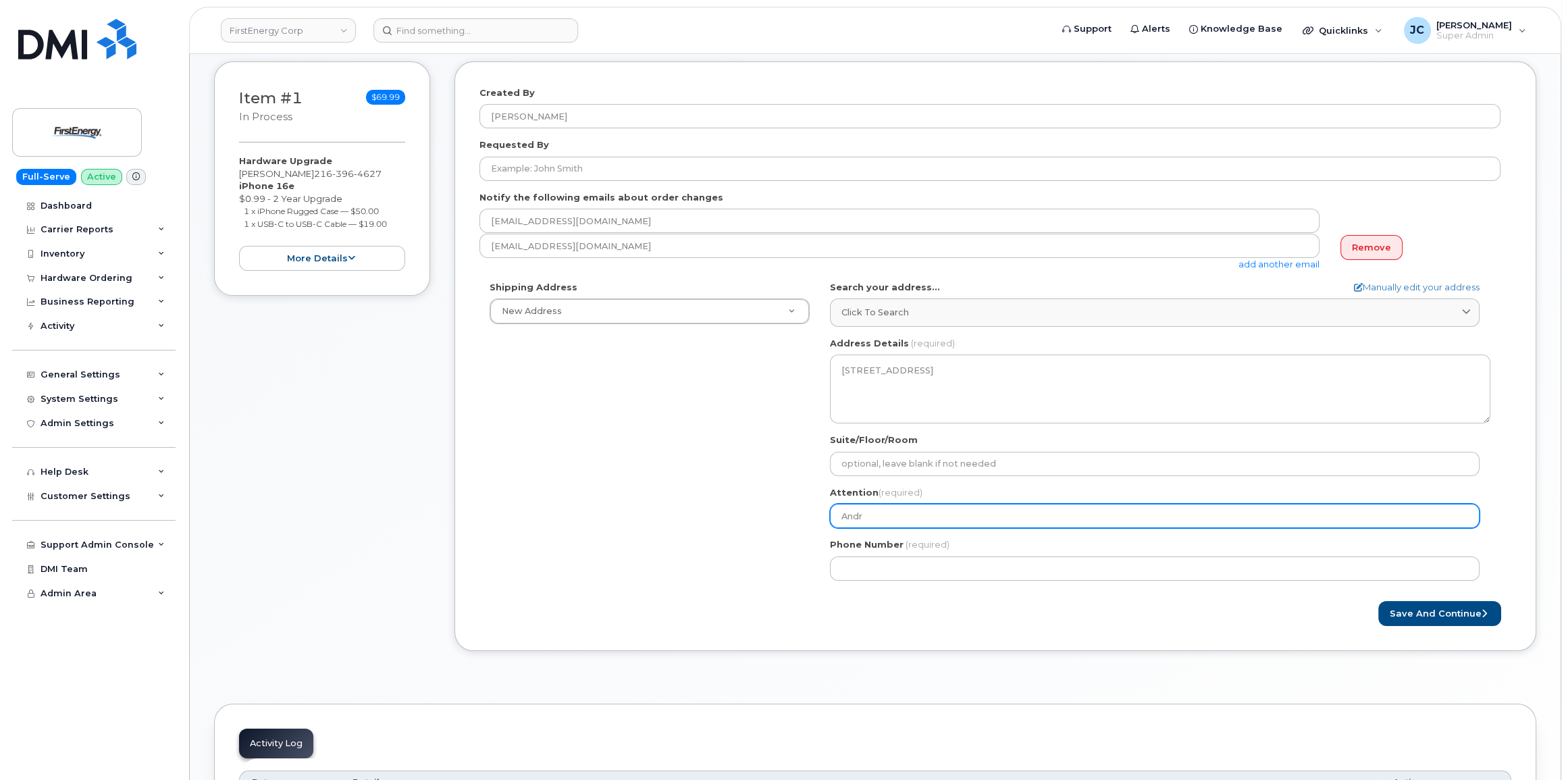
type input "Andre"
select select
type input "Andrew"
select select
type input "Andrew K"
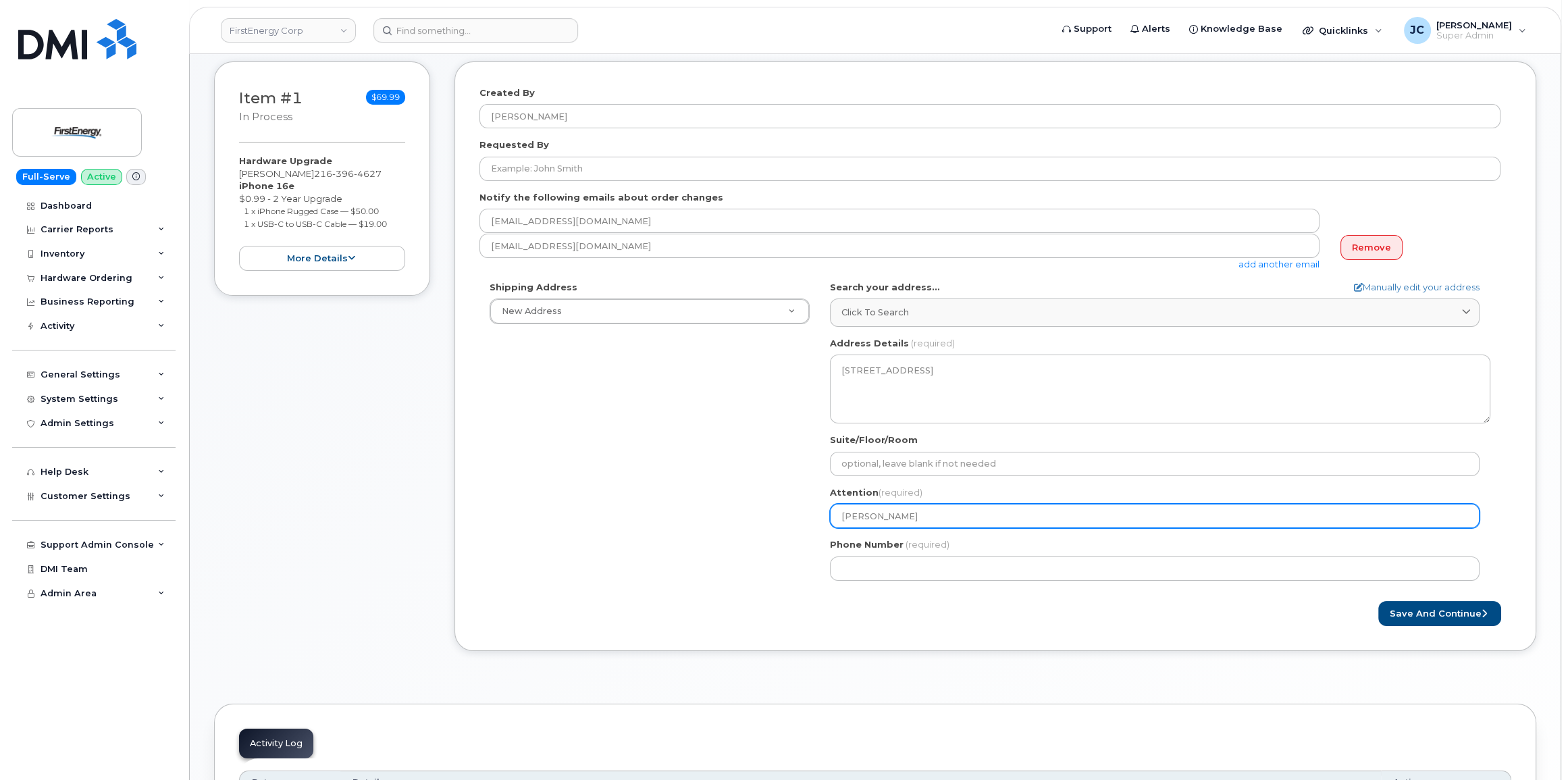
select select
type input "Andrew Ka"
select select
type input "Andrew Kam"
select select
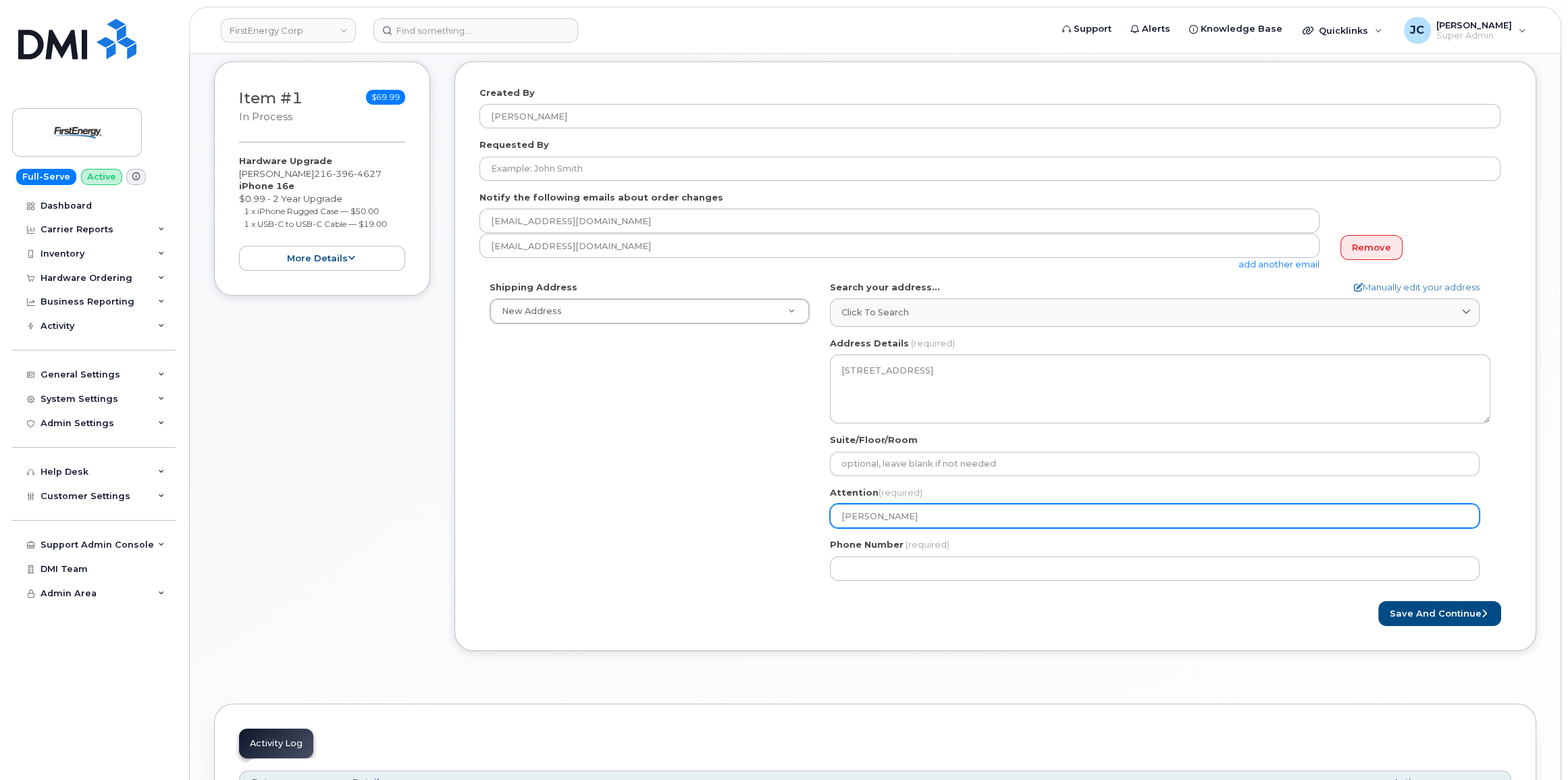
type input "Andrew Kami"
select select
type input "Andrew Kamin"
select select
type input "Andrew Kamins"
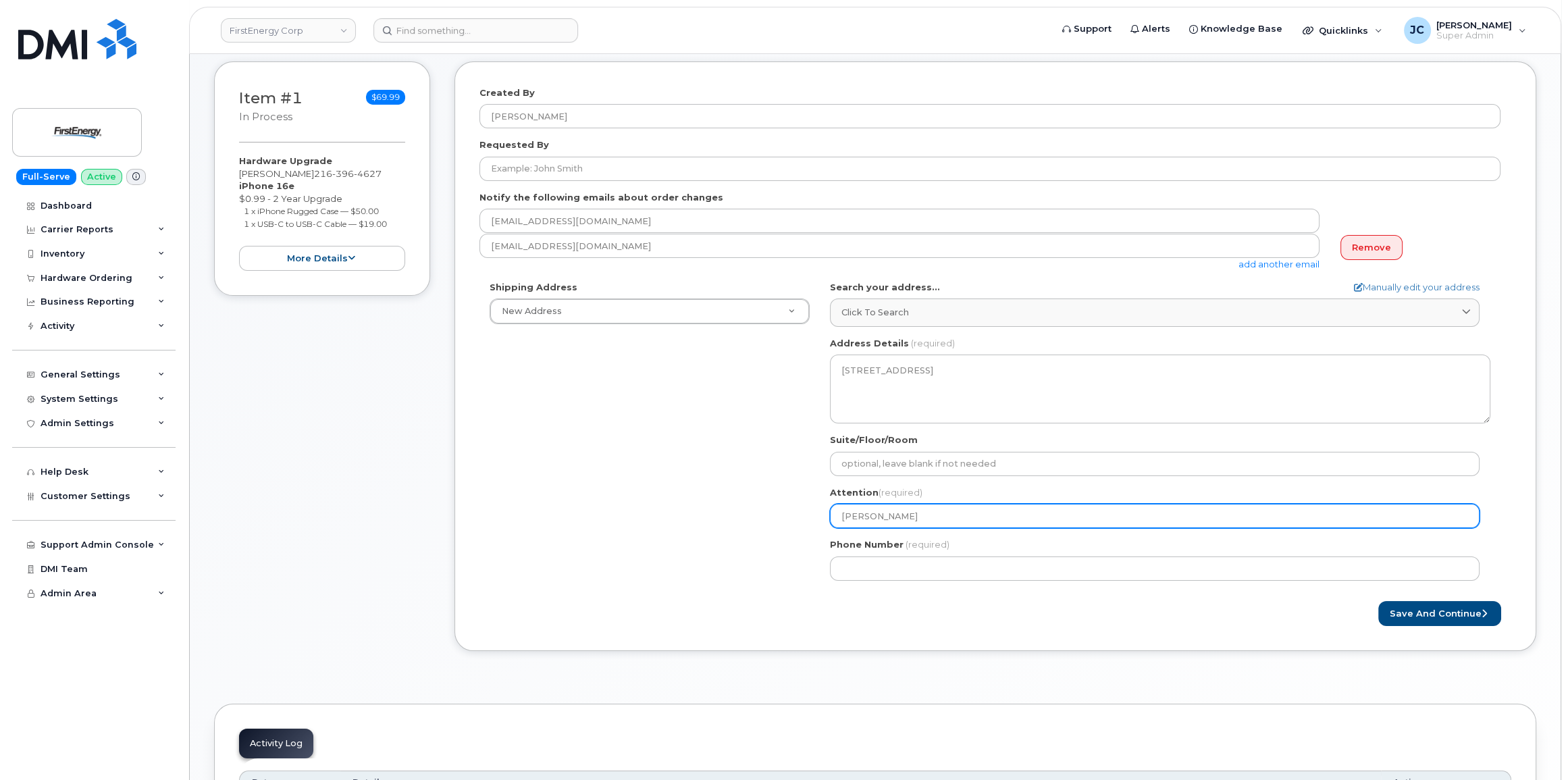
select select
type input "Andrew Kaminsk"
select select
type input "[PERSON_NAME]"
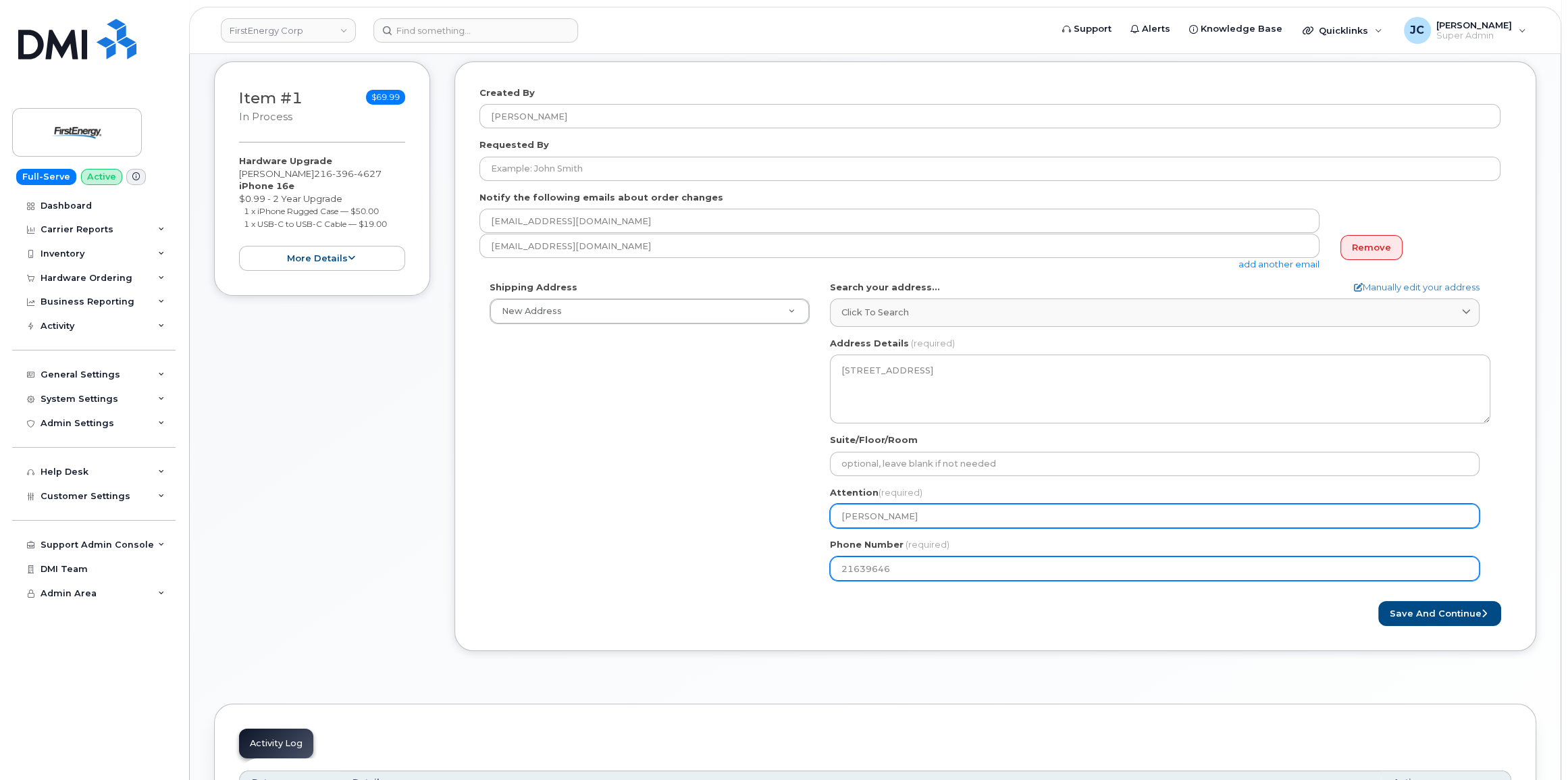
type input "216396462"
select select
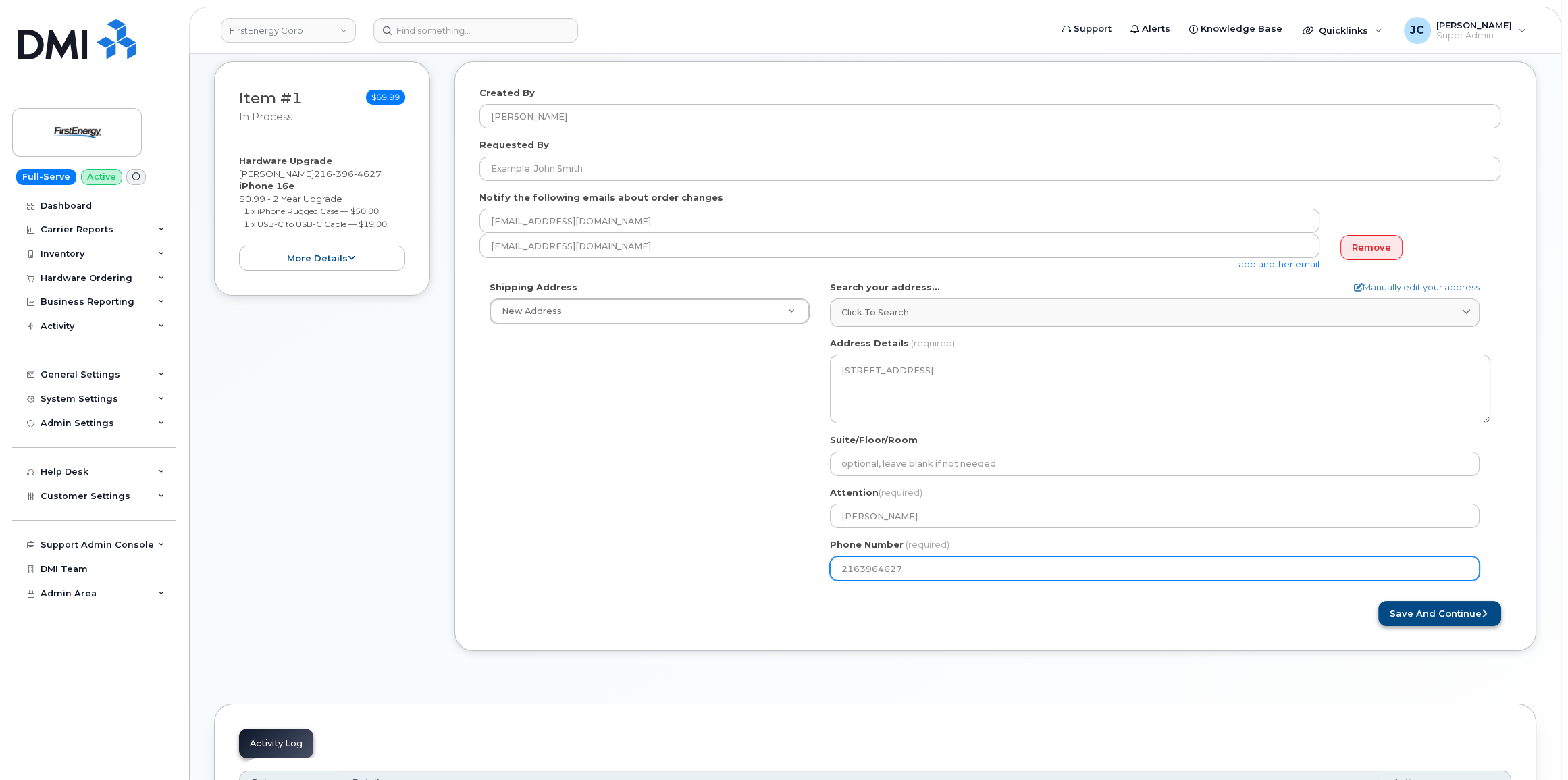
type input "2163964627"
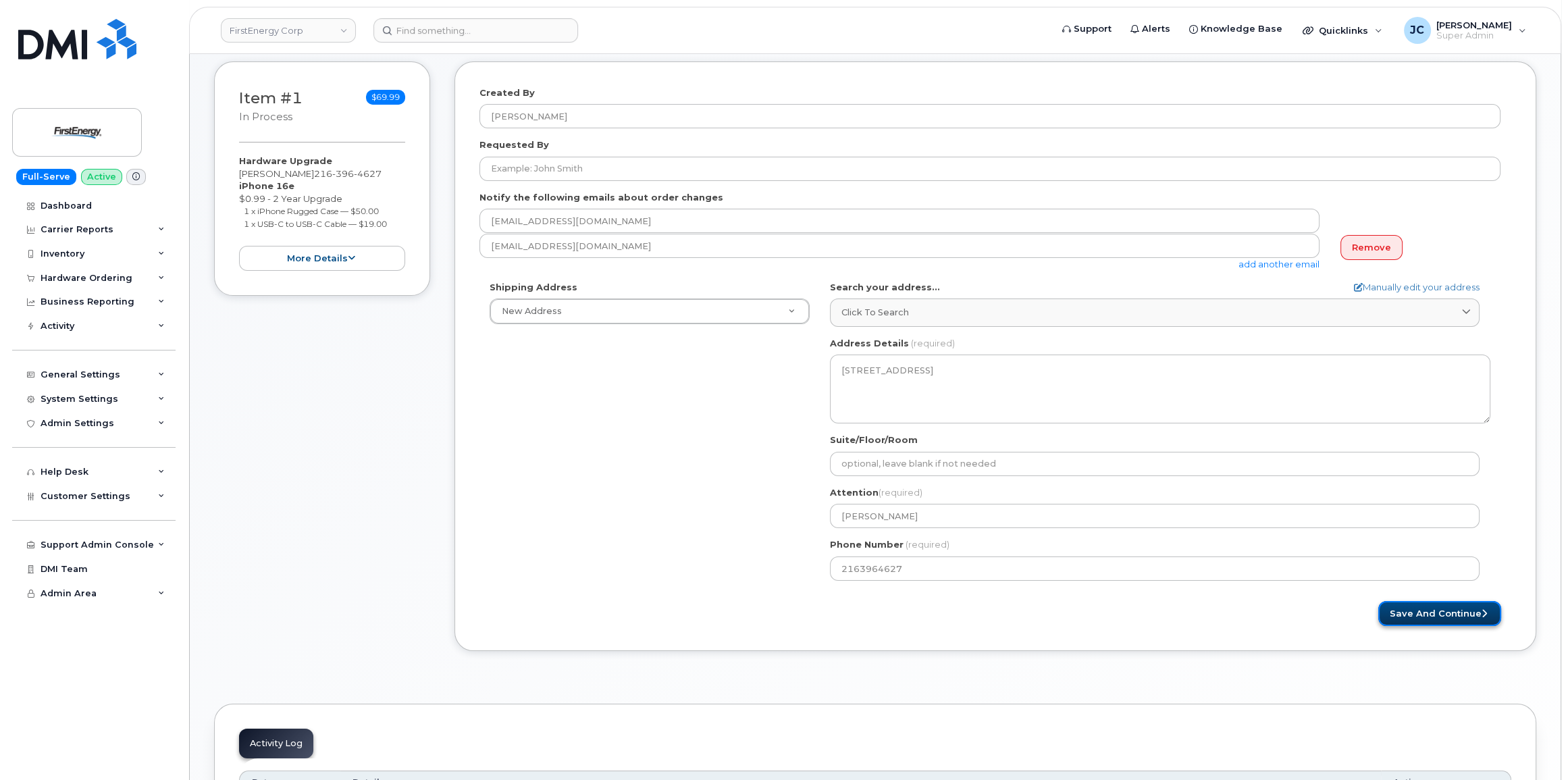
click at [1439, 611] on button "Save and Continue" at bounding box center [1439, 613] width 123 height 25
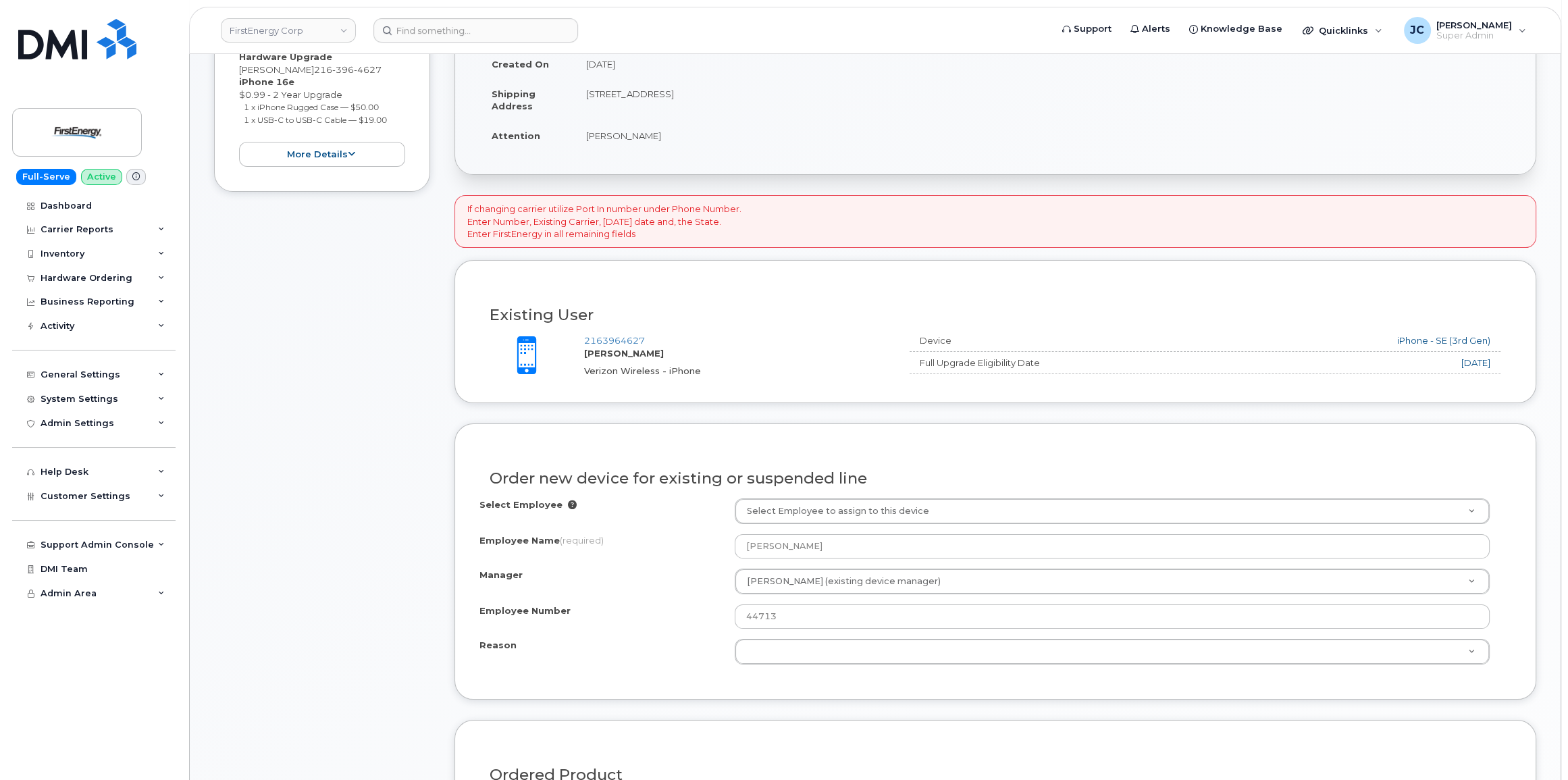
scroll to position [368, 0]
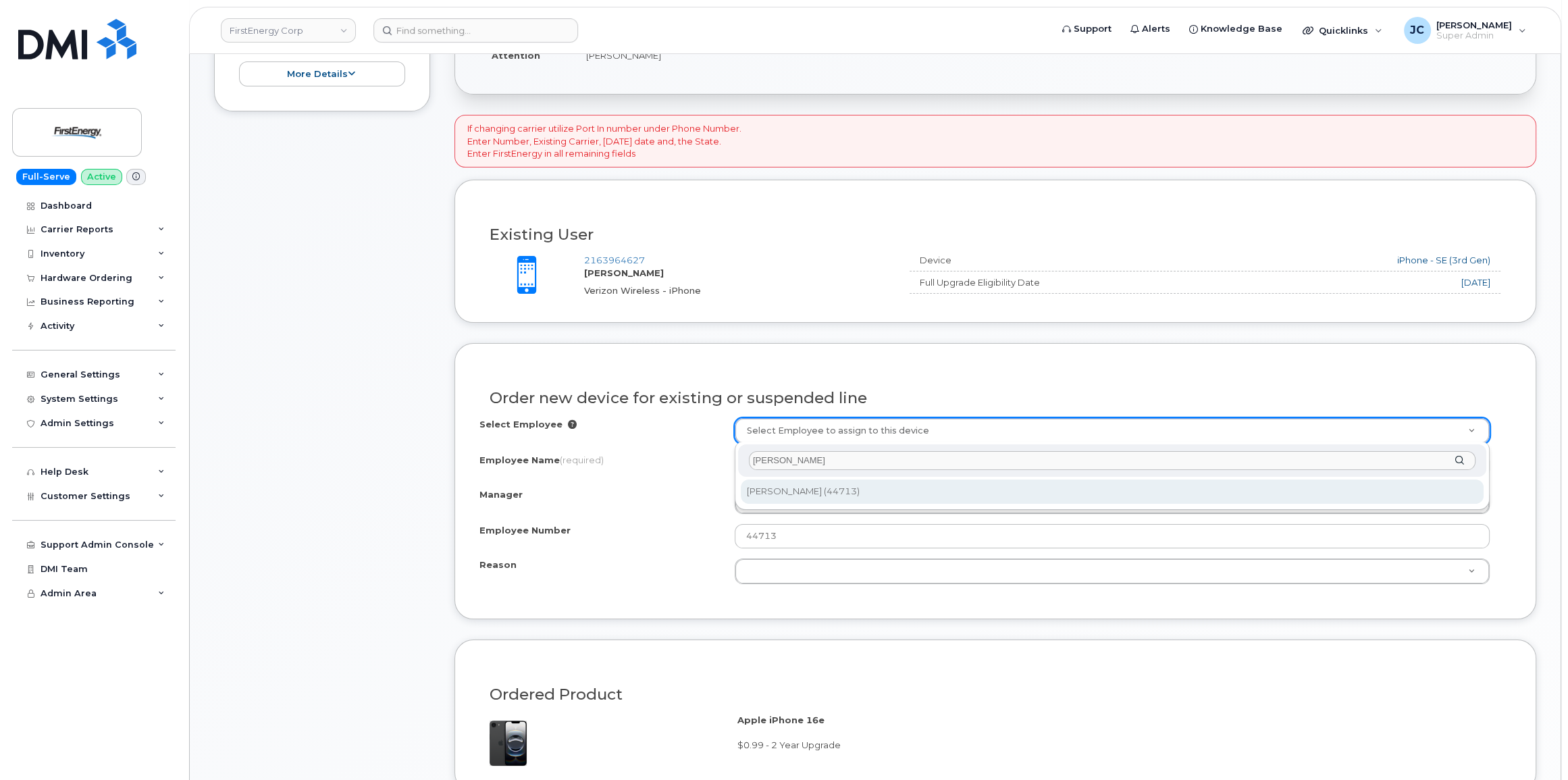
type input "[PERSON_NAME]"
type input "2075461"
type input "[PERSON_NAME]"
select select "2067824"
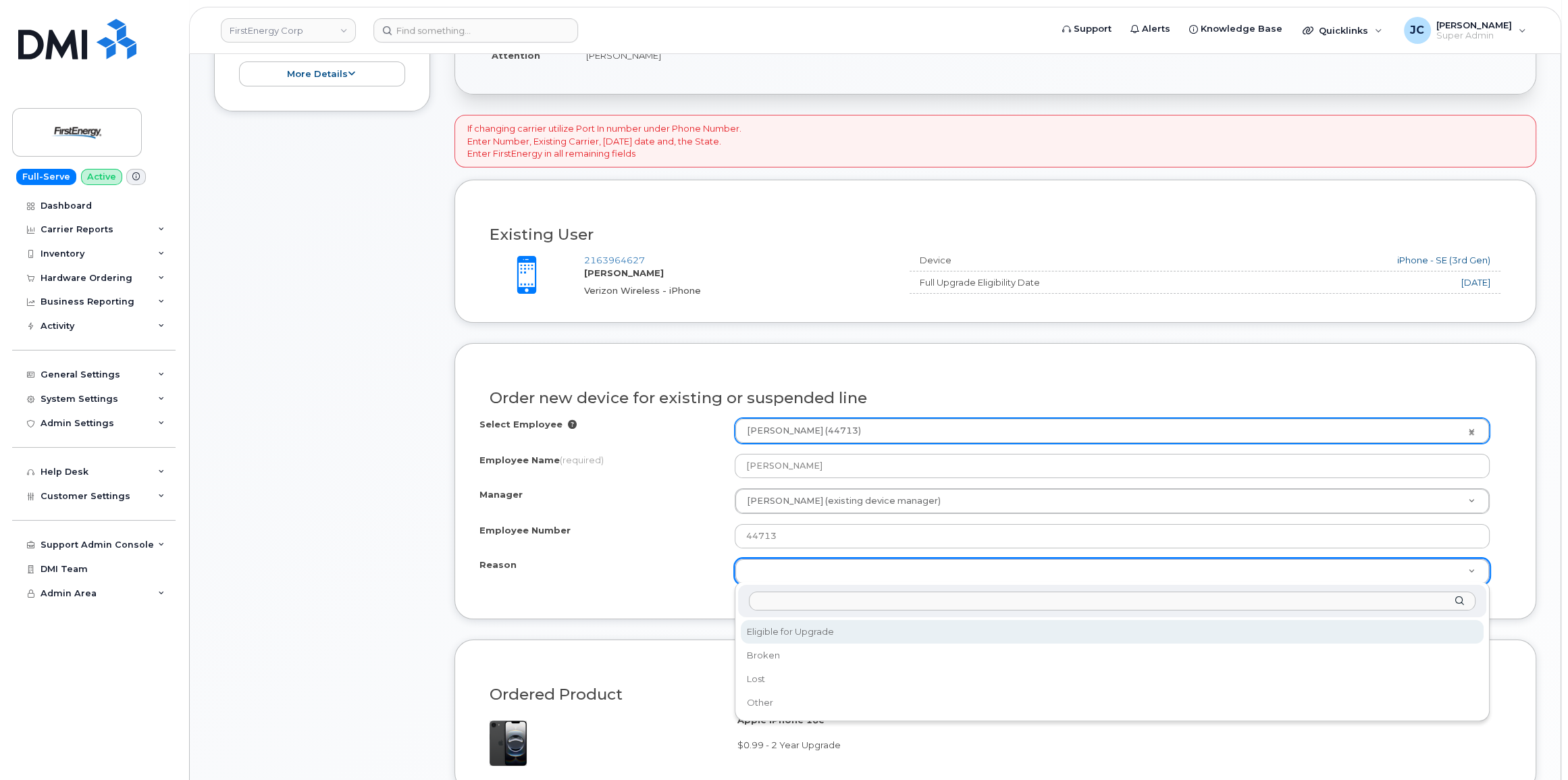
select select "eligible_for_upgrade"
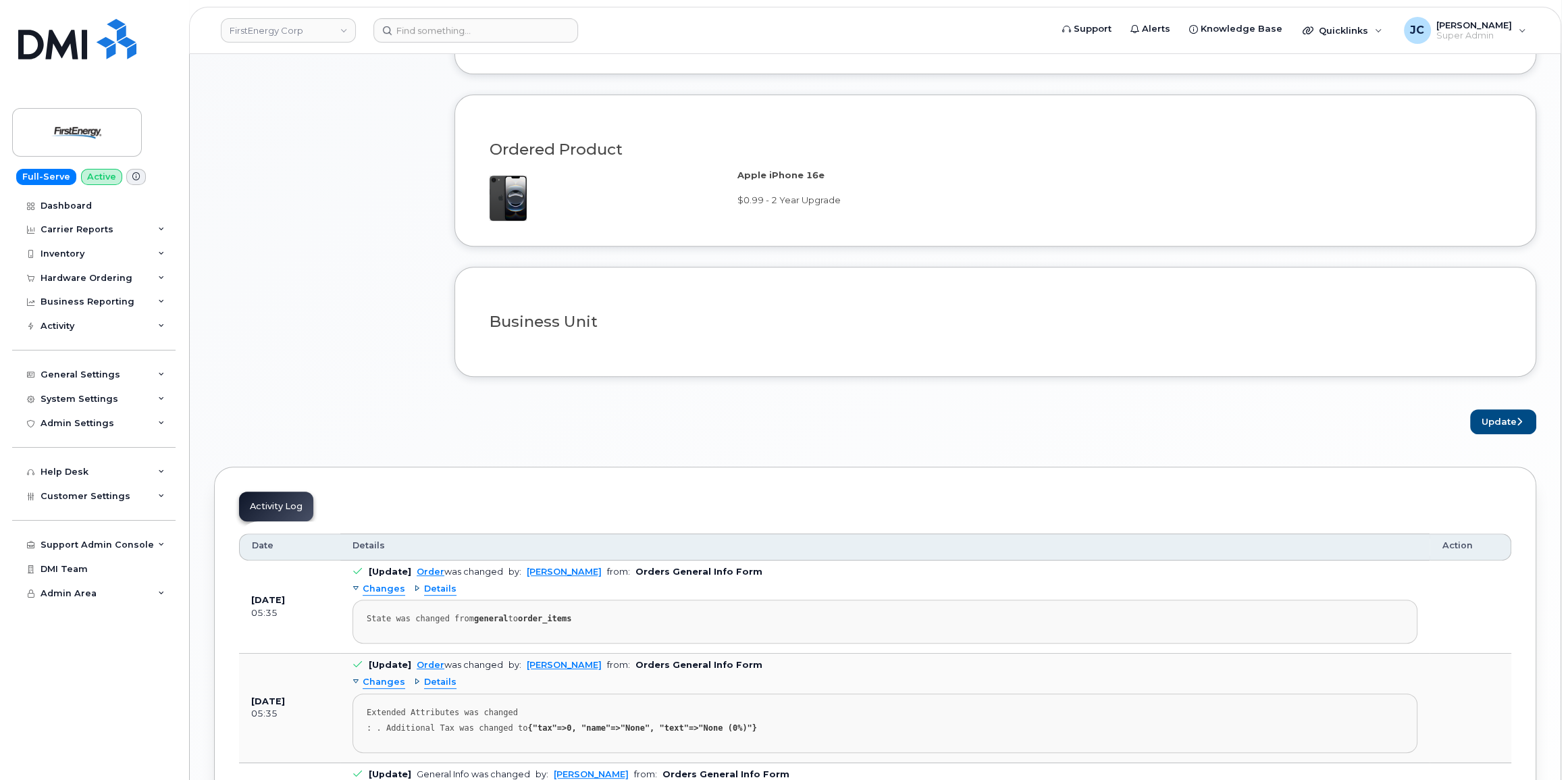
scroll to position [920, 0]
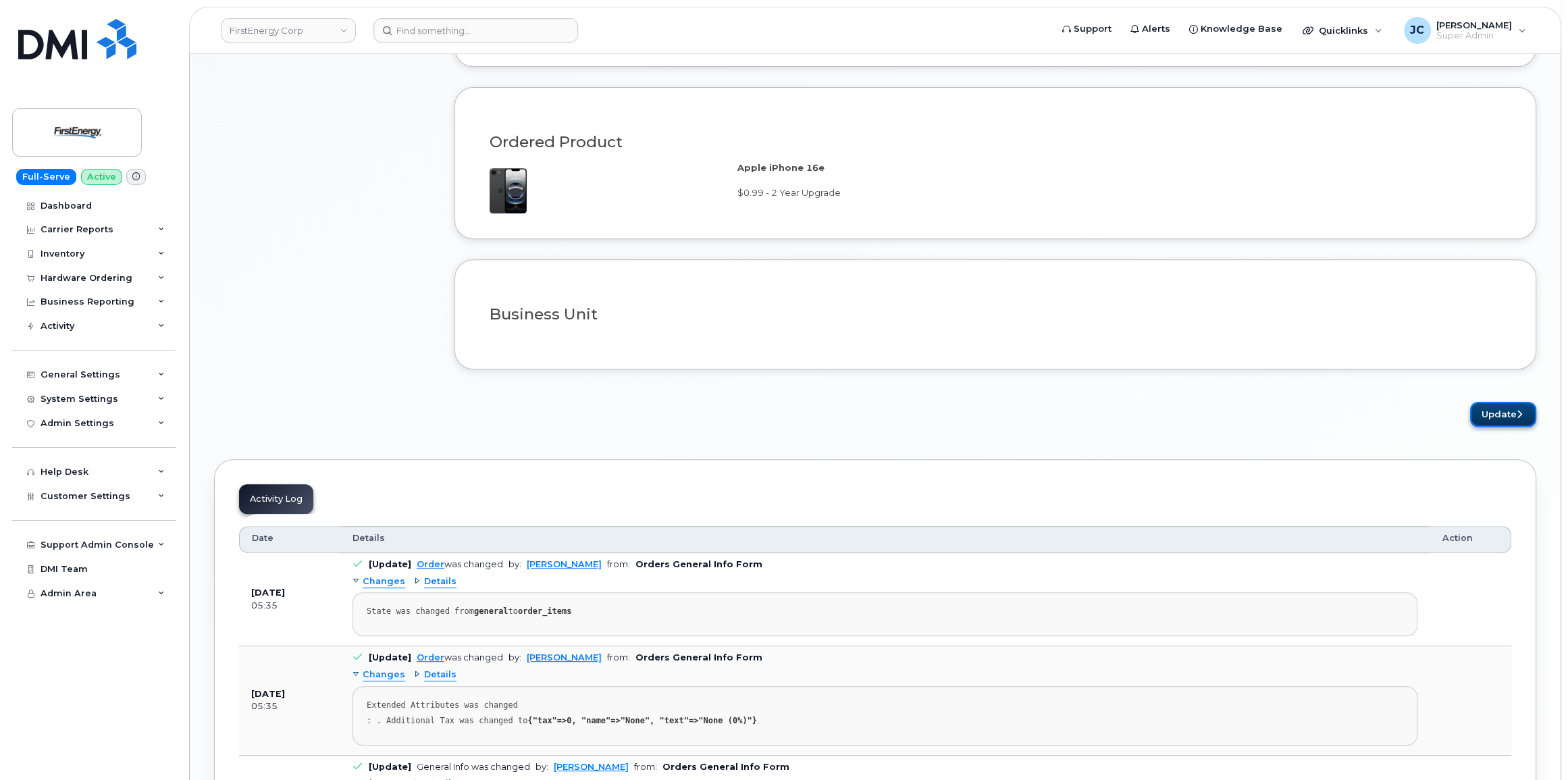
click at [1502, 413] on button "Update" at bounding box center [1503, 414] width 66 height 25
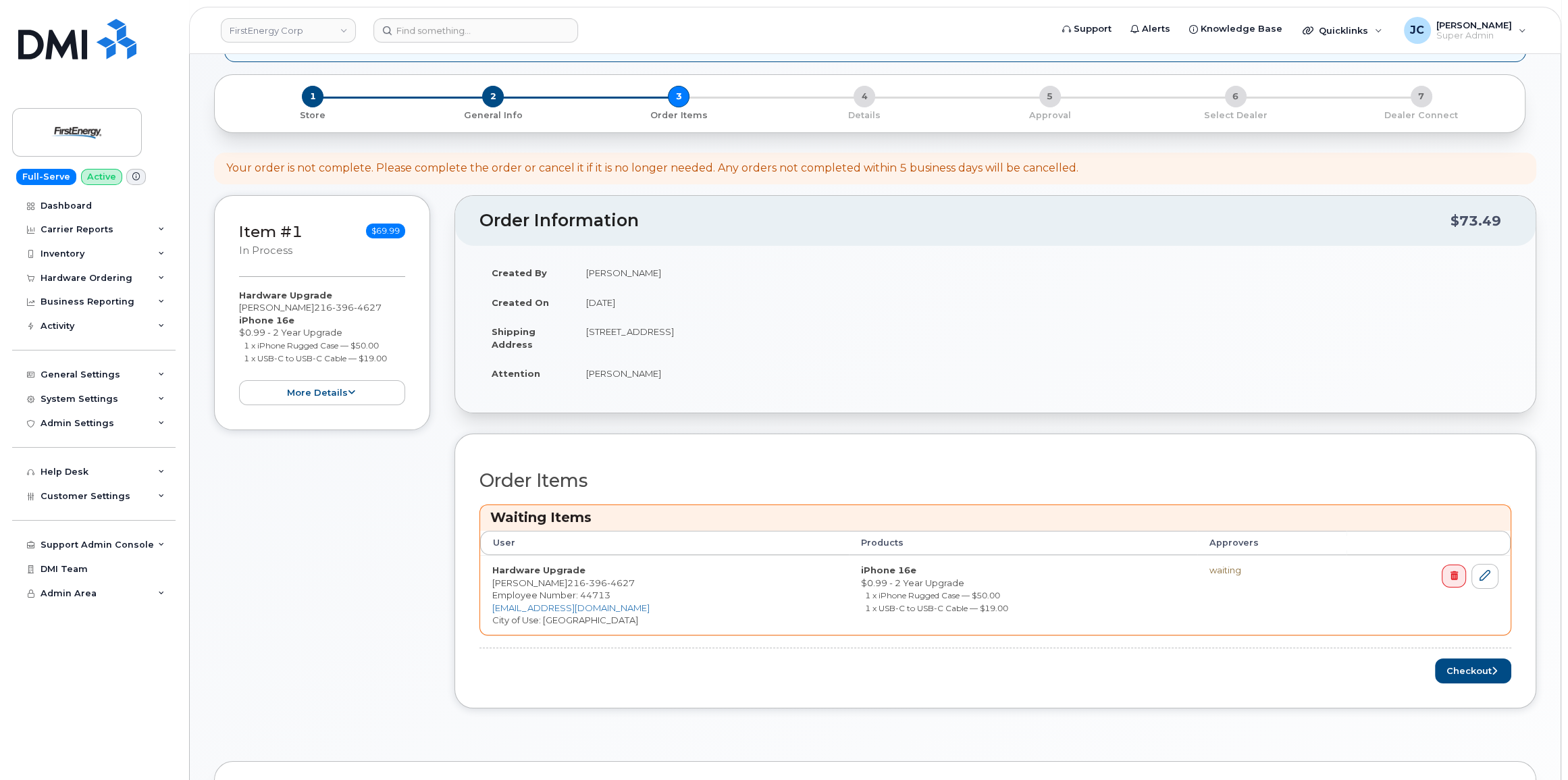
scroll to position [306, 0]
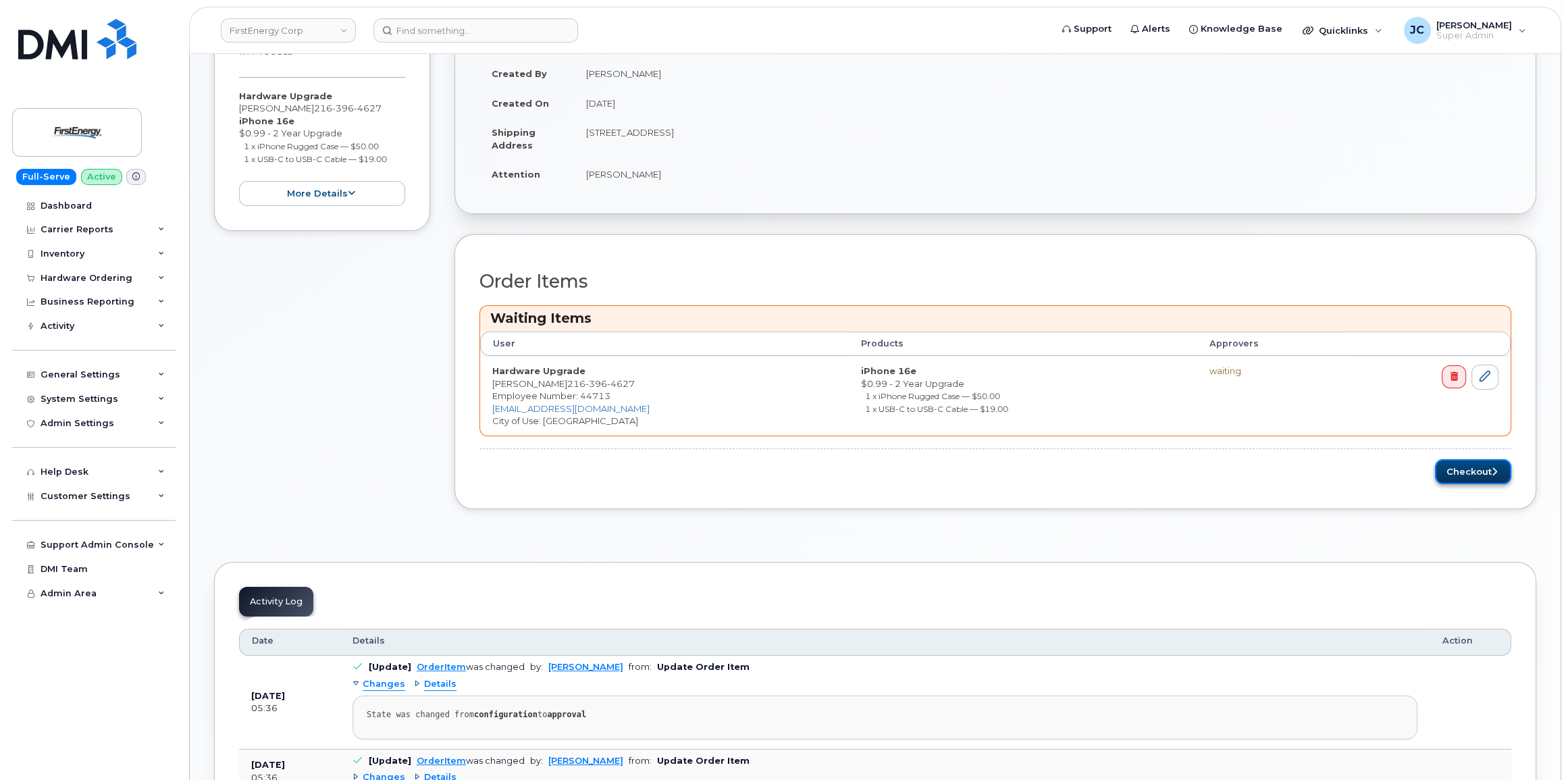
click at [1470, 474] on button "Checkout" at bounding box center [1473, 471] width 76 height 25
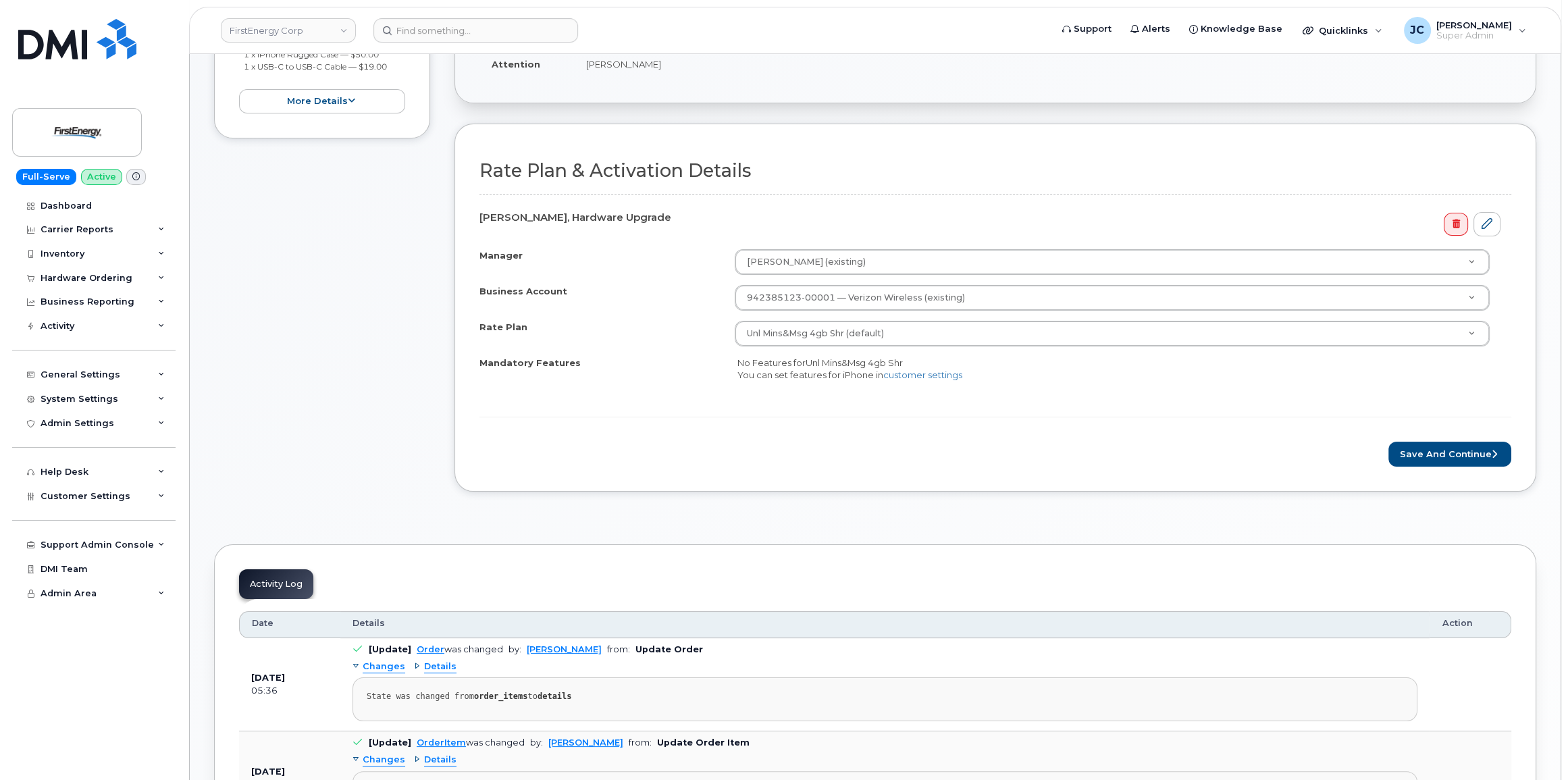
scroll to position [306, 0]
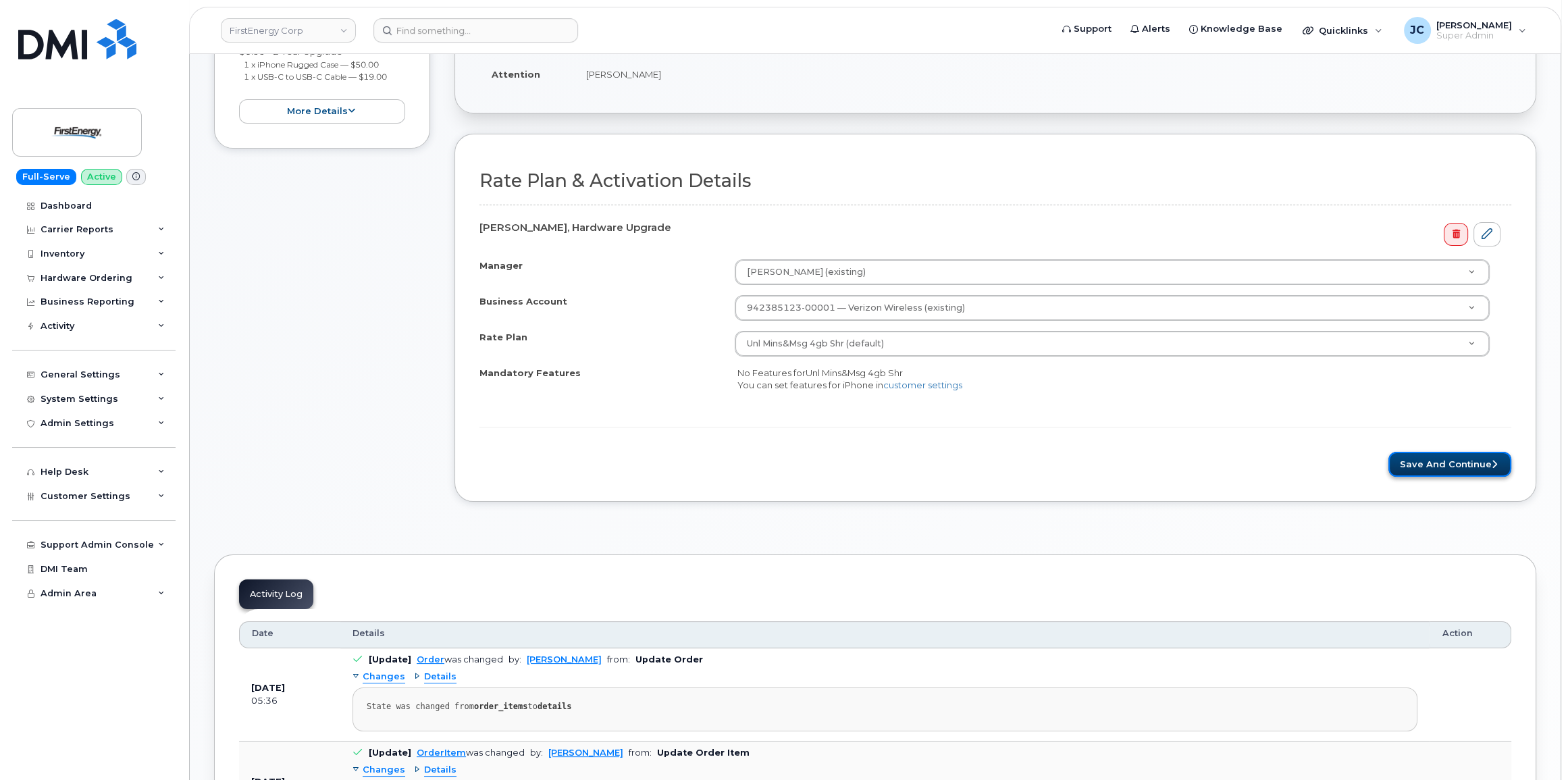
click at [1447, 459] on button "Save and Continue" at bounding box center [1450, 464] width 123 height 25
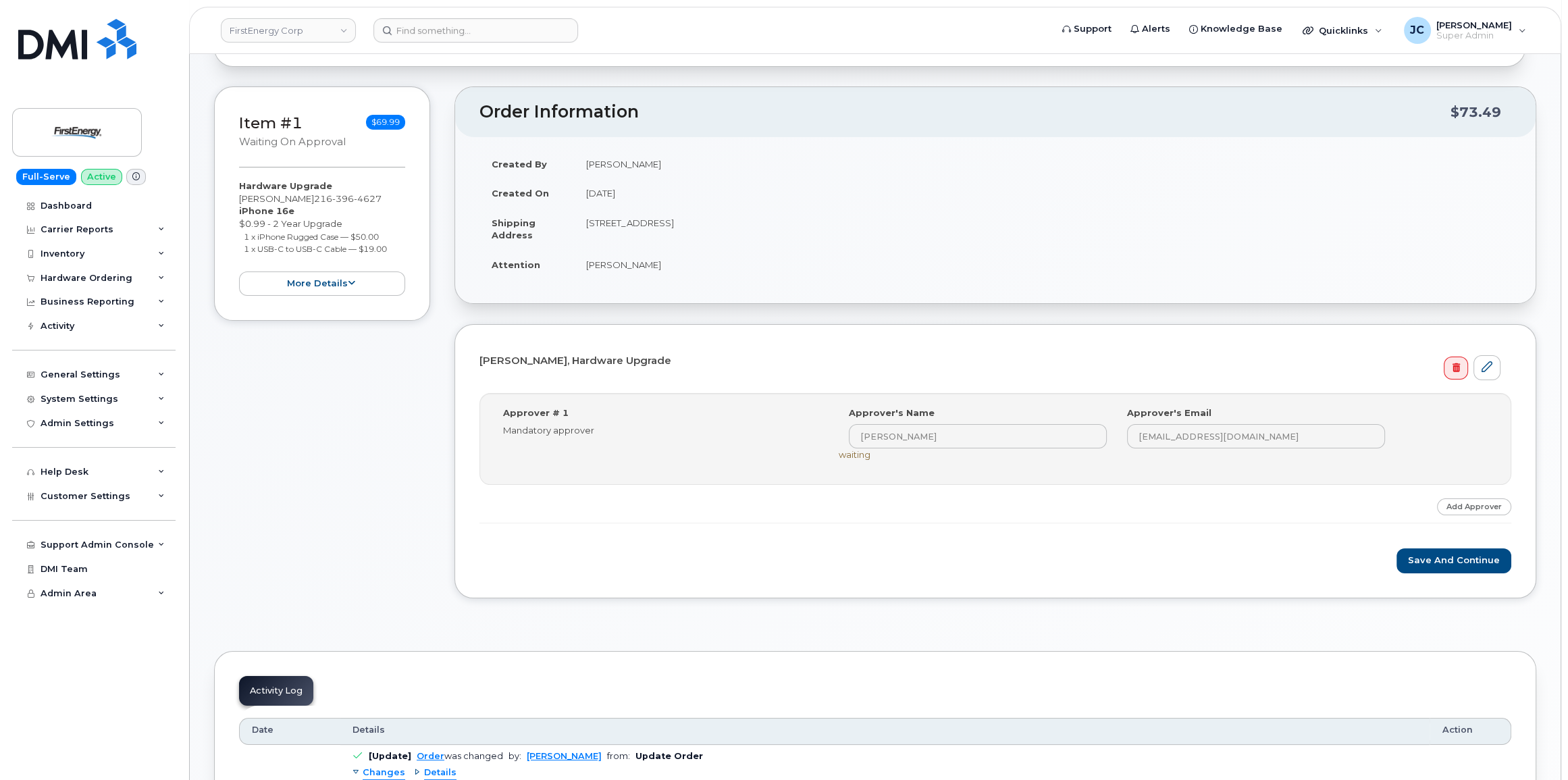
scroll to position [122, 0]
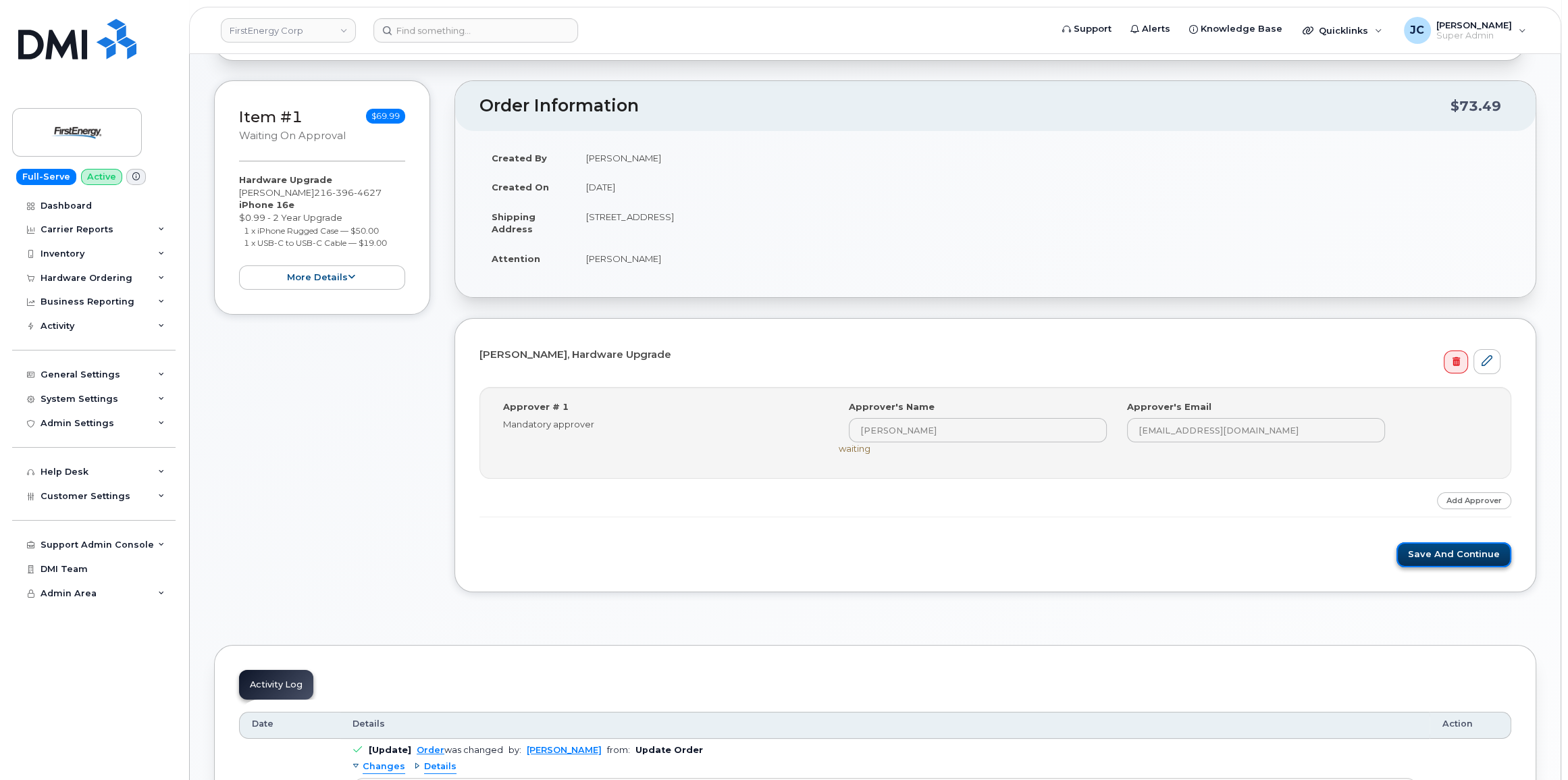
click at [1454, 549] on button "Save and Continue" at bounding box center [1454, 554] width 115 height 25
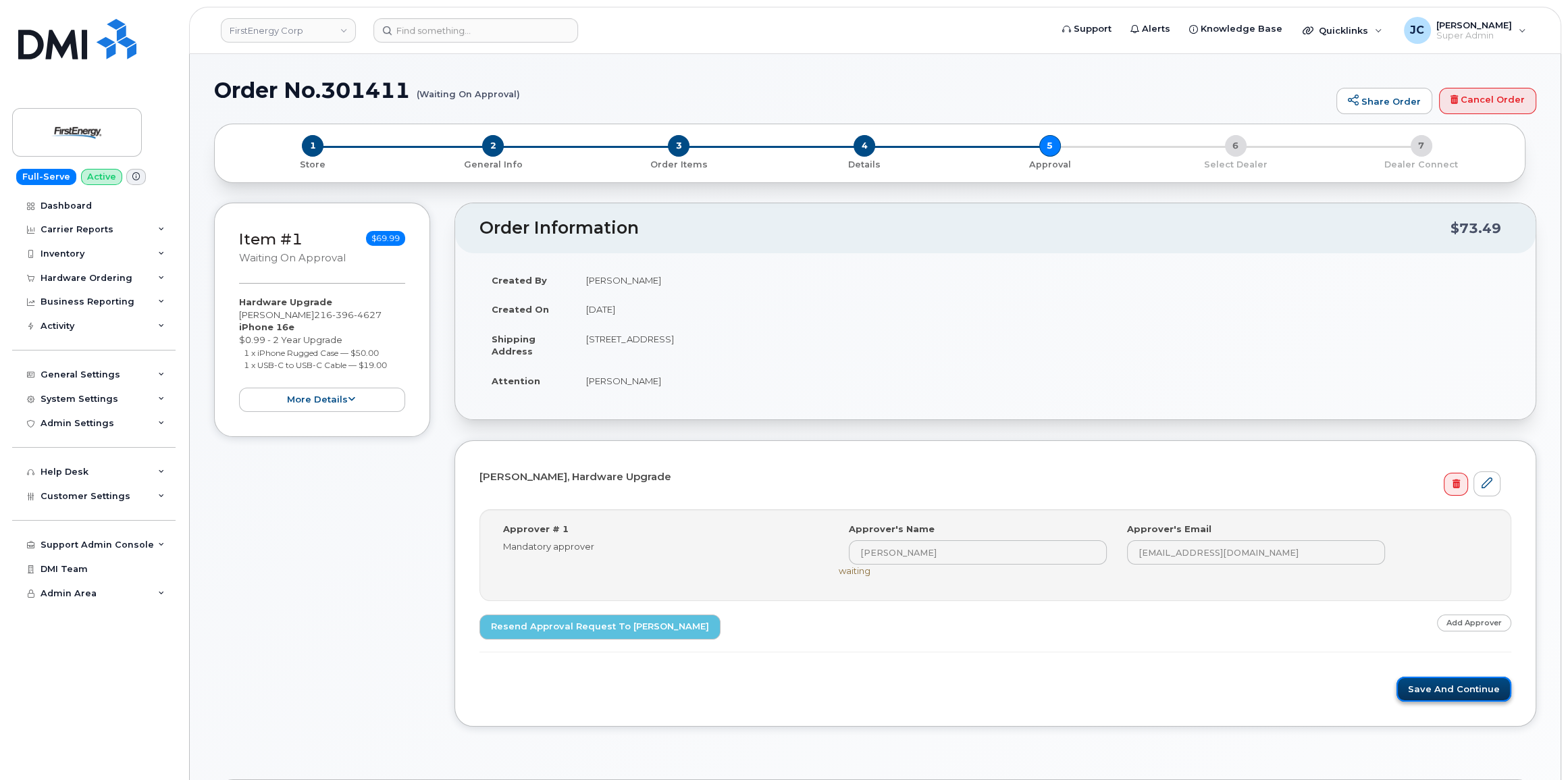
click at [1457, 686] on button "Save and Continue" at bounding box center [1454, 689] width 115 height 25
drag, startPoint x: 411, startPoint y: 93, endPoint x: 320, endPoint y: 94, distance: 91.0
click at [320, 94] on h1 "Order No.301411 (Waiting On Approval)" at bounding box center [772, 90] width 1116 height 24
copy h1 "301411"
click at [1451, 679] on button "Save and Continue" at bounding box center [1454, 689] width 115 height 25
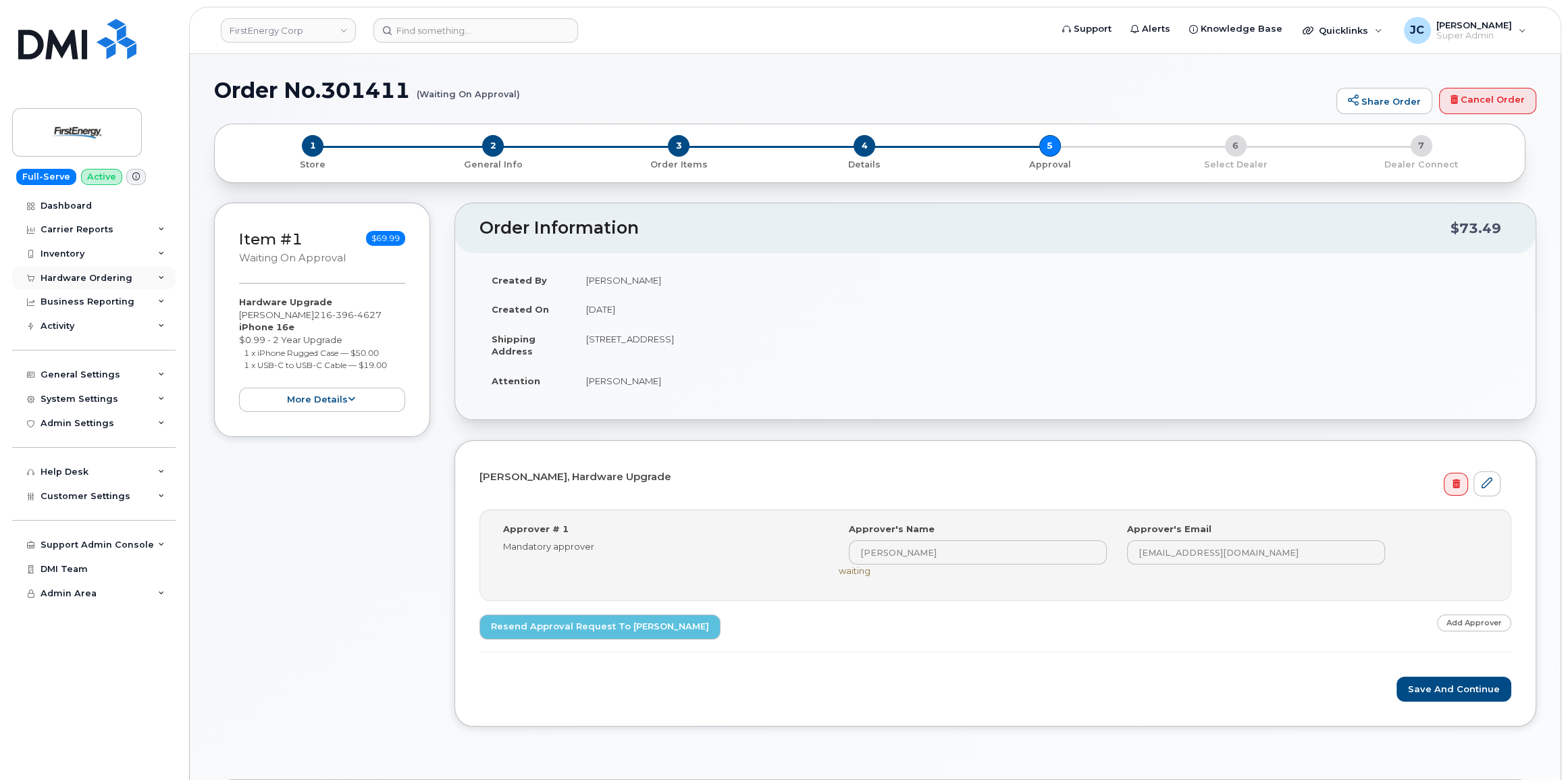
click at [159, 275] on icon at bounding box center [161, 278] width 6 height 6
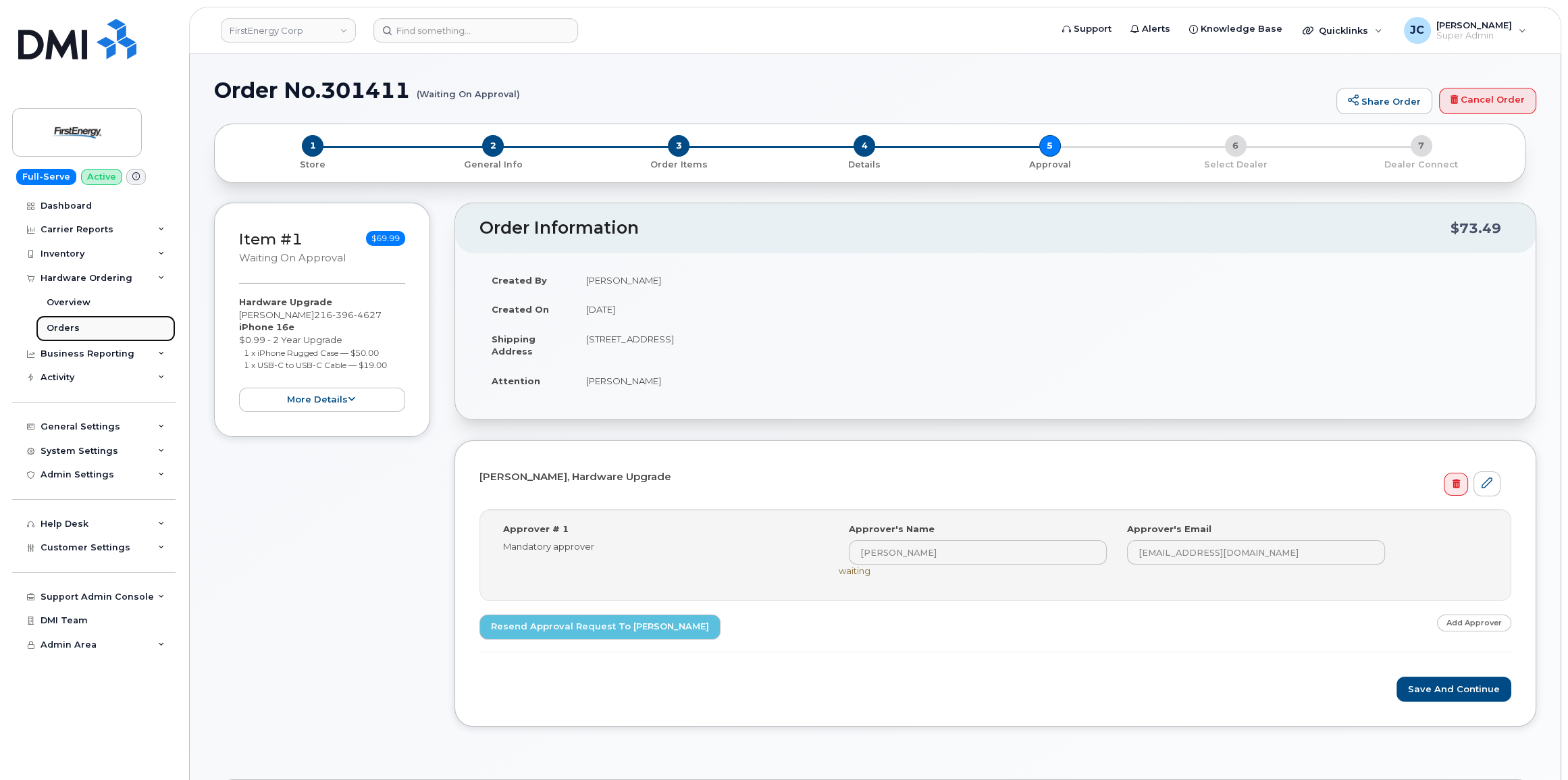
click at [71, 327] on div "Orders" at bounding box center [63, 328] width 33 height 12
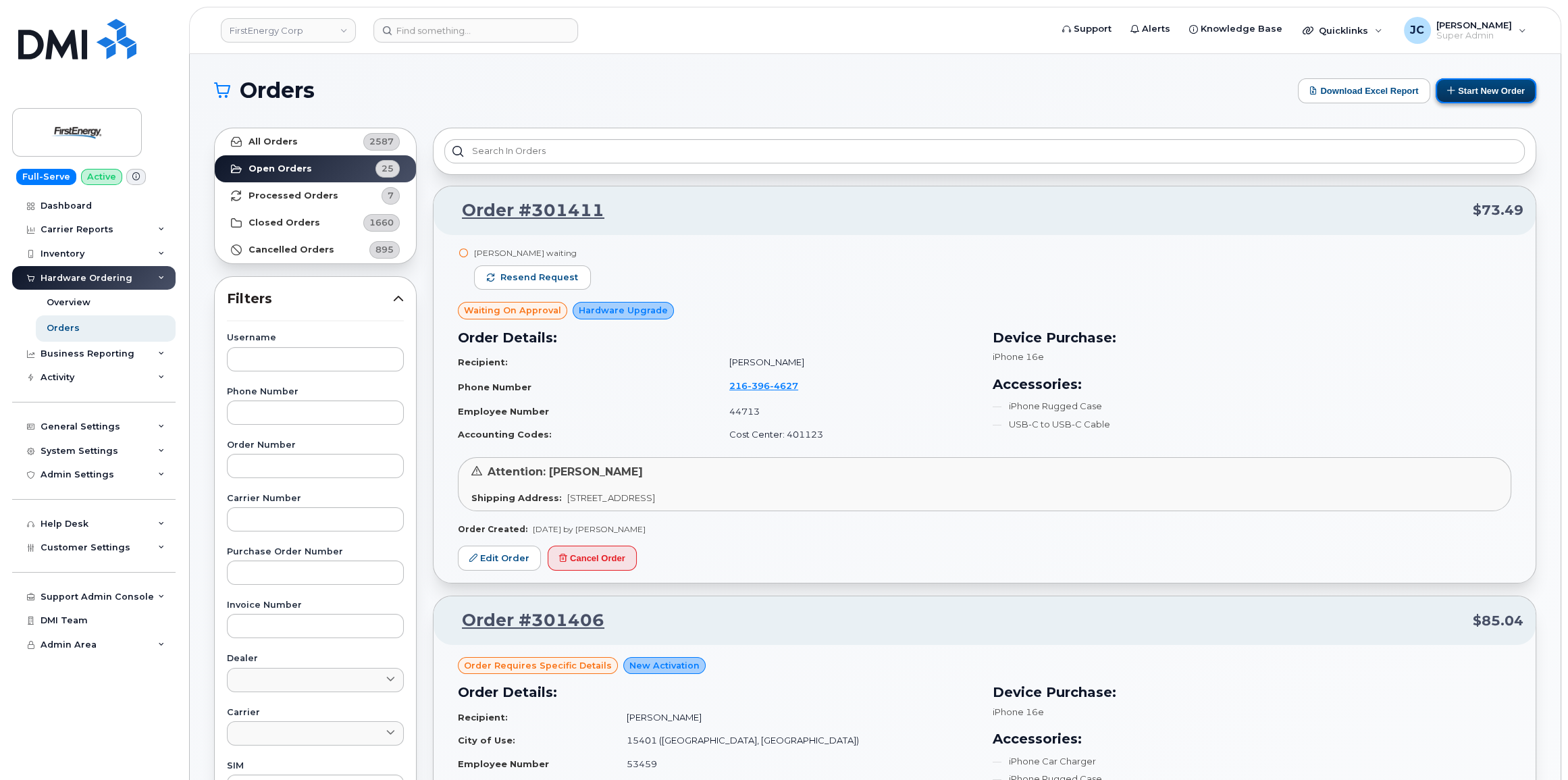
click at [1472, 88] on button "Start New Order" at bounding box center [1486, 91] width 101 height 25
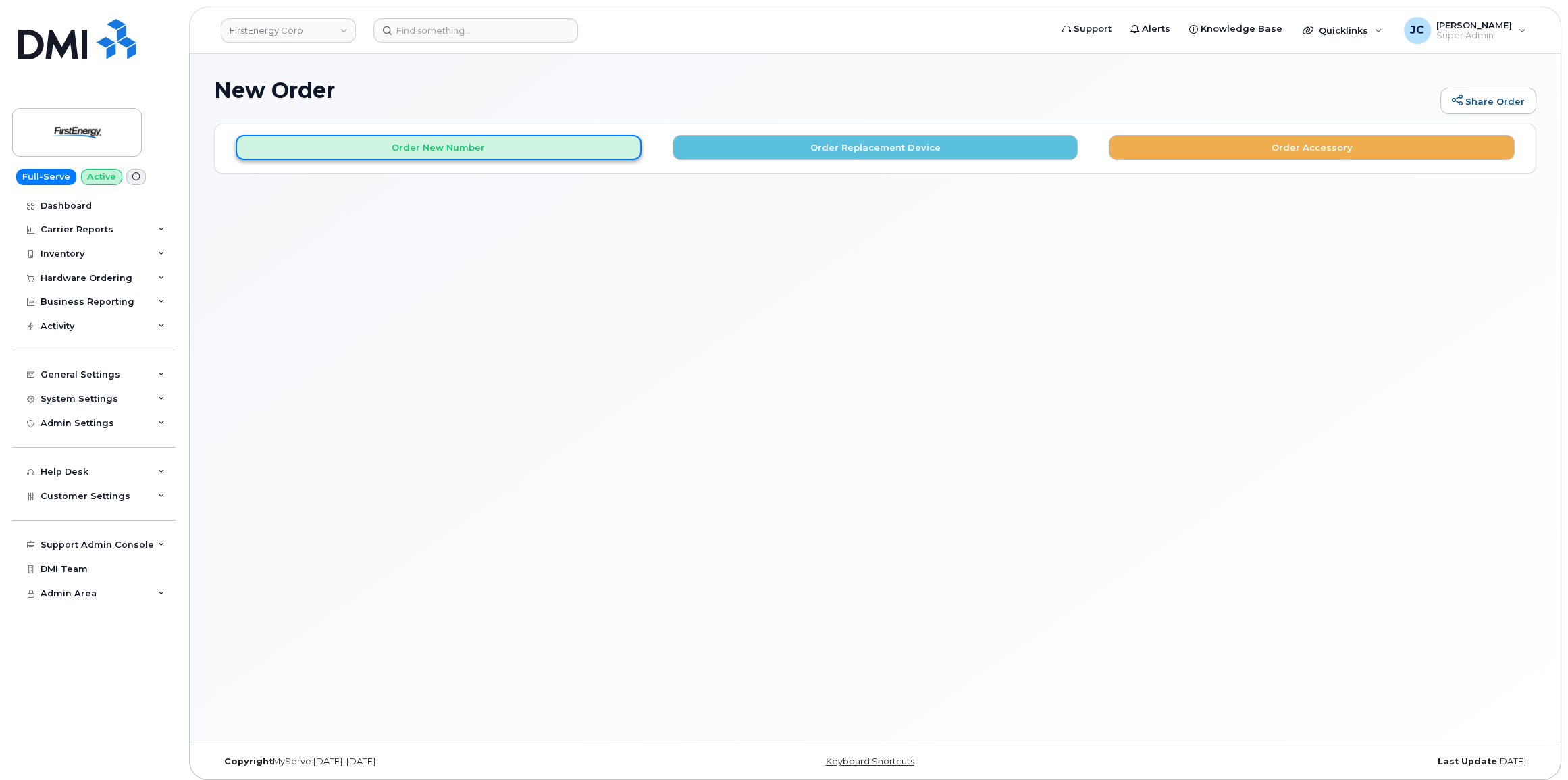
click at [429, 147] on button "Order New Number" at bounding box center [439, 147] width 406 height 25
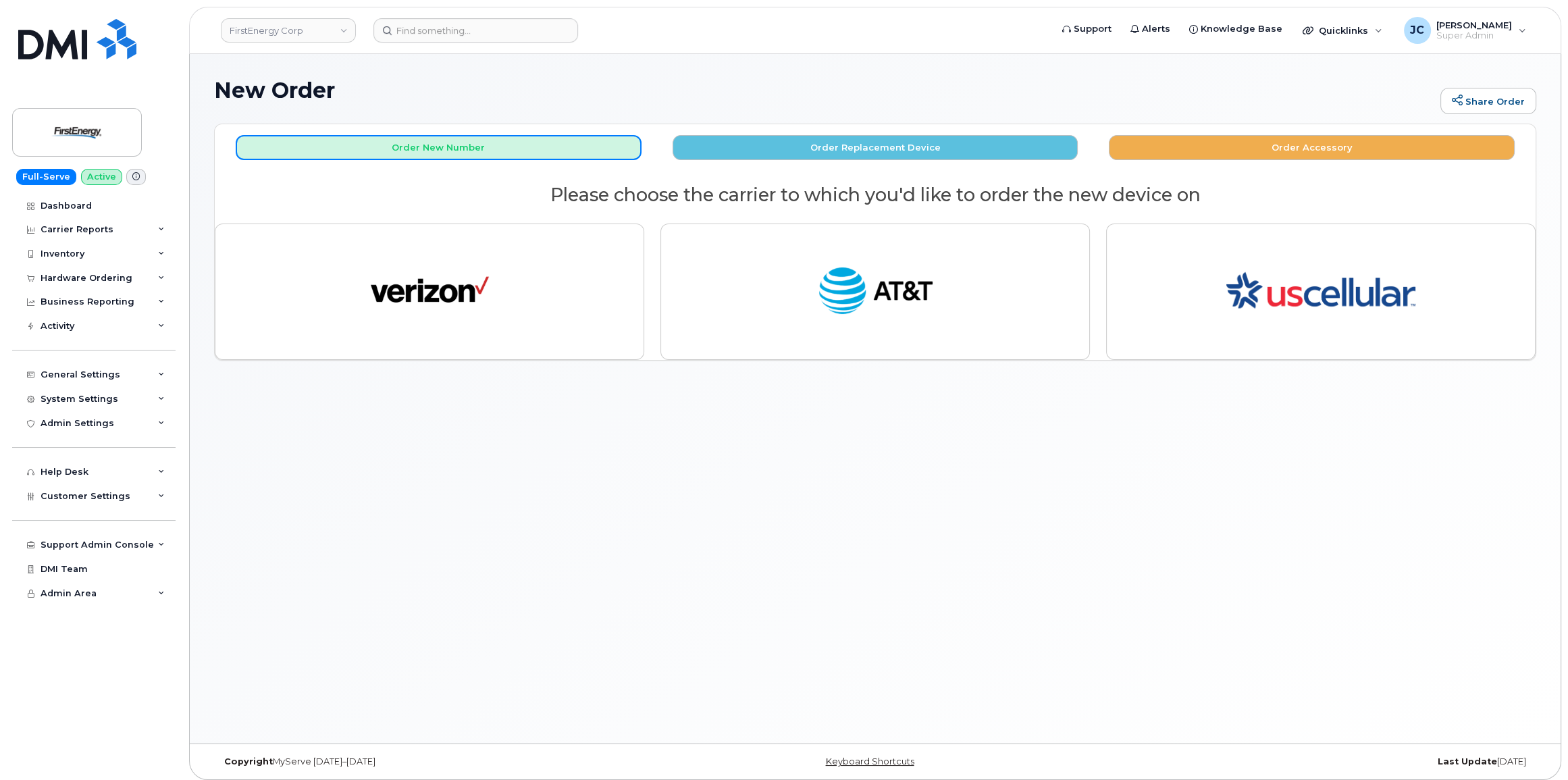
drag, startPoint x: 463, startPoint y: 147, endPoint x: 441, endPoint y: 189, distance: 47.4
click at [441, 189] on div "Order New Number Order Replacement Device Order Accessory Please choose the car…" at bounding box center [875, 242] width 1321 height 236
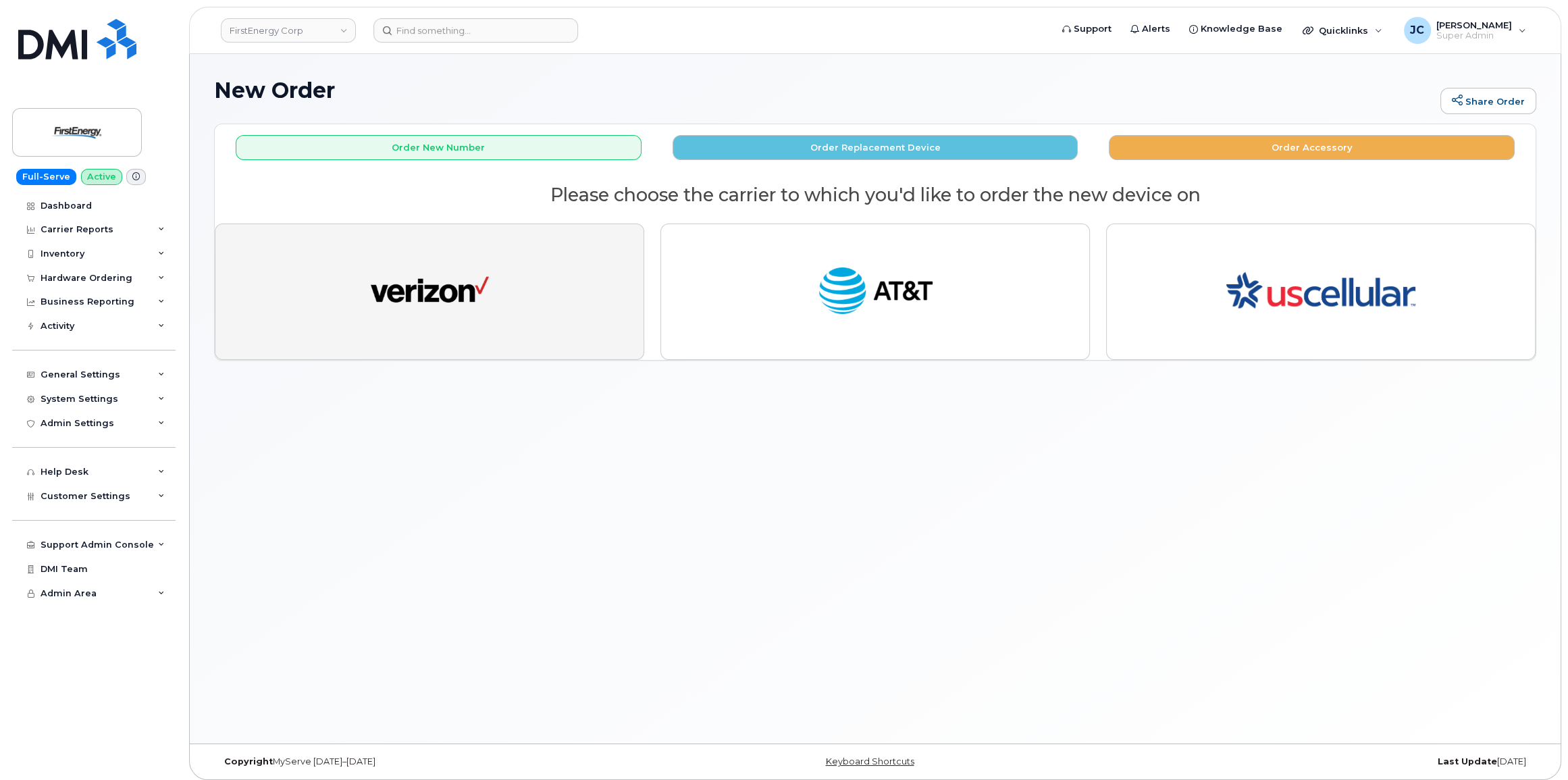
click at [437, 305] on img "button" at bounding box center [429, 291] width 118 height 61
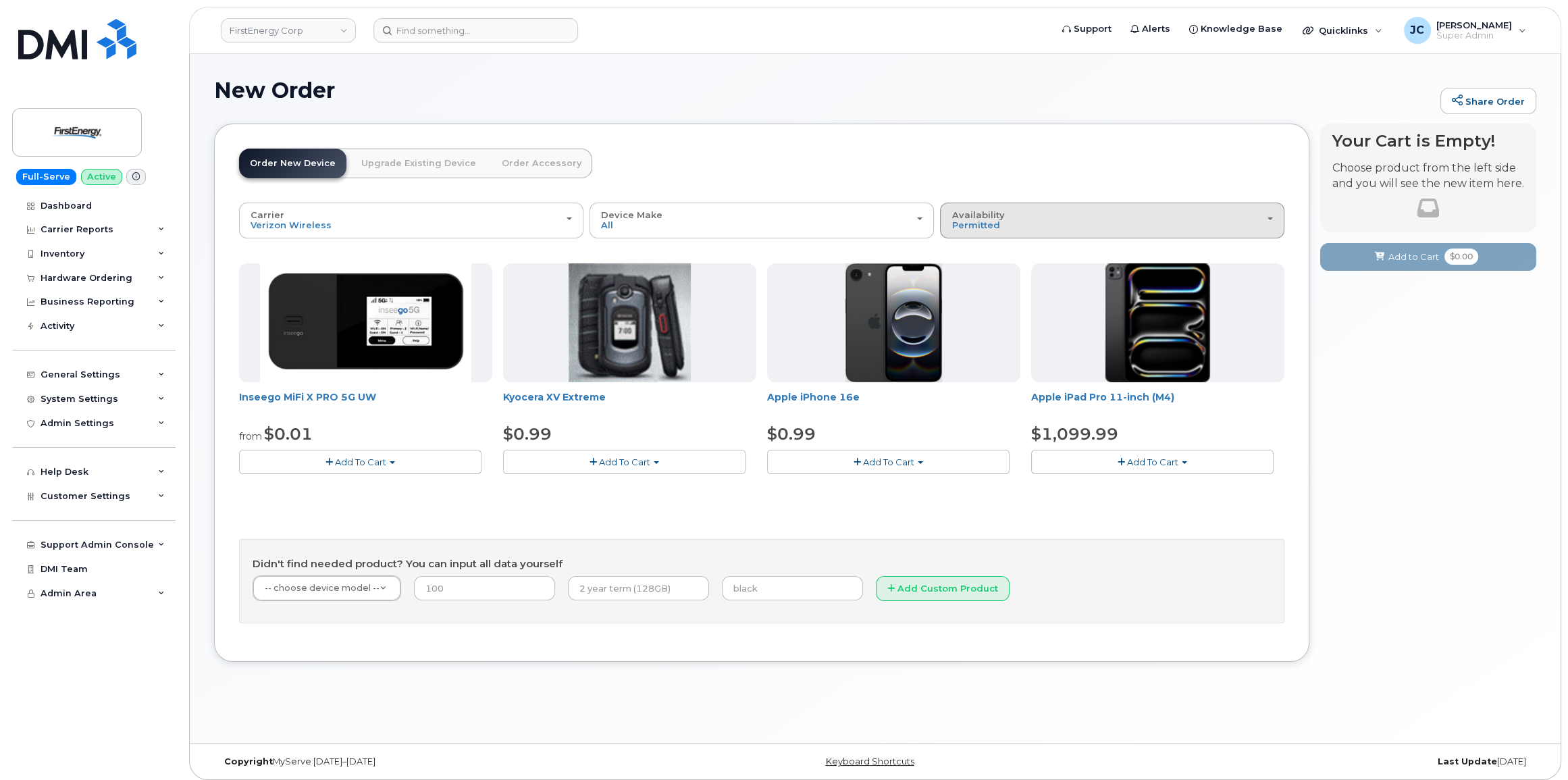
click at [1007, 218] on div "Availability Permitted All" at bounding box center [1112, 220] width 321 height 21
click at [964, 278] on label "All" at bounding box center [958, 274] width 29 height 16
click at [0, 0] on input "All" at bounding box center [0, 0] width 0 height 0
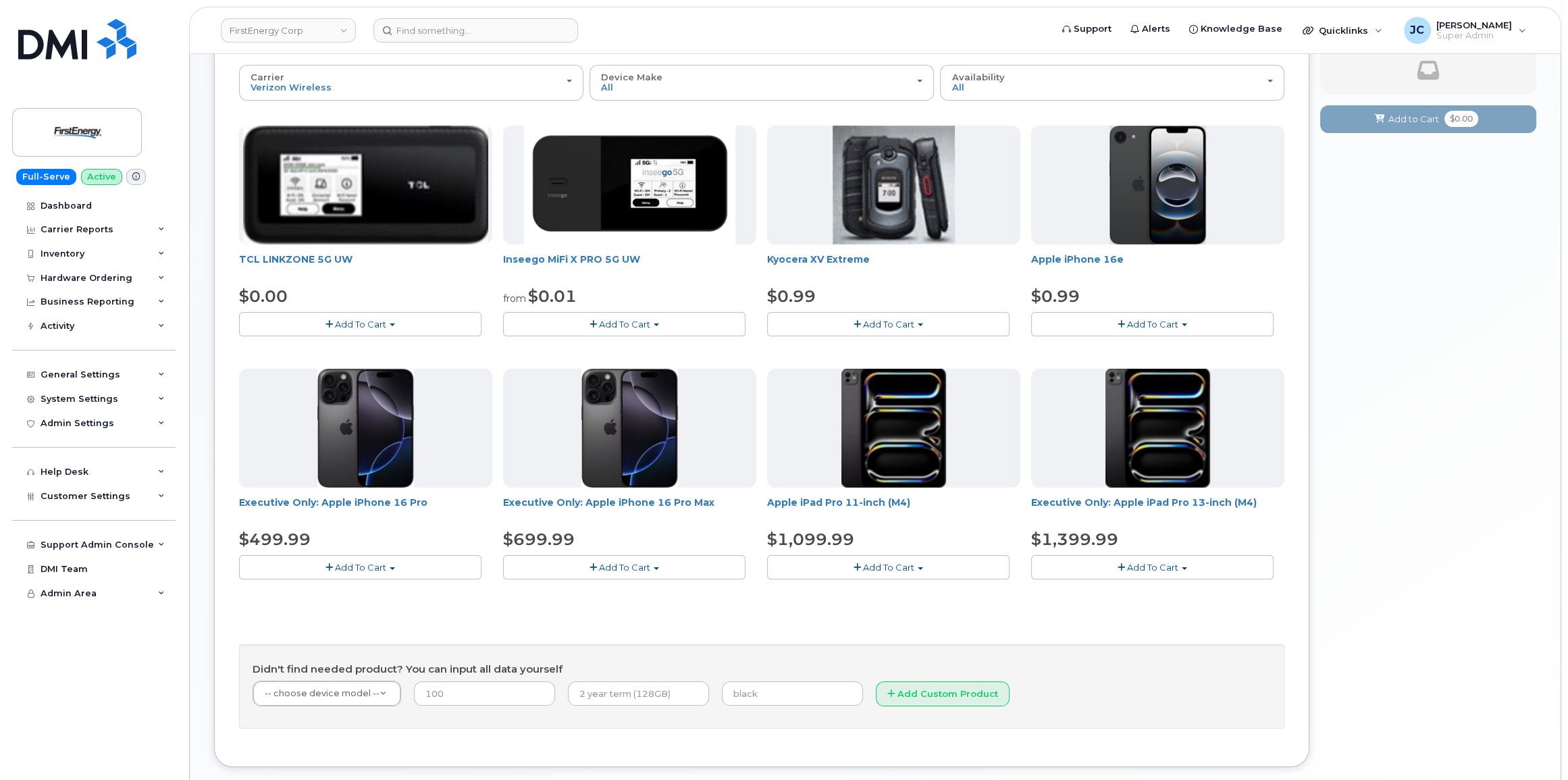
scroll to position [89, 0]
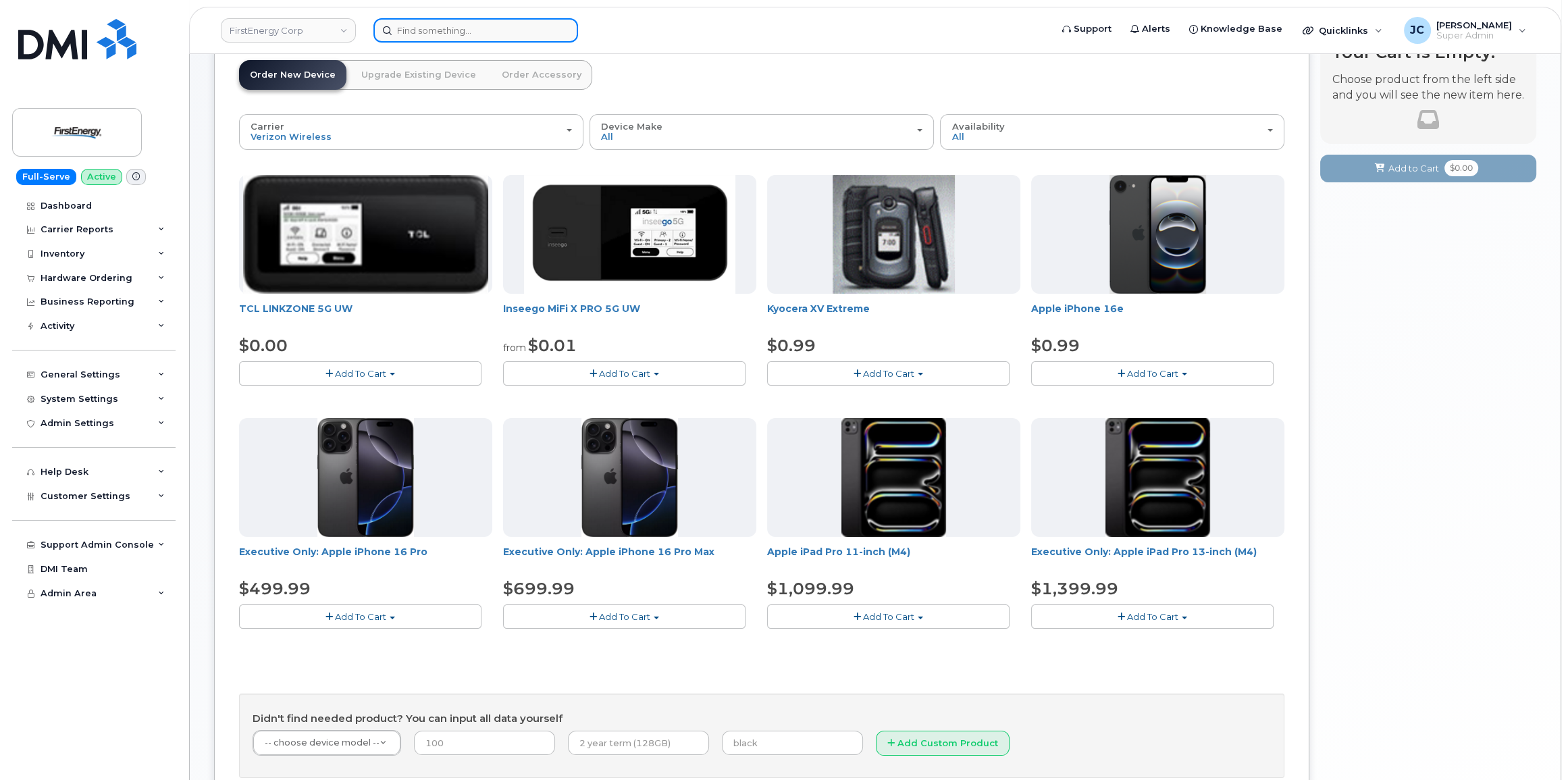
click at [422, 30] on input at bounding box center [476, 31] width 204 height 24
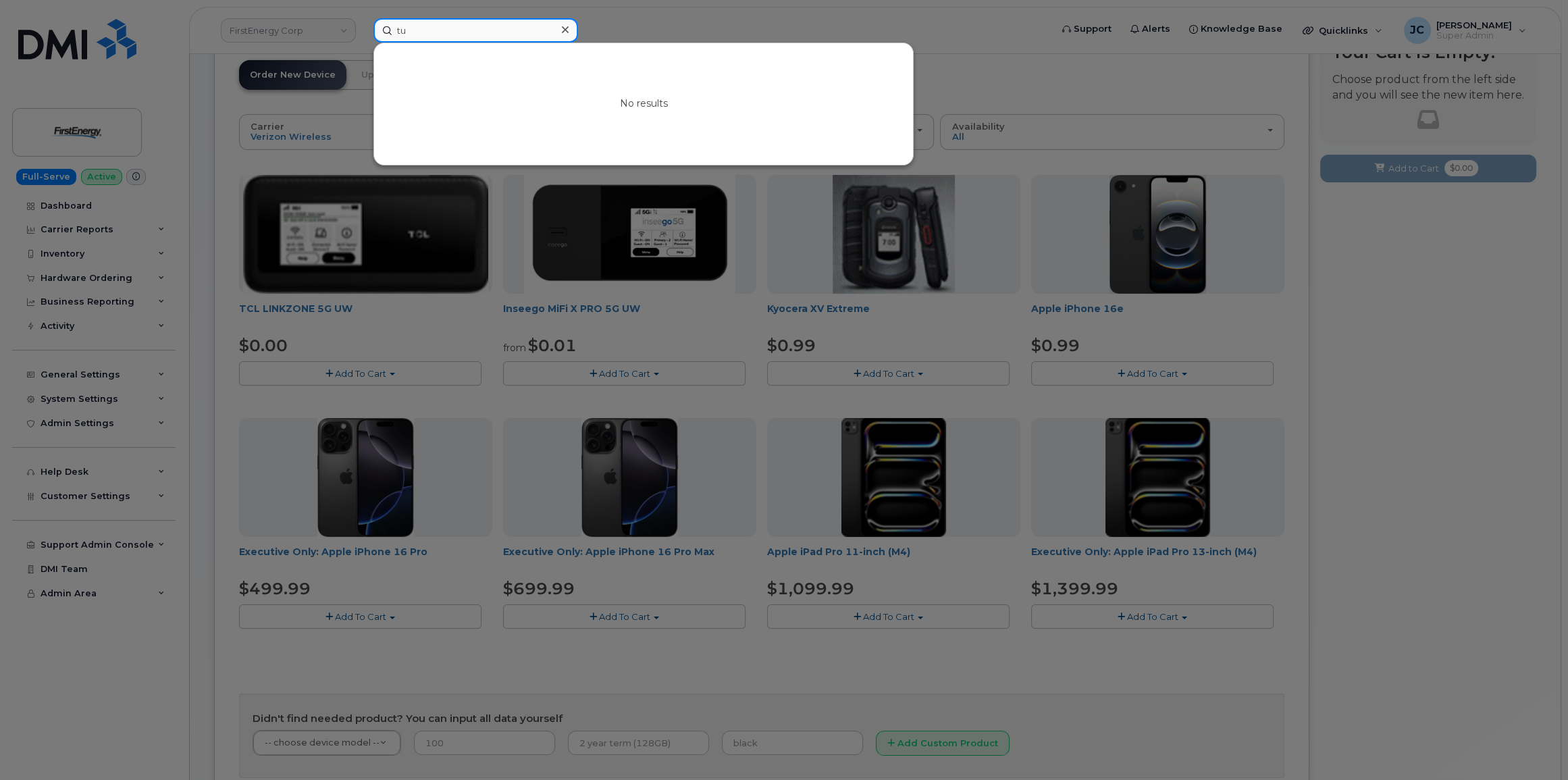
type input "t"
click at [600, 31] on div at bounding box center [784, 390] width 1568 height 780
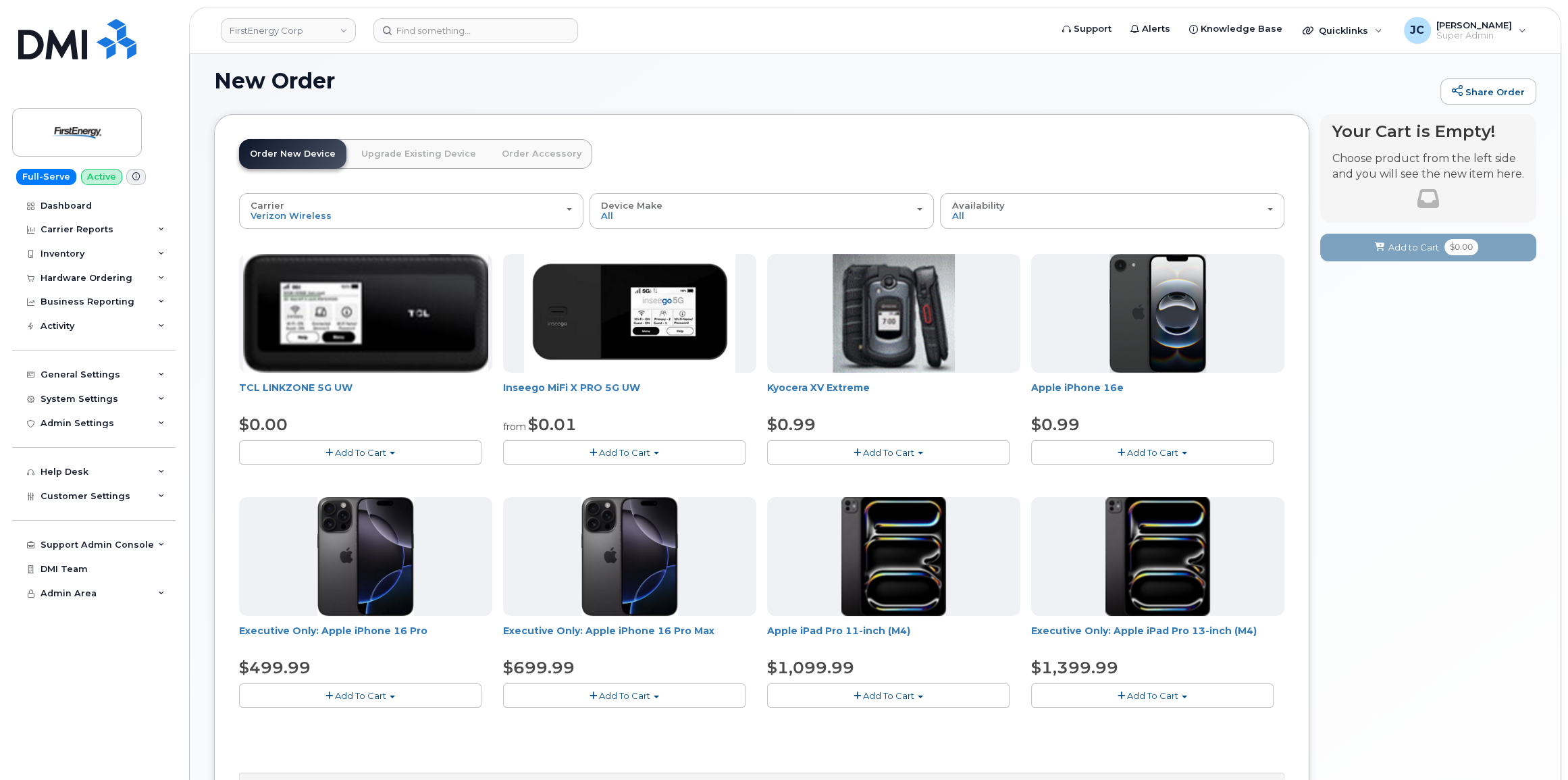
scroll to position [0, 0]
